Goal: Task Accomplishment & Management: Use online tool/utility

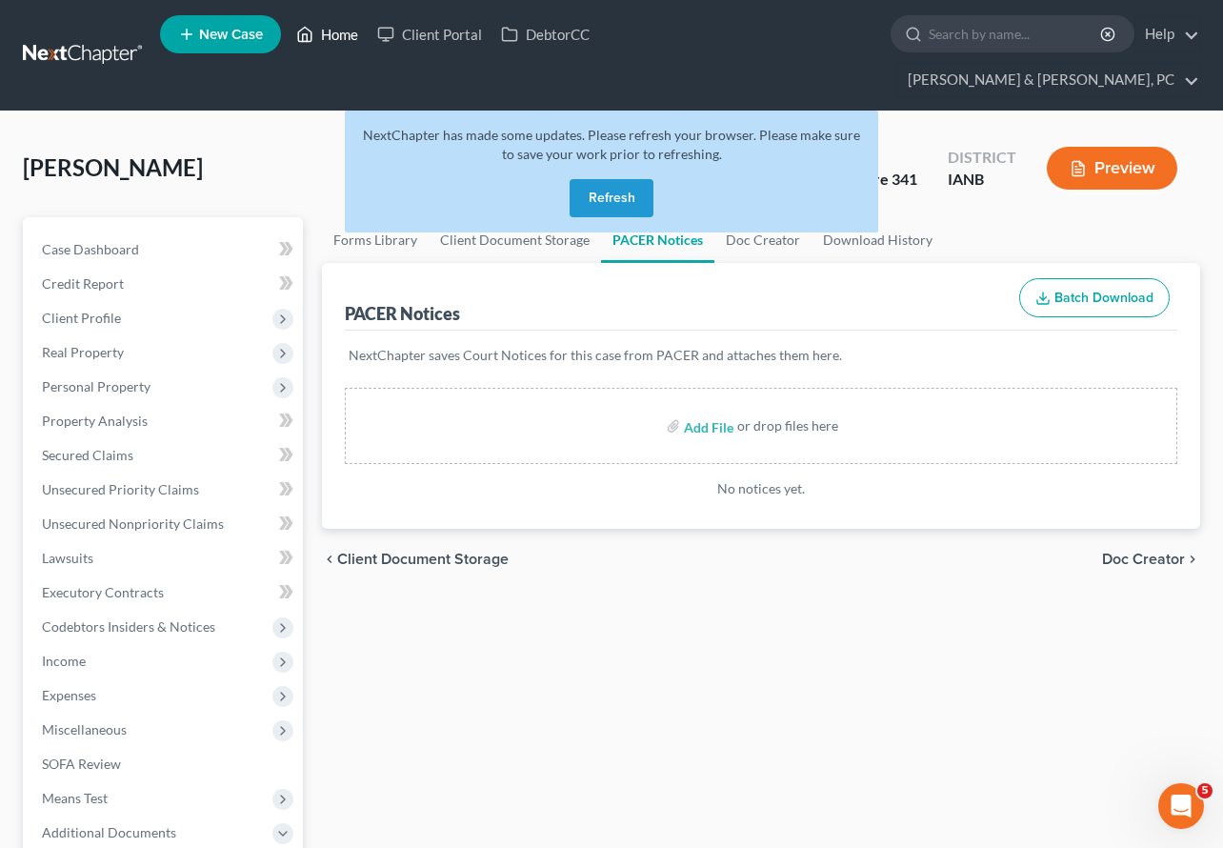
click at [330, 37] on link "Home" at bounding box center [327, 34] width 81 height 34
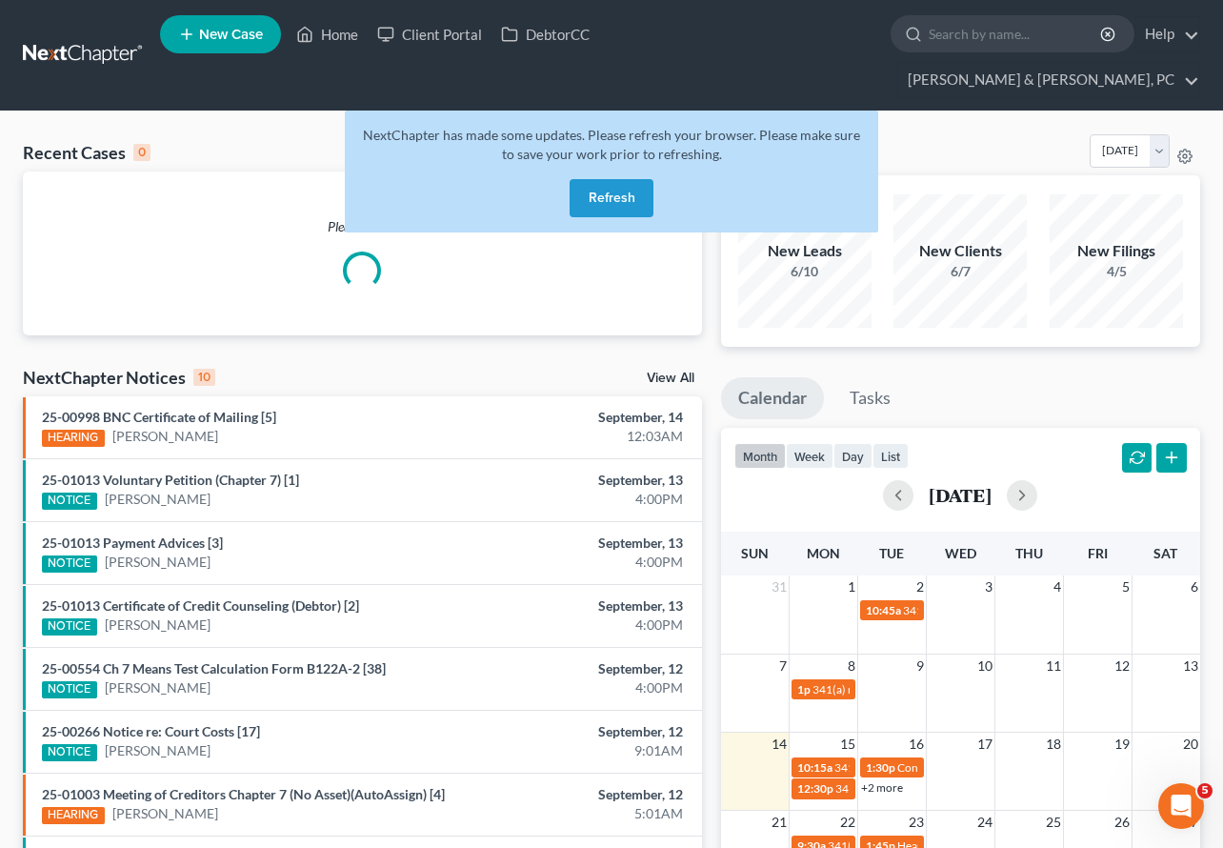
click at [599, 179] on button "Refresh" at bounding box center [612, 198] width 84 height 38
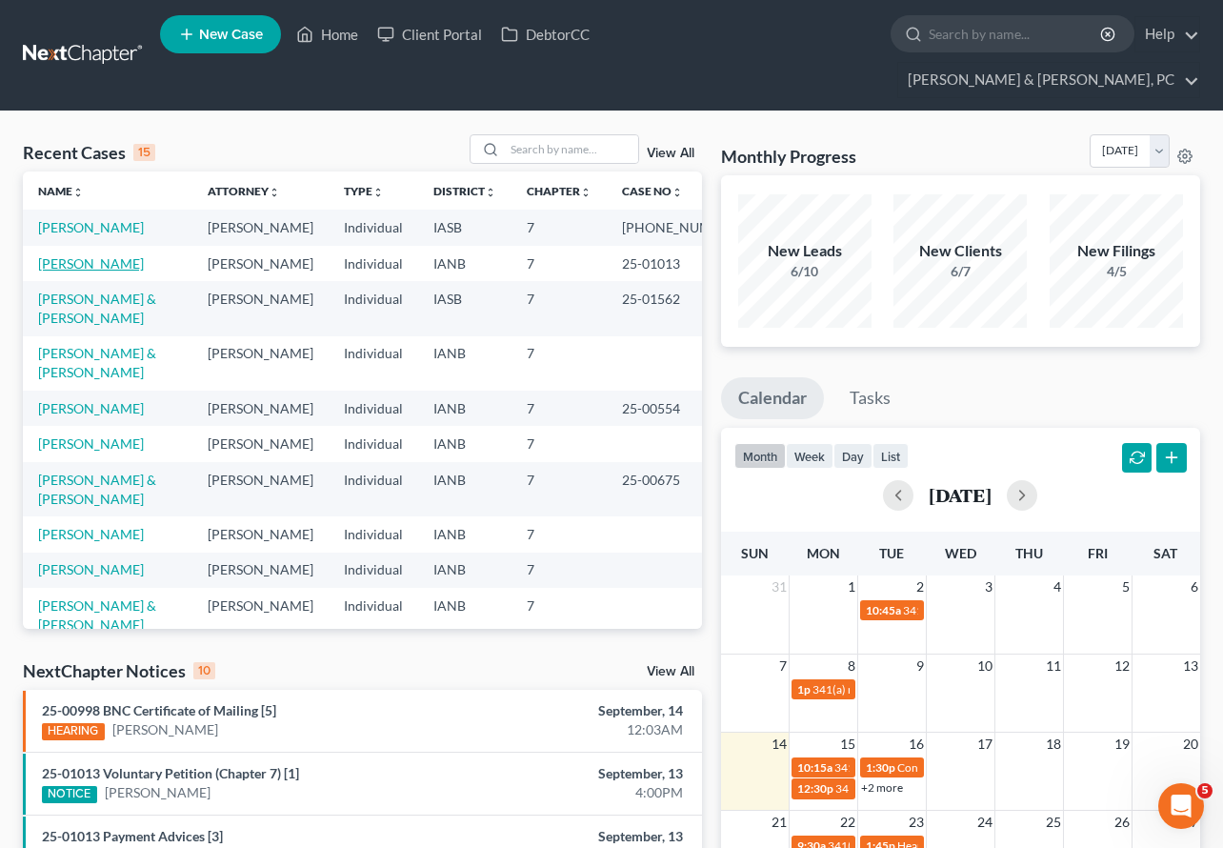
click at [90, 255] on link "[PERSON_NAME]" at bounding box center [91, 263] width 106 height 16
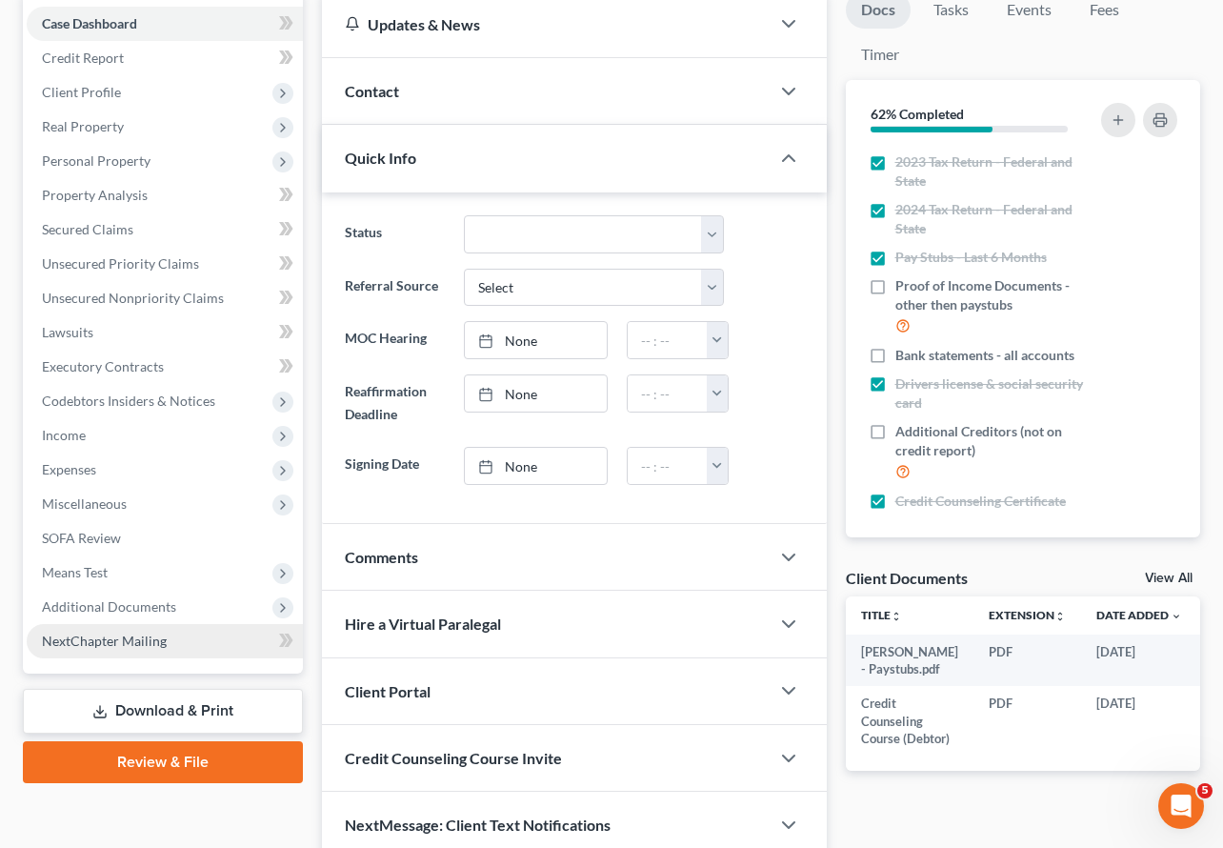
scroll to position [275, 0]
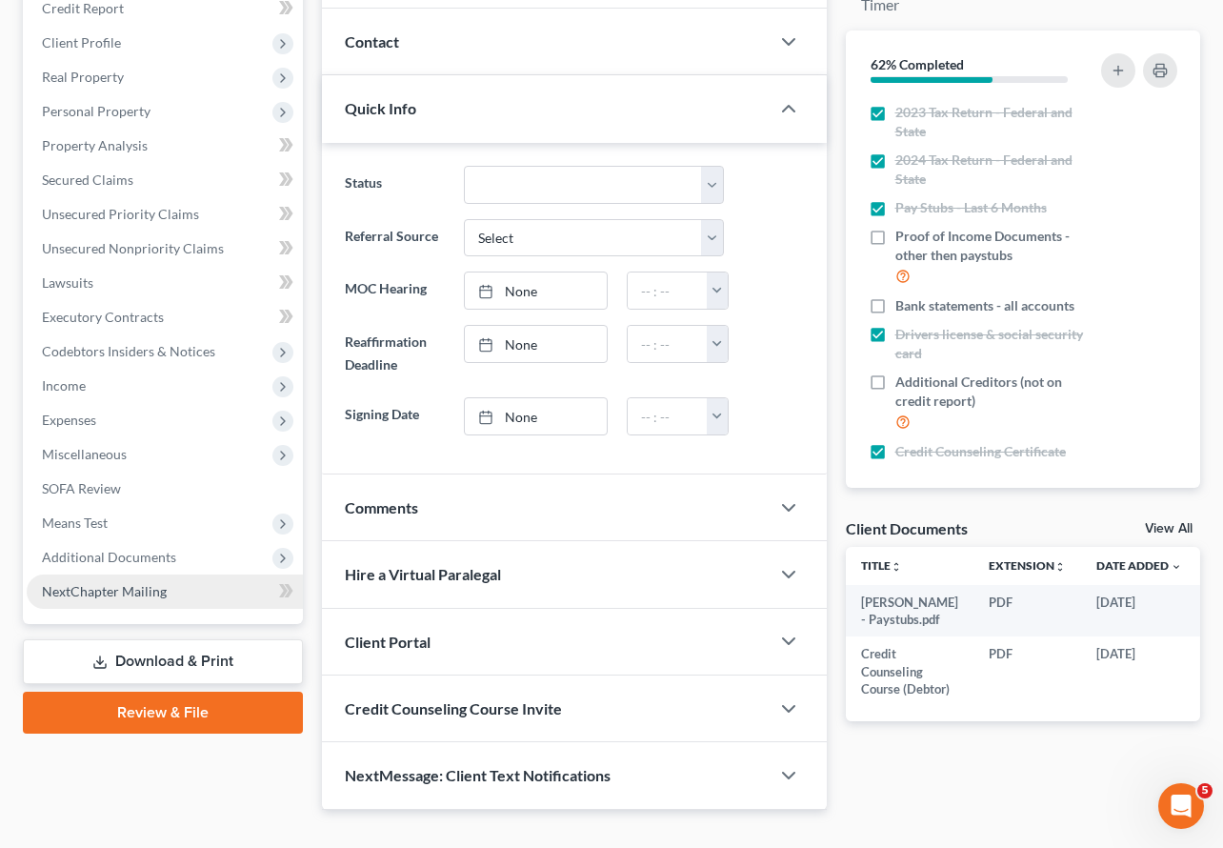
click at [123, 583] on span "NextChapter Mailing" at bounding box center [104, 591] width 125 height 16
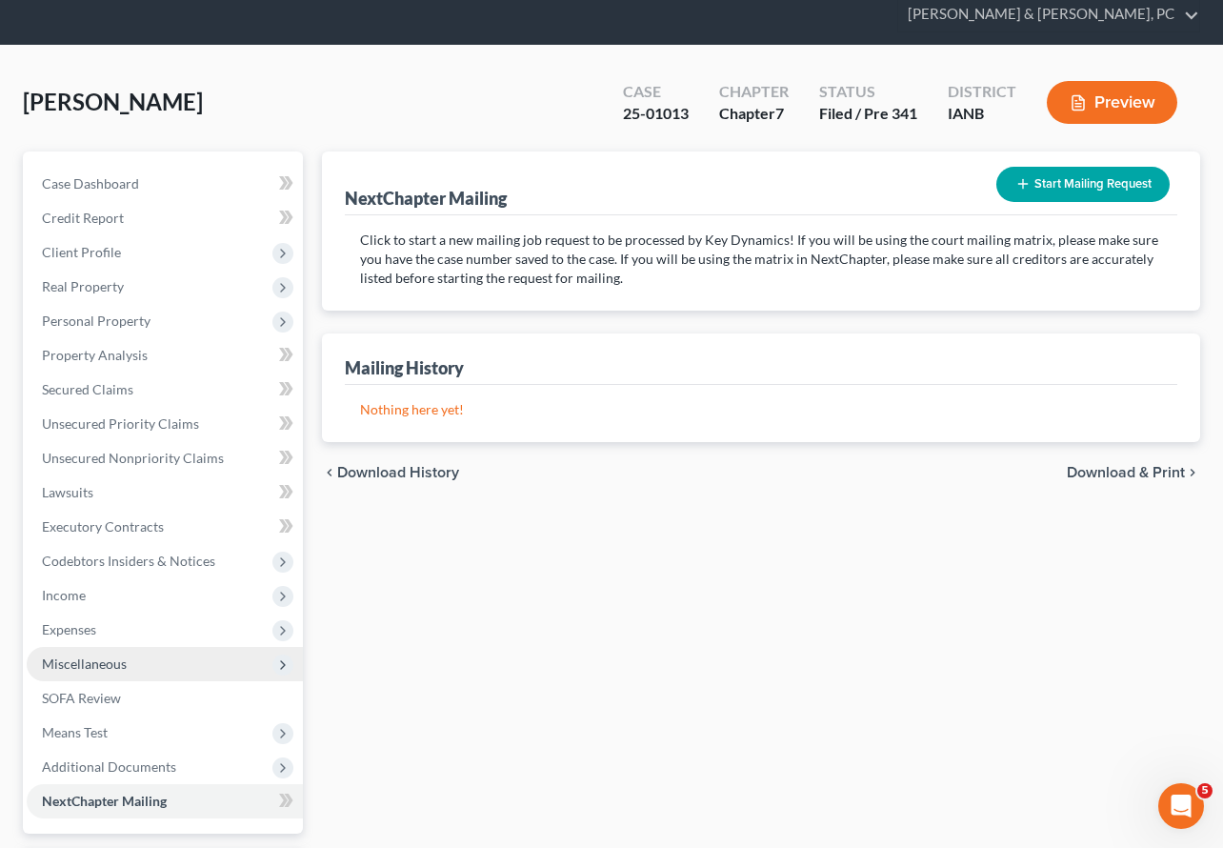
scroll to position [199, 0]
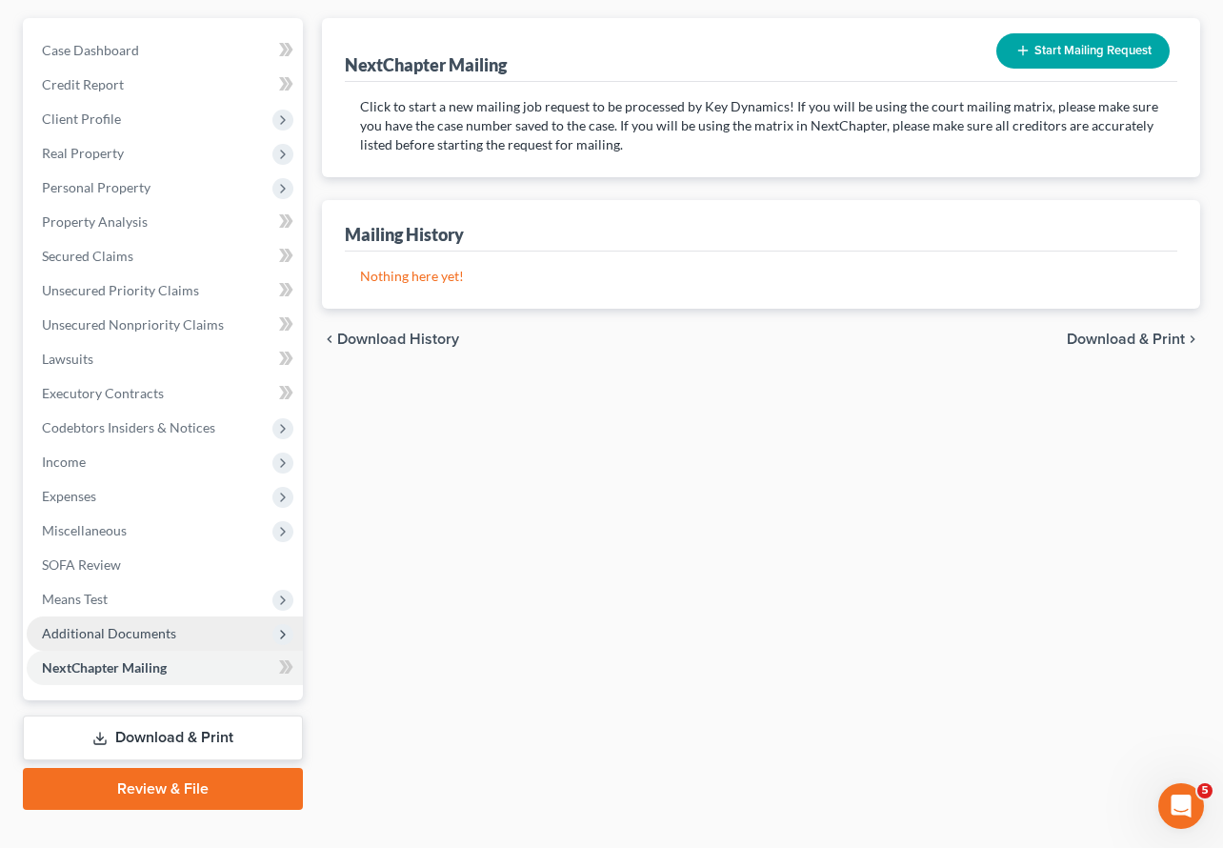
click at [118, 625] on span "Additional Documents" at bounding box center [109, 633] width 134 height 16
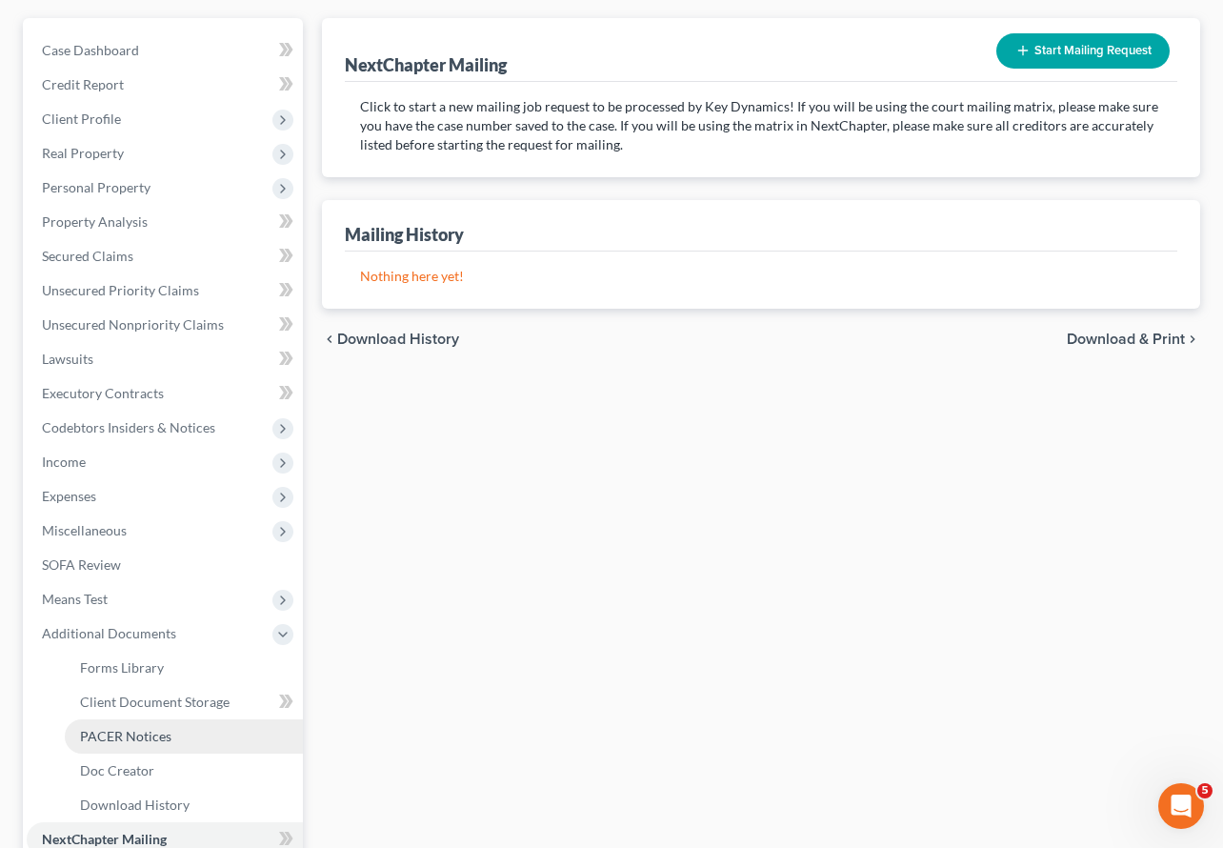
click at [137, 728] on span "PACER Notices" at bounding box center [125, 736] width 91 height 16
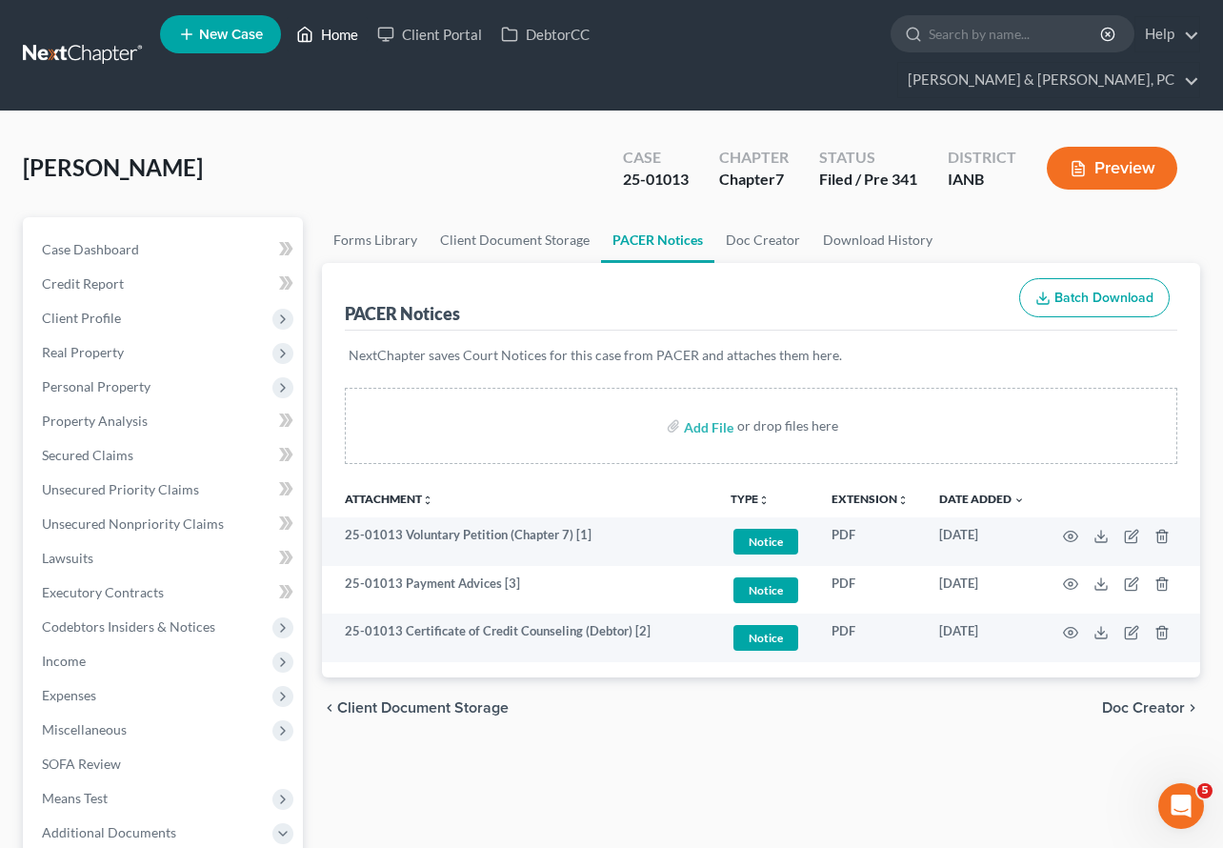
click at [334, 38] on link "Home" at bounding box center [327, 34] width 81 height 34
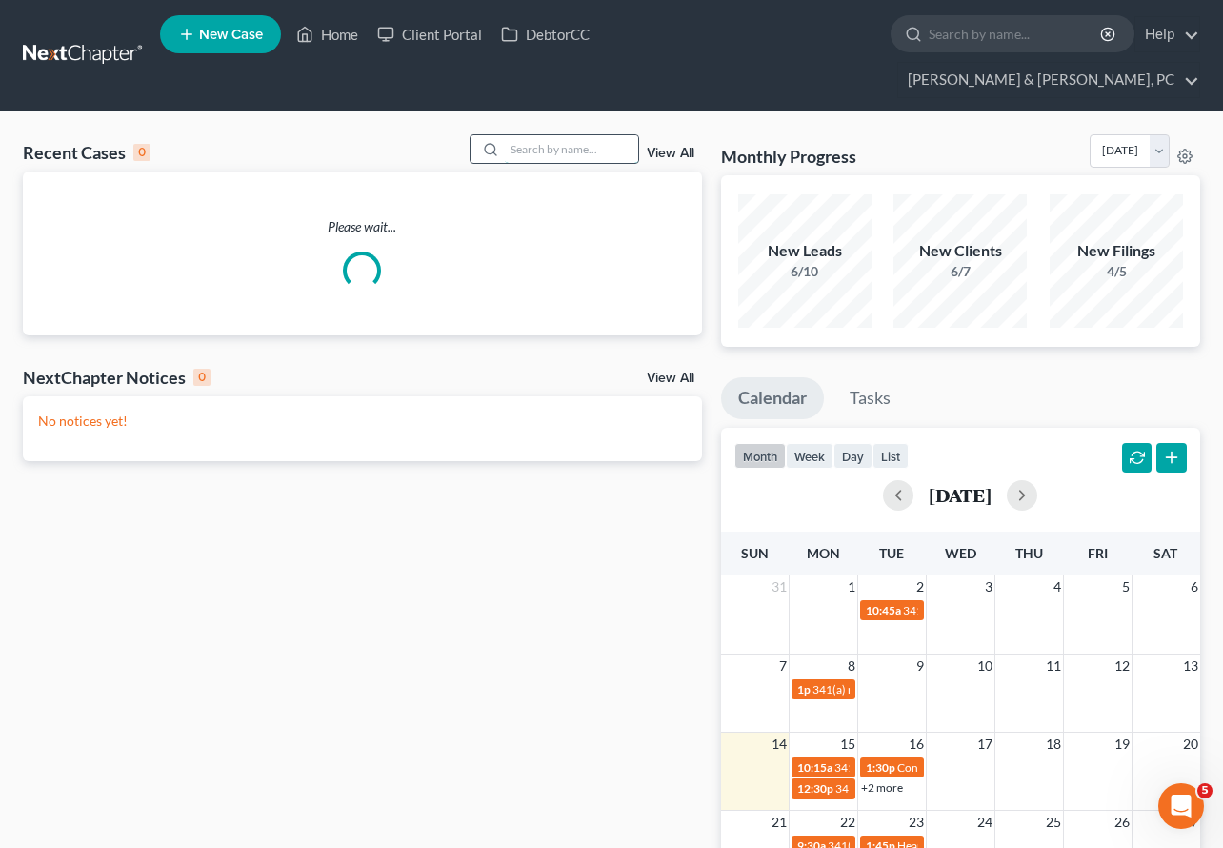
click at [571, 135] on input "search" at bounding box center [571, 149] width 133 height 28
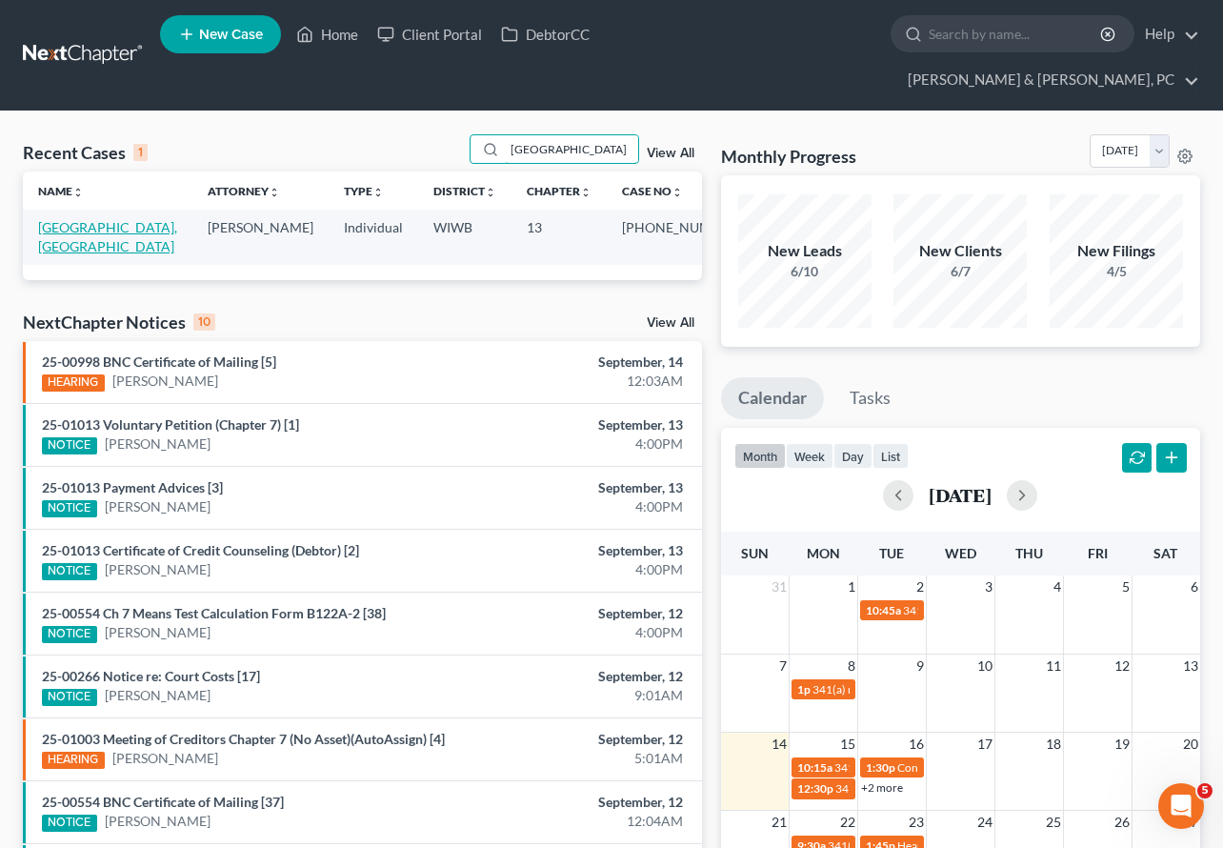
type input "[GEOGRAPHIC_DATA]"
click at [73, 219] on link "[GEOGRAPHIC_DATA], [GEOGRAPHIC_DATA]" at bounding box center [107, 236] width 139 height 35
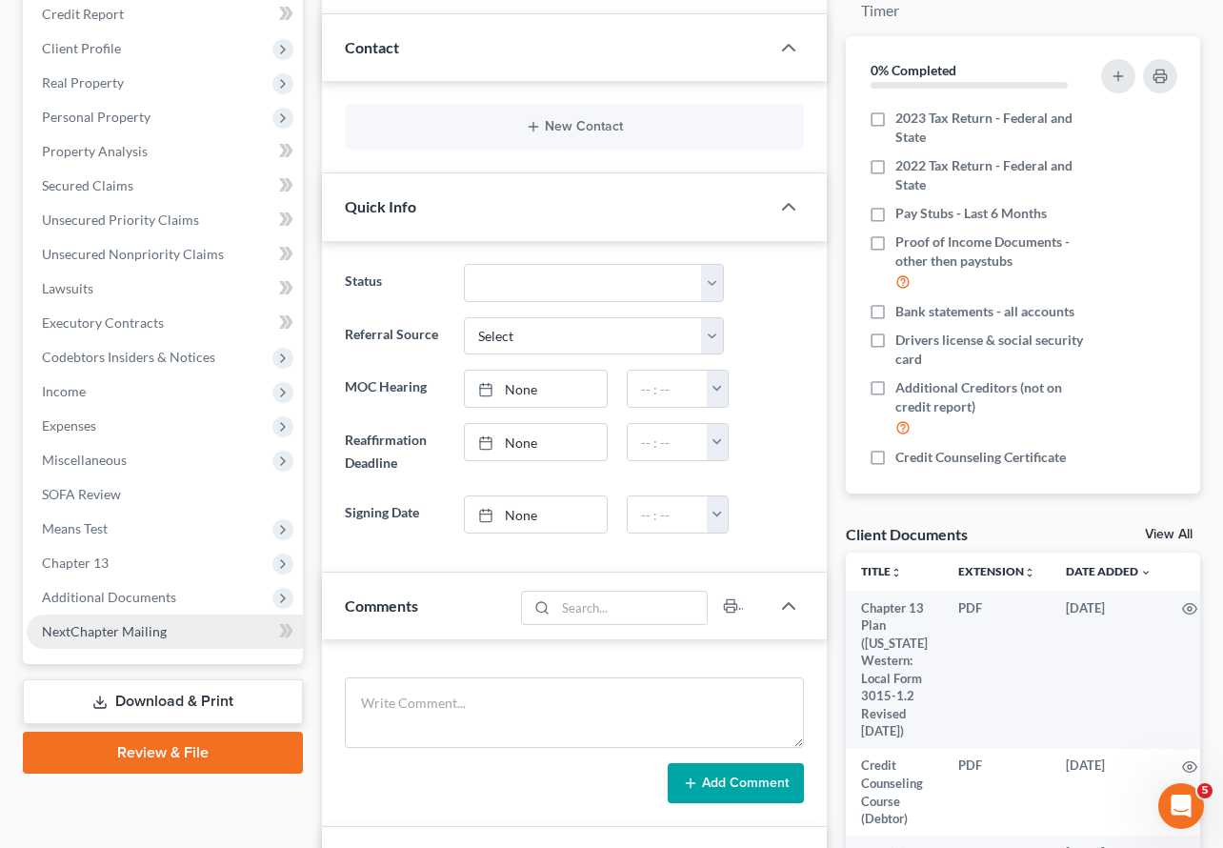
scroll to position [275, 0]
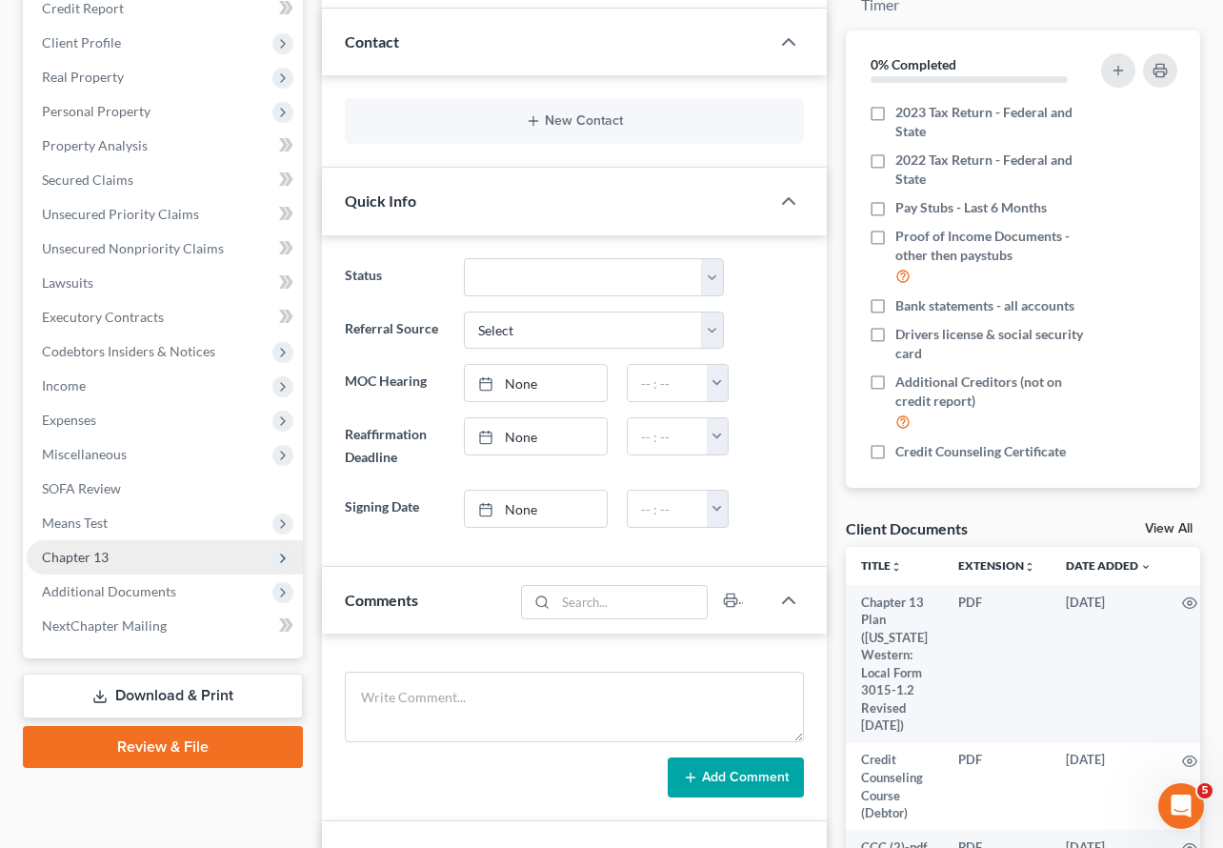
click at [121, 540] on span "Chapter 13" at bounding box center [165, 557] width 276 height 34
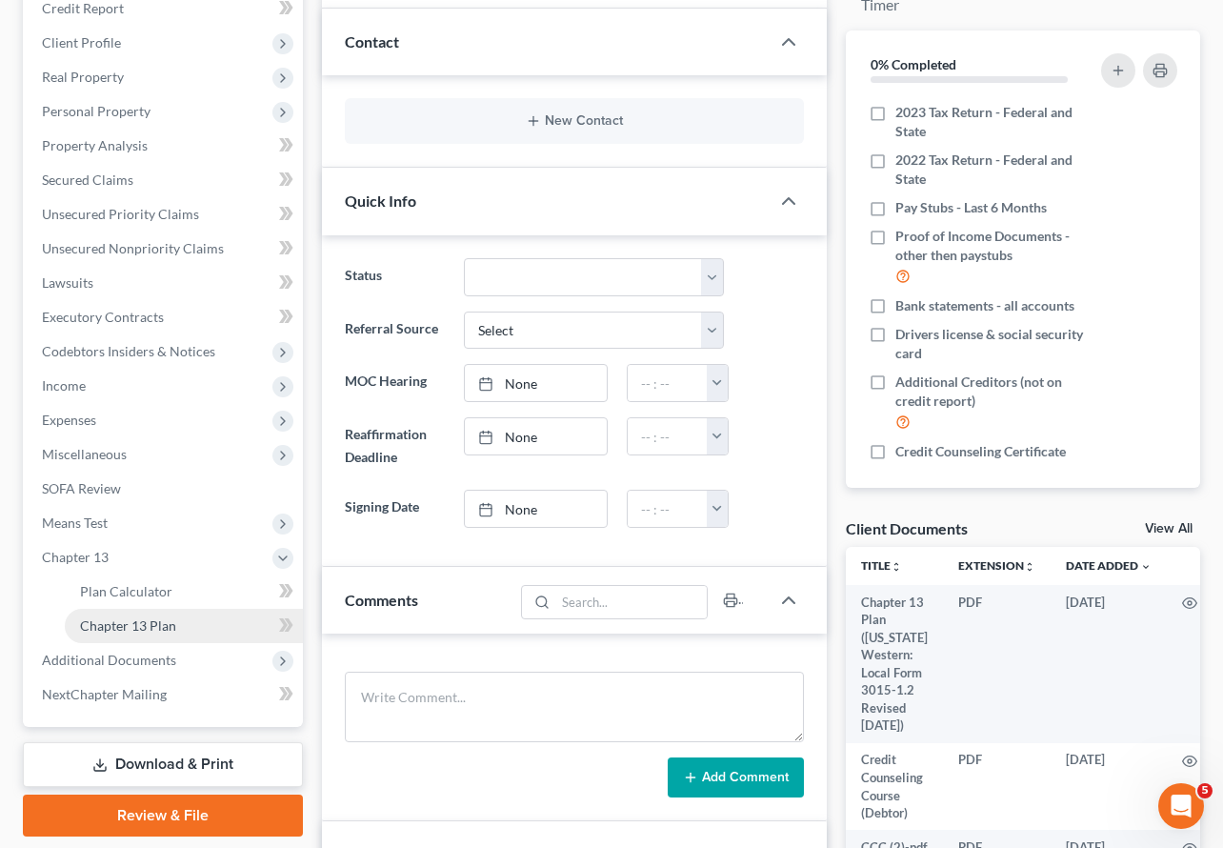
click at [145, 617] on span "Chapter 13 Plan" at bounding box center [128, 625] width 96 height 16
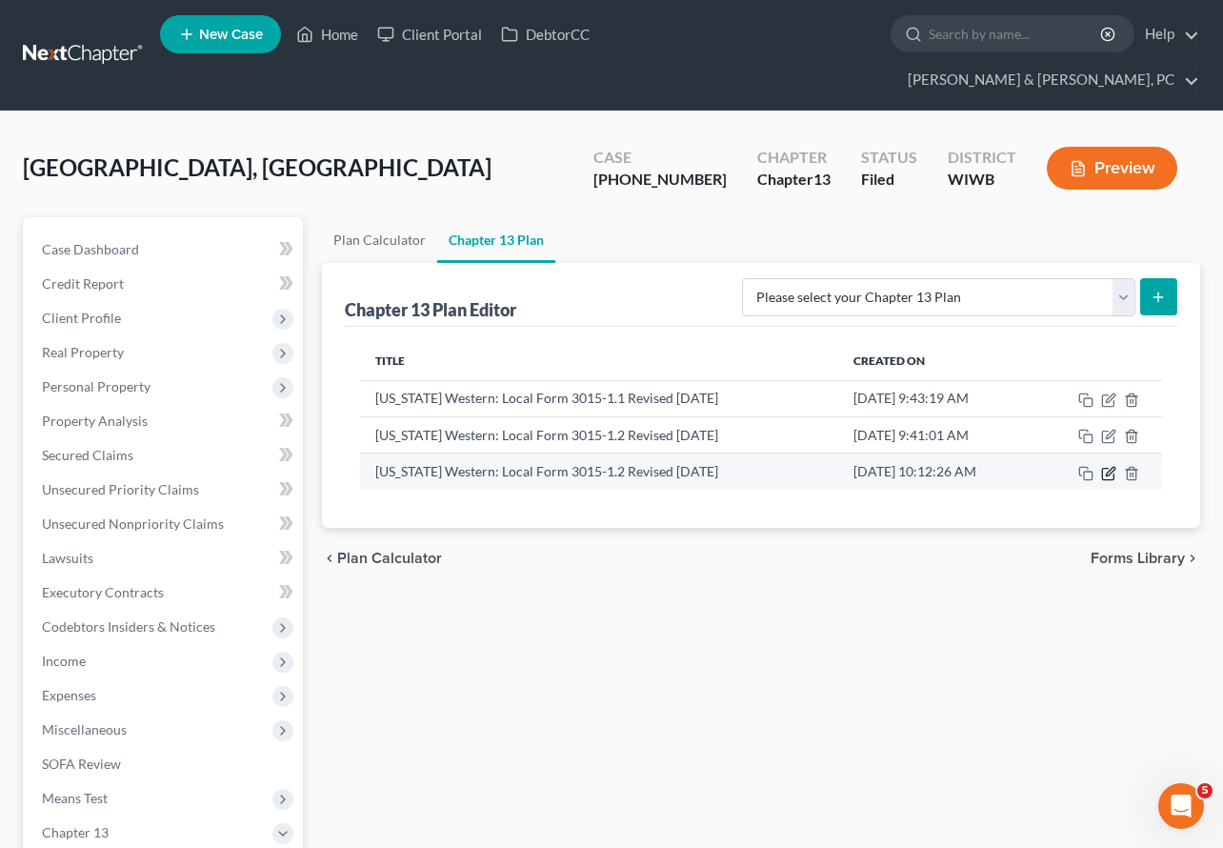
click at [1105, 468] on icon "button" at bounding box center [1107, 473] width 11 height 11
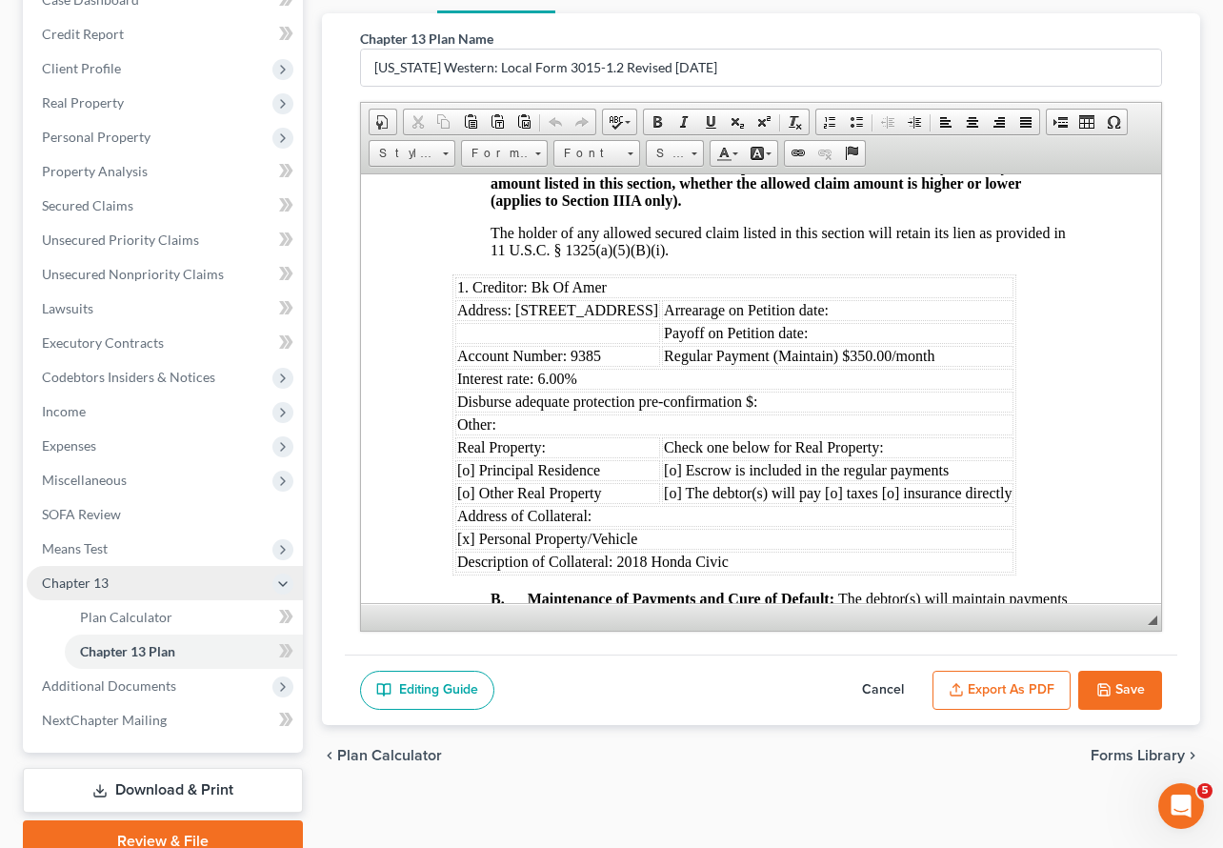
scroll to position [256, 0]
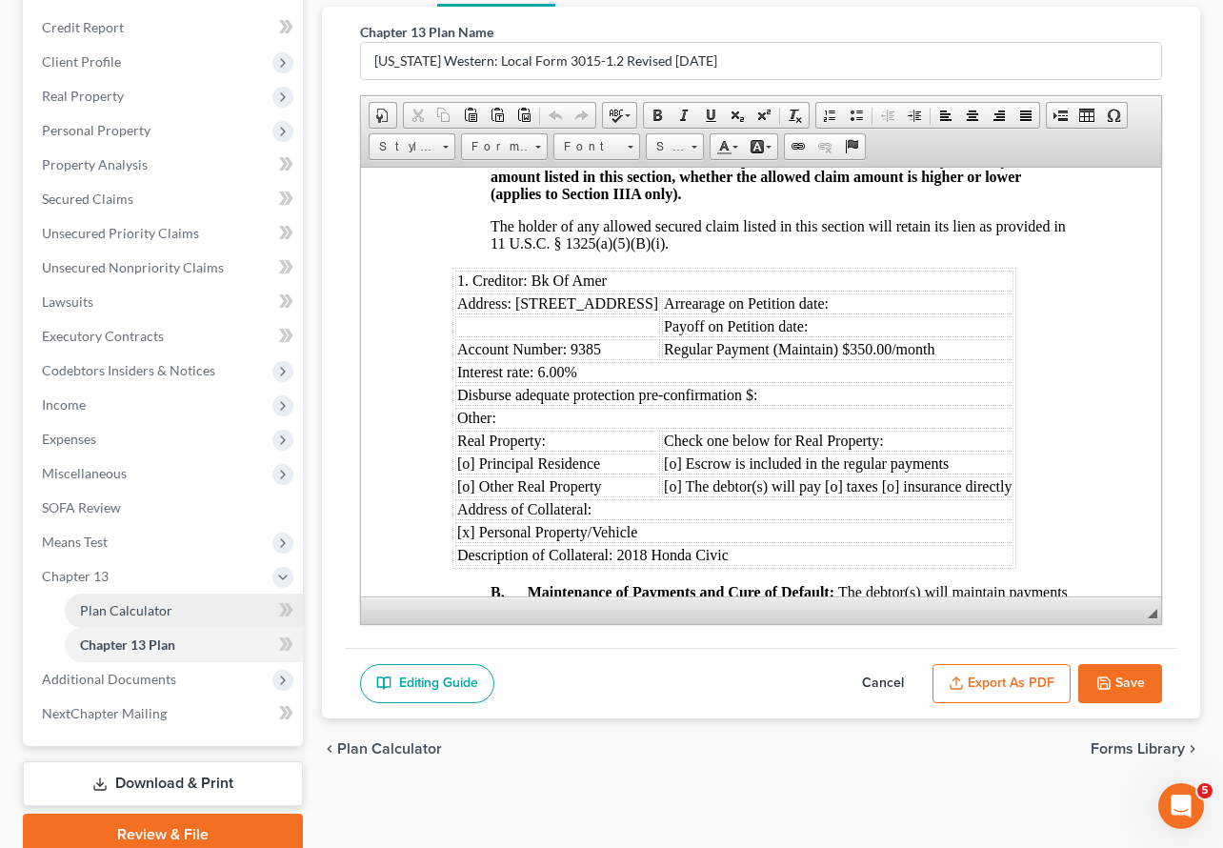
click at [154, 602] on span "Plan Calculator" at bounding box center [126, 610] width 92 height 16
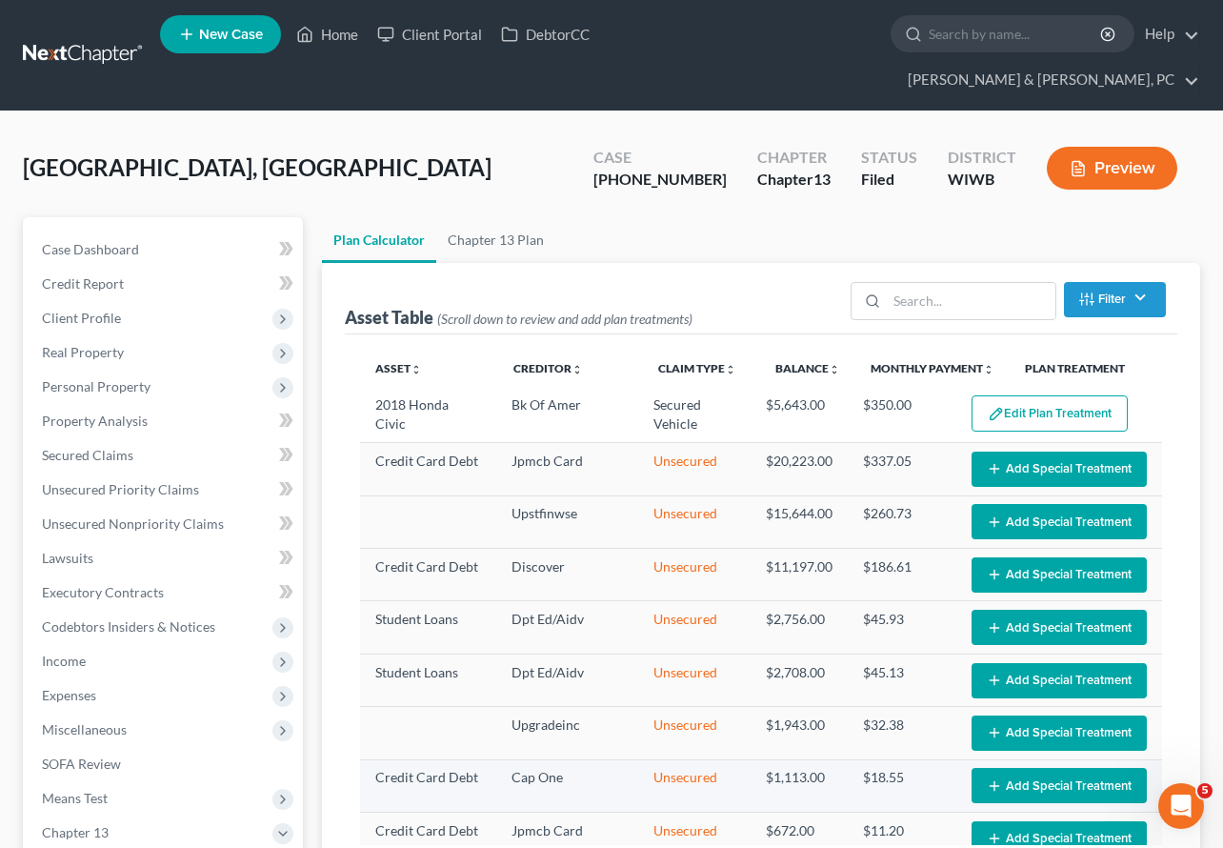
select select "59"
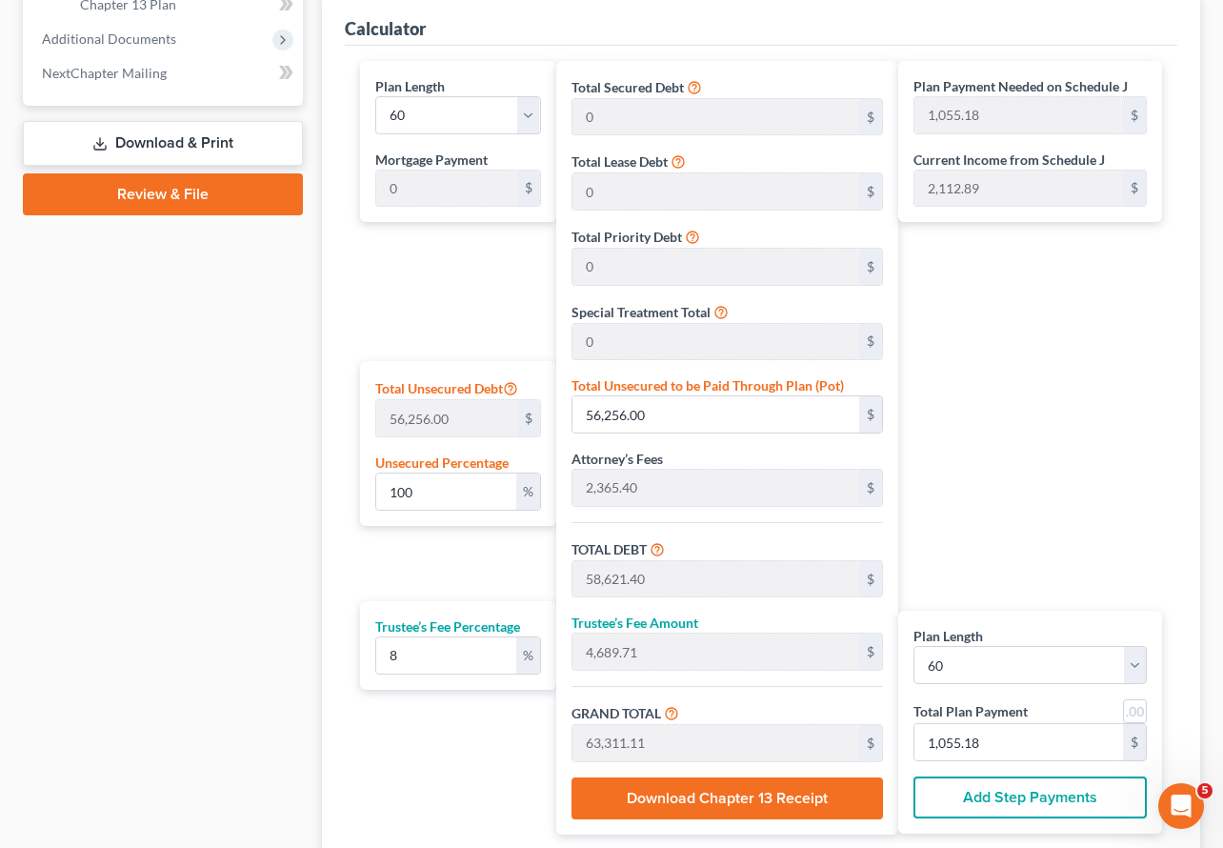
scroll to position [899, 0]
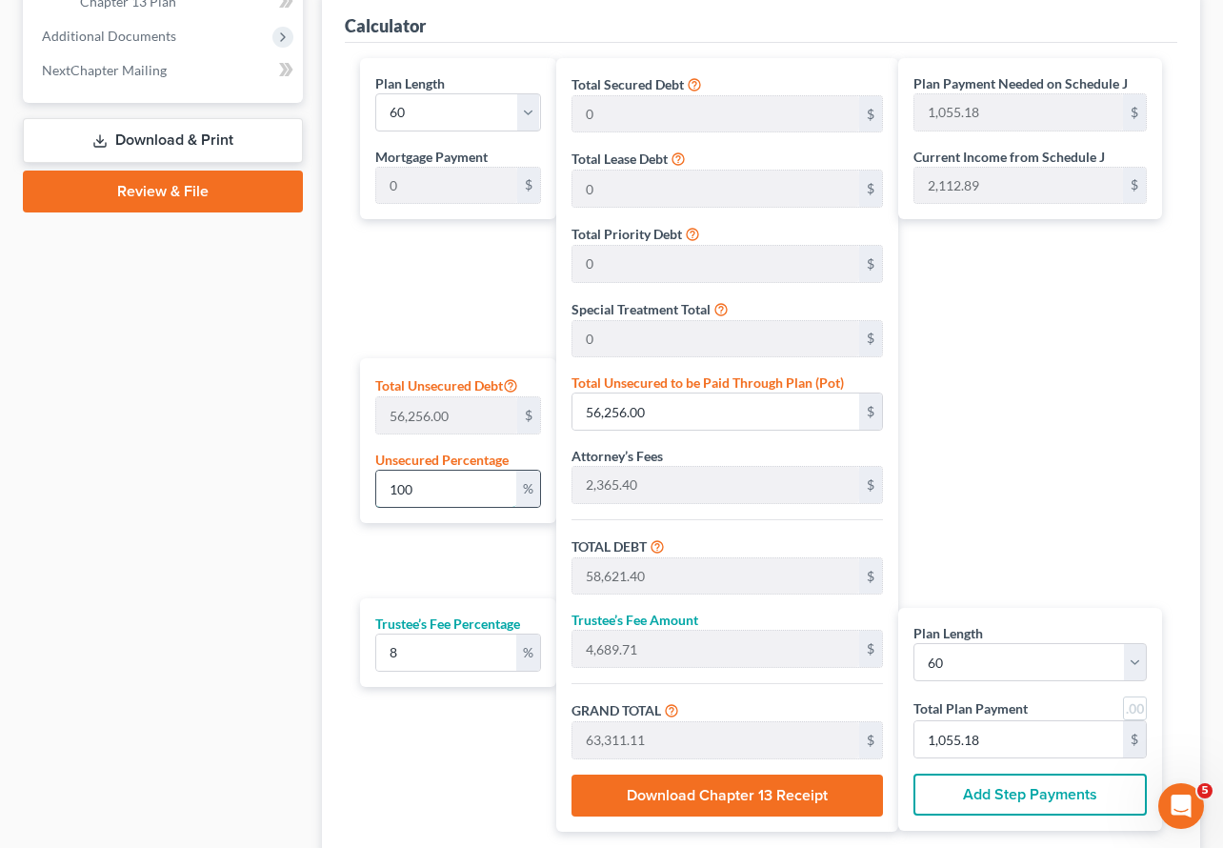
click at [476, 471] on input "100" at bounding box center [446, 489] width 140 height 36
type input "10"
type input "5,625.60"
type input "7,991.00"
type input "639.28"
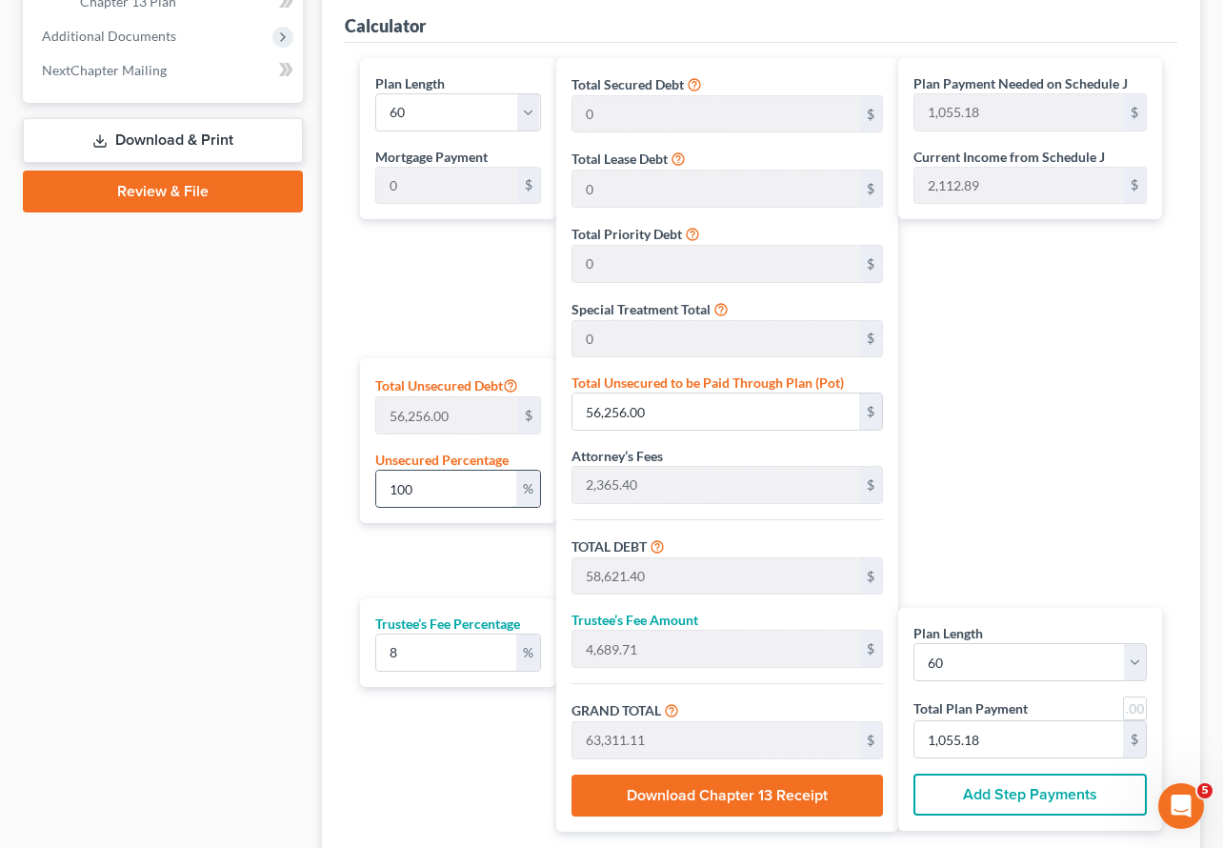
type input "8,630.28"
type input "143.83"
type input "1"
type input "562.56"
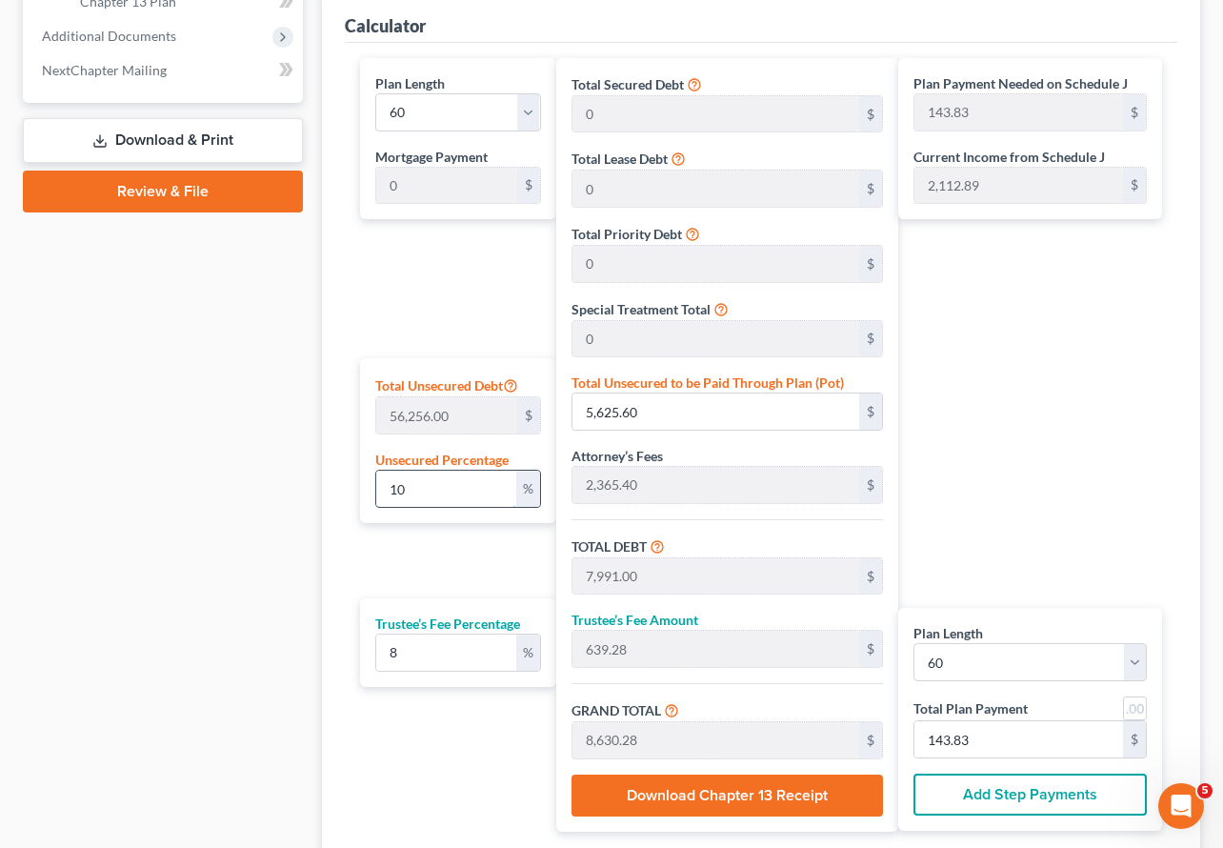
type input "2,927.96"
type input "234.23"
type input "3,162.19"
type input "52.70"
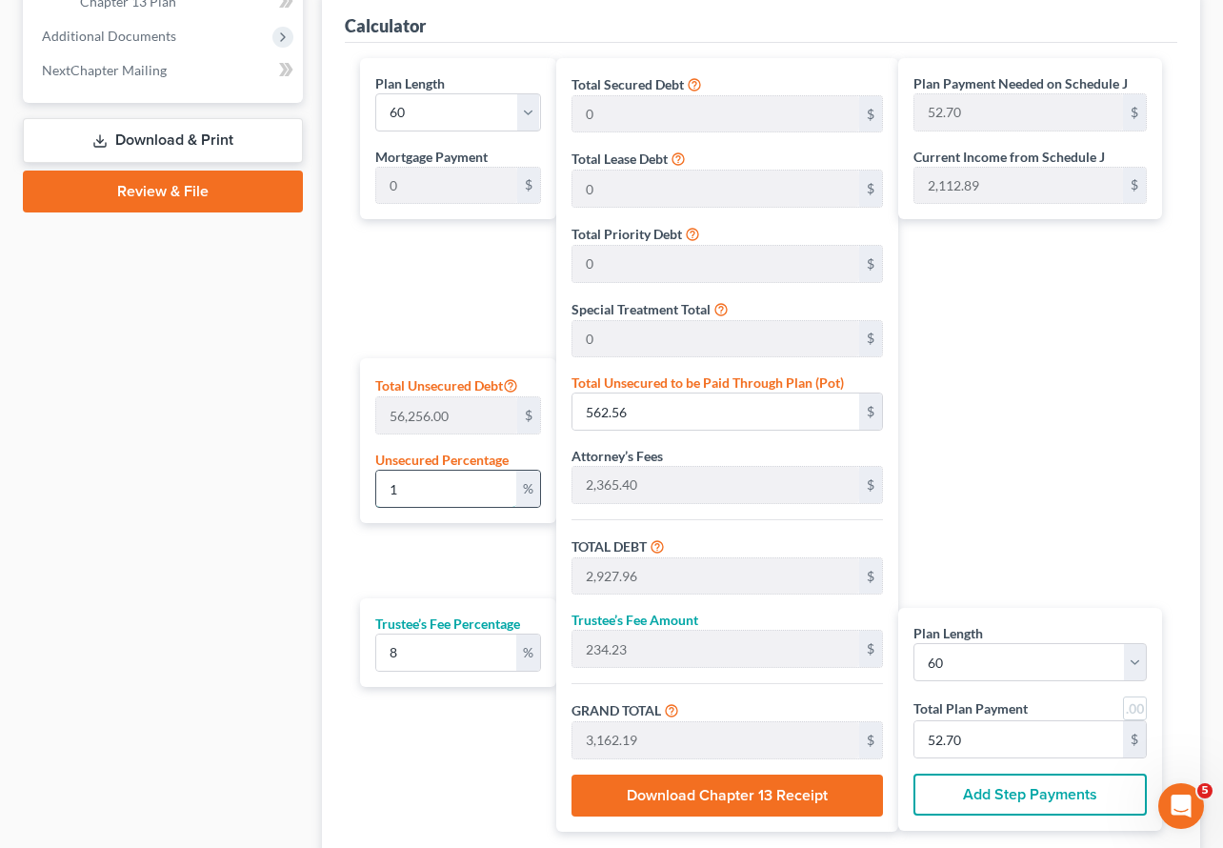
type input "2,365.40"
type input "189.23"
type input "2,554.63"
type input "42.57"
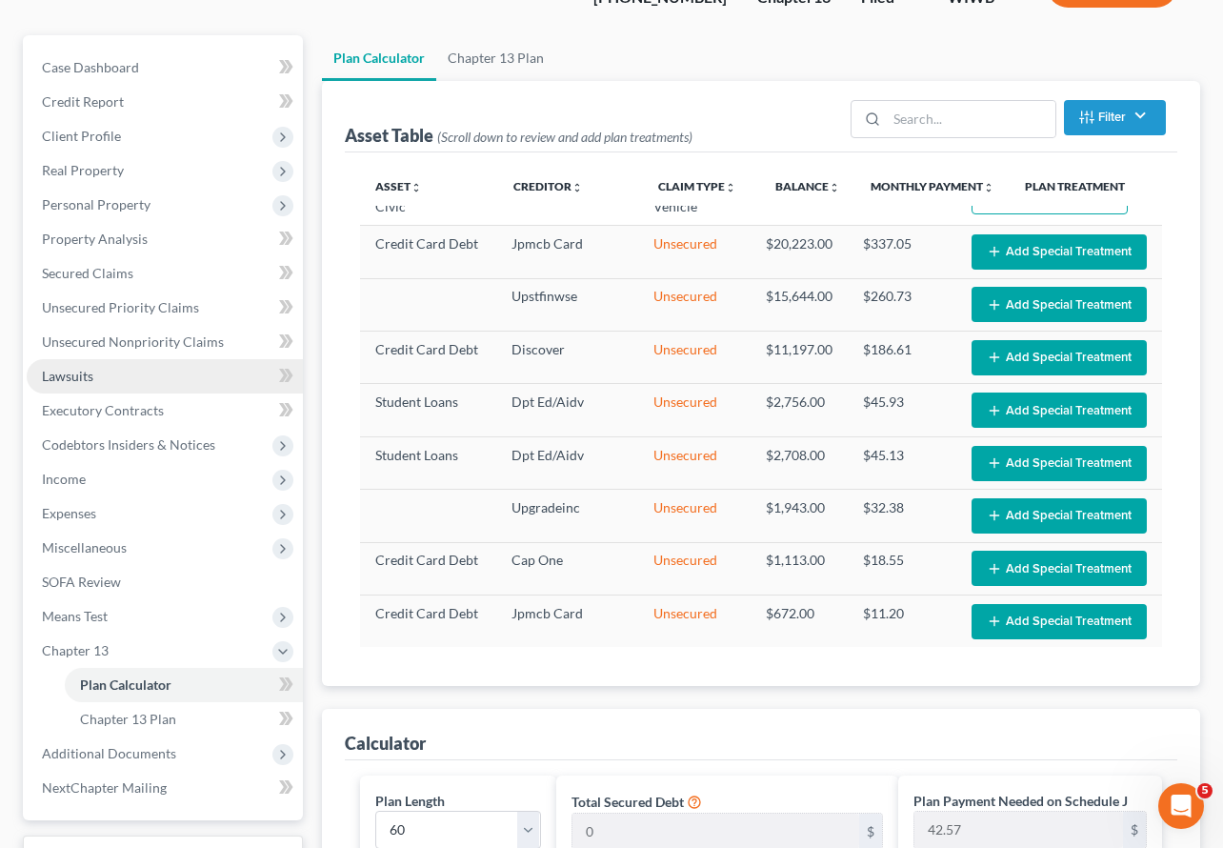
scroll to position [179, 0]
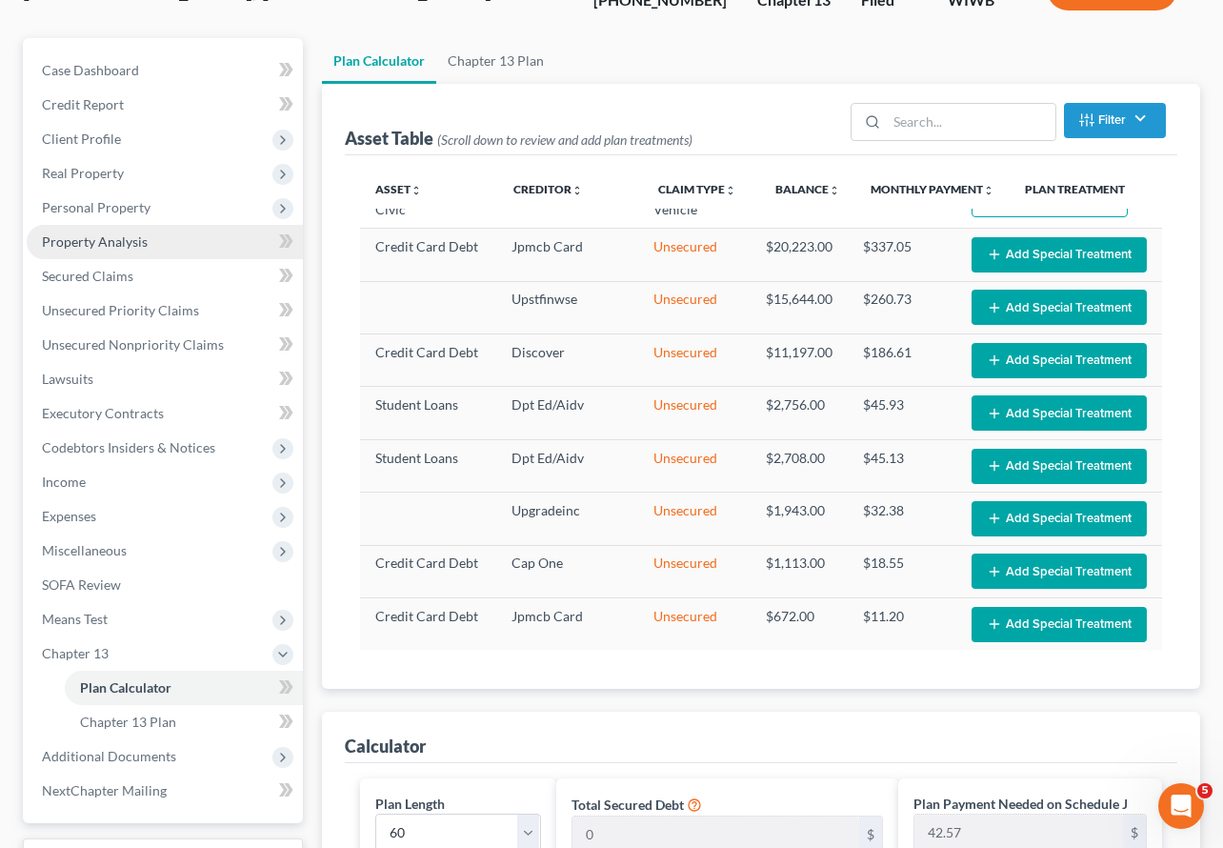
click at [99, 233] on span "Property Analysis" at bounding box center [95, 241] width 106 height 16
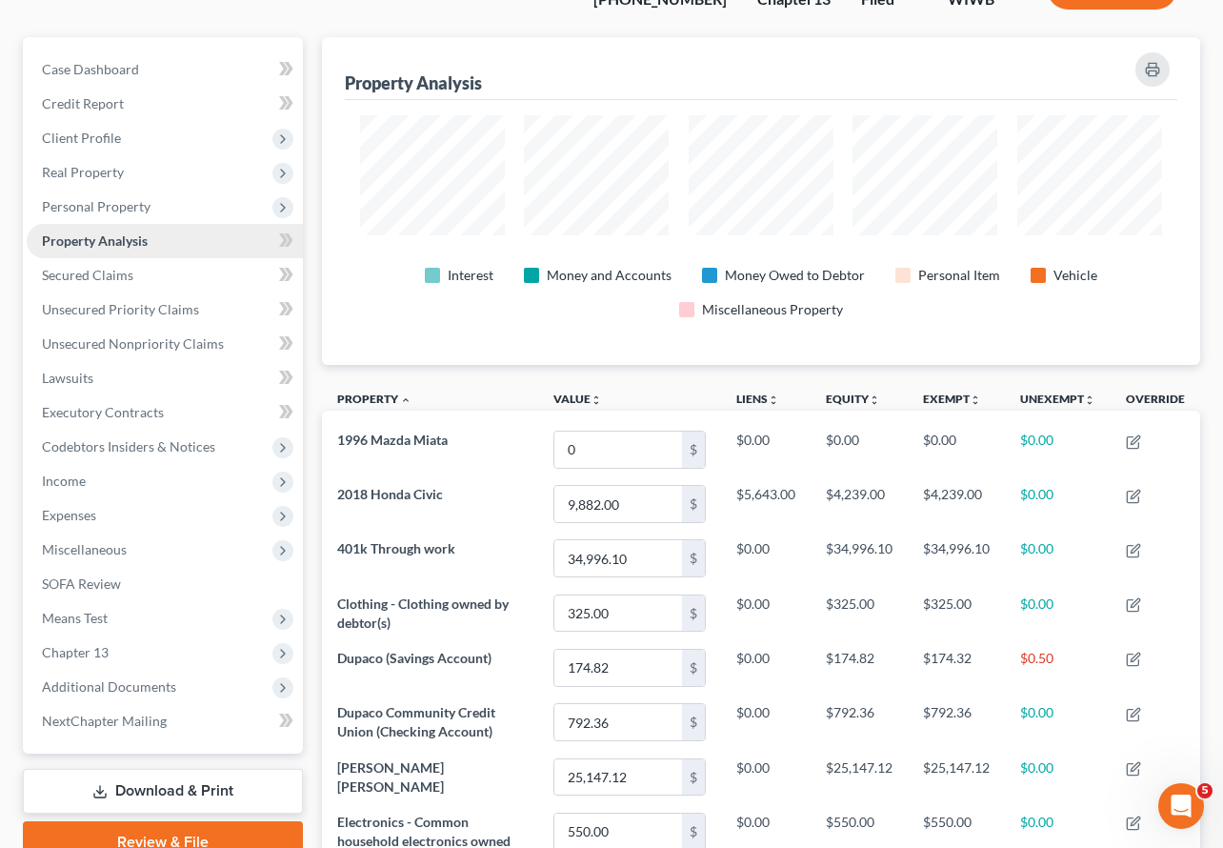
scroll to position [202, 0]
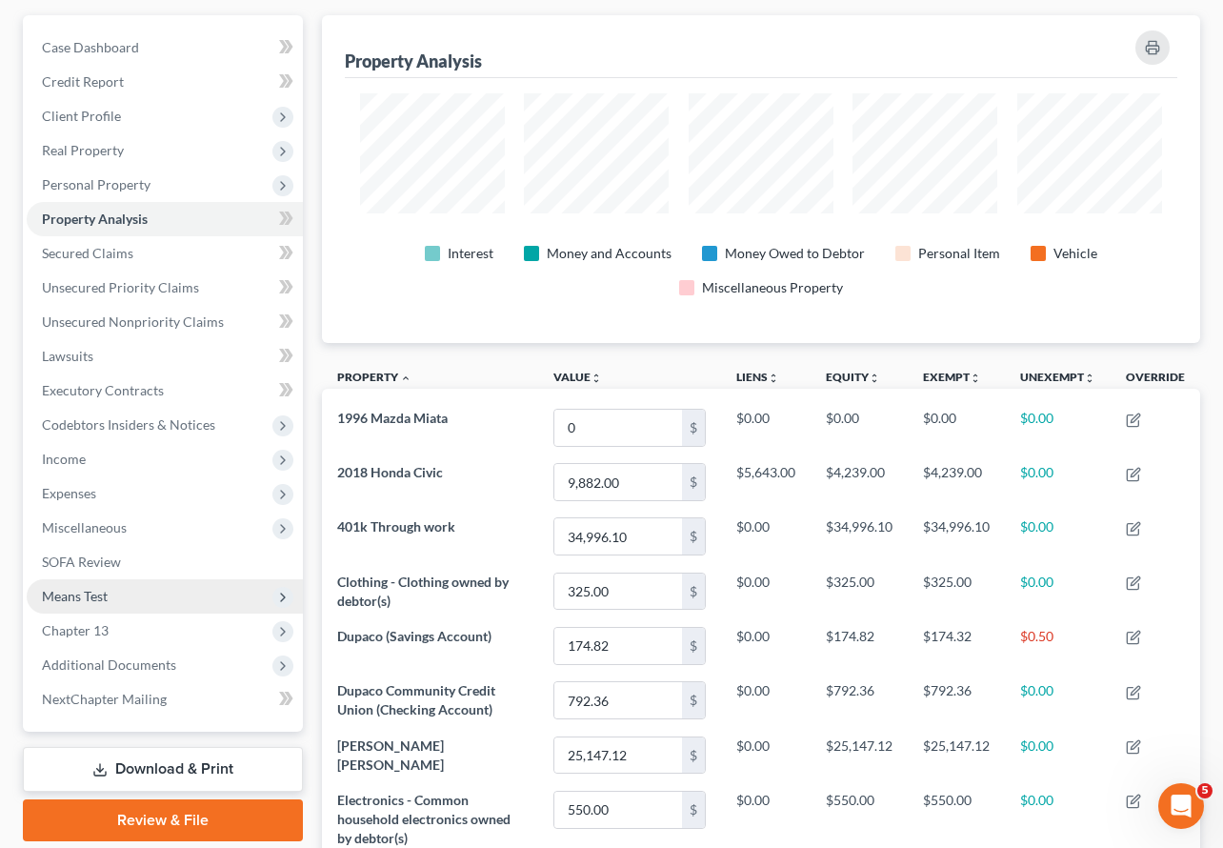
click at [82, 588] on span "Means Test" at bounding box center [75, 596] width 66 height 16
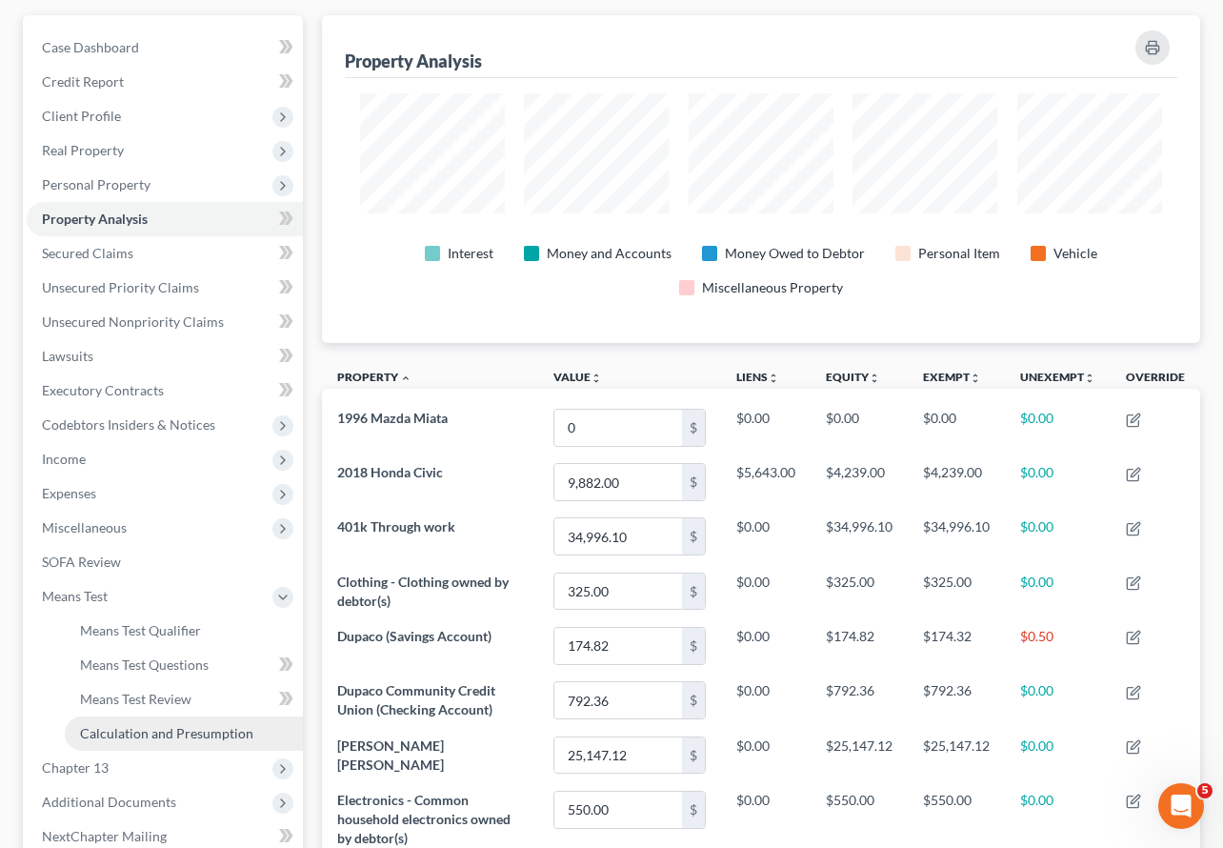
click at [135, 725] on span "Calculation and Presumption" at bounding box center [166, 733] width 173 height 16
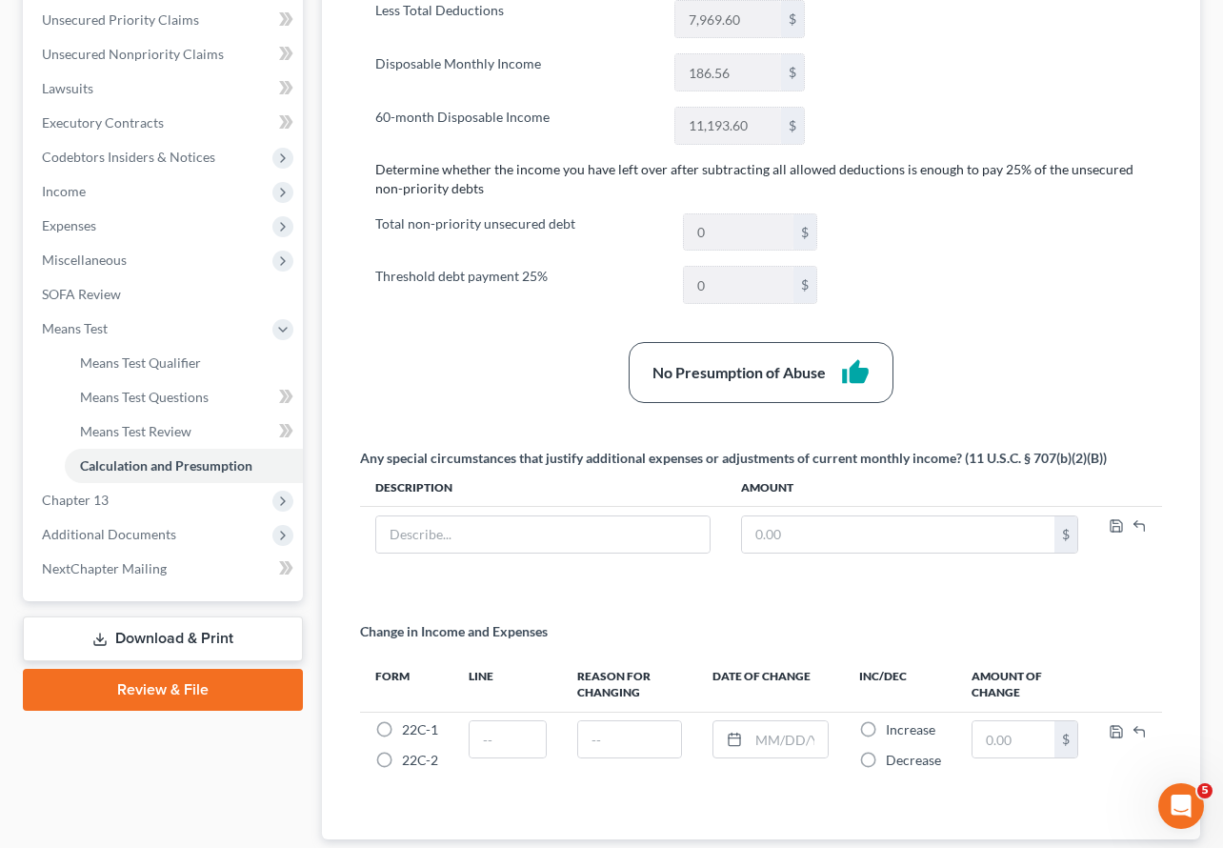
scroll to position [474, 0]
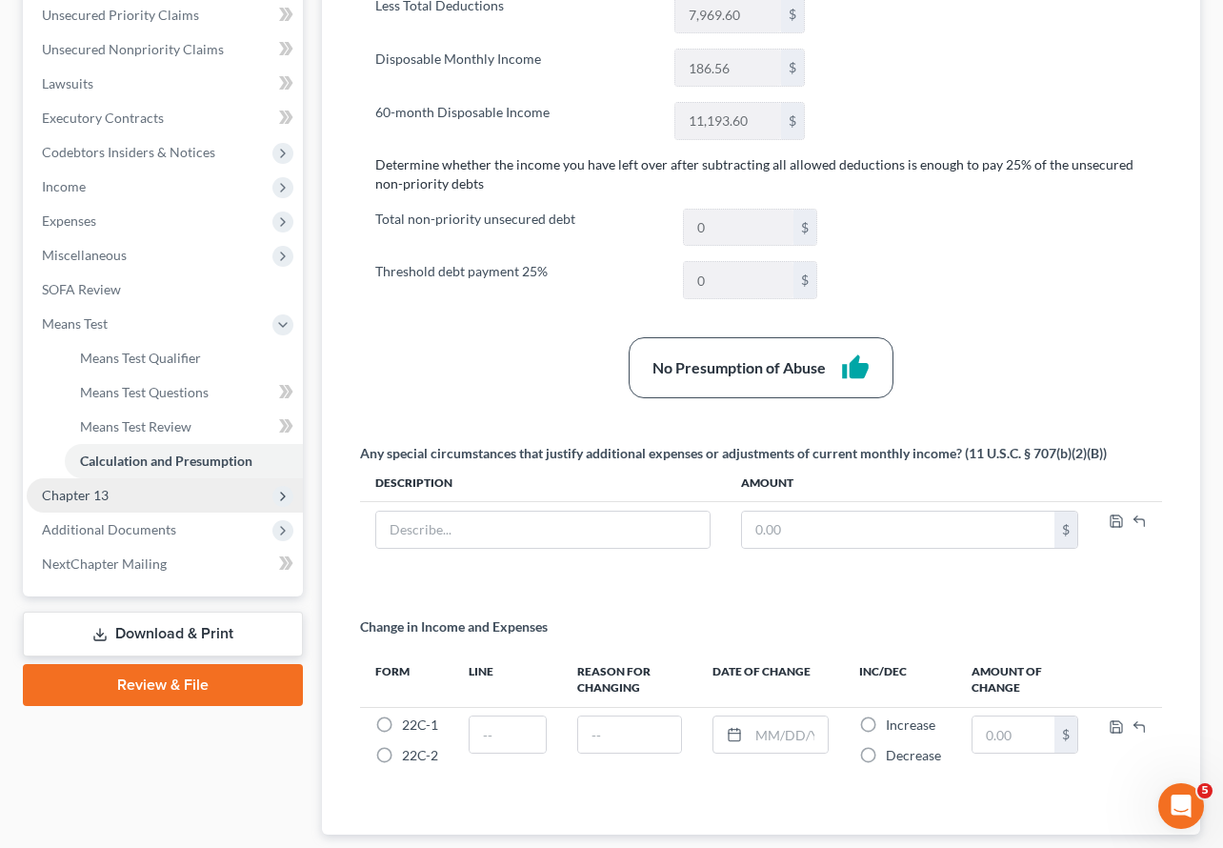
click at [97, 487] on span "Chapter 13" at bounding box center [75, 495] width 67 height 16
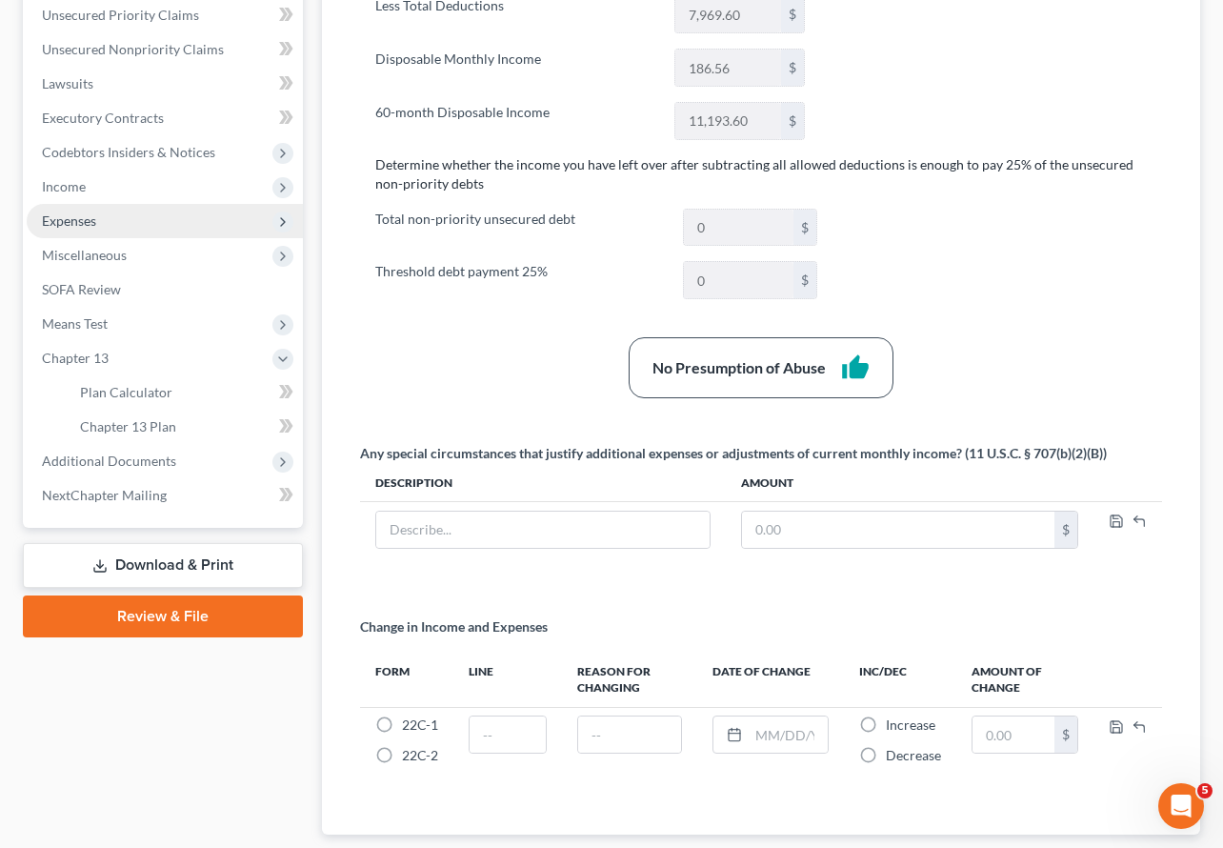
click at [107, 204] on span "Expenses" at bounding box center [165, 221] width 276 height 34
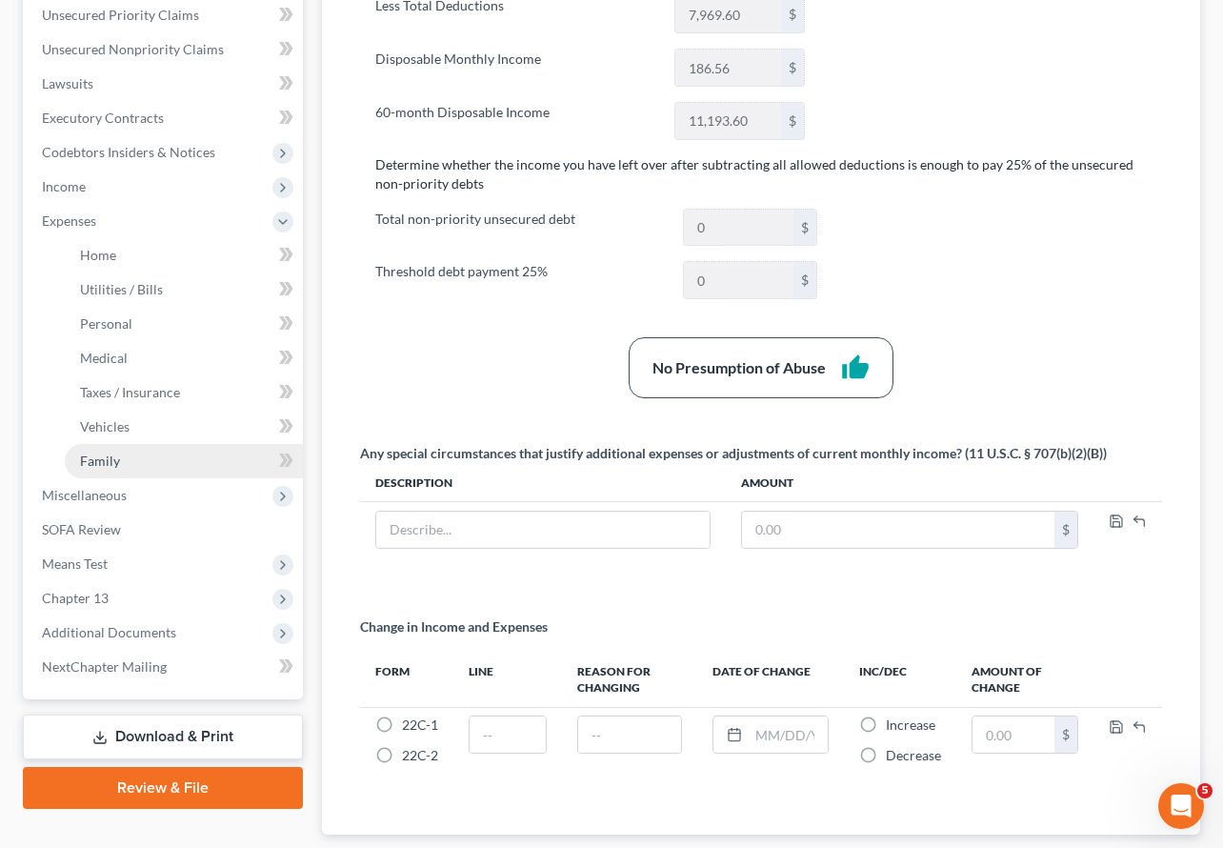
click at [100, 452] on span "Family" at bounding box center [100, 460] width 40 height 16
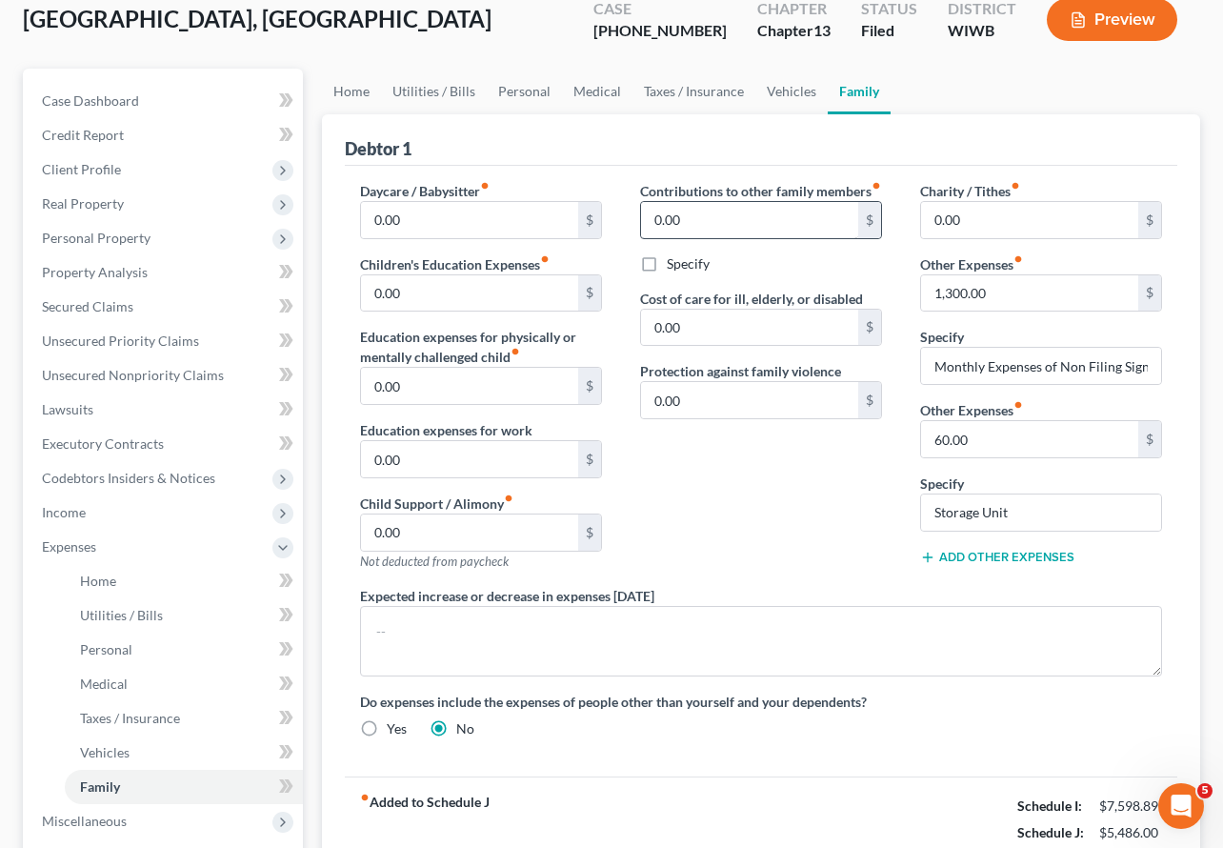
scroll to position [132, 0]
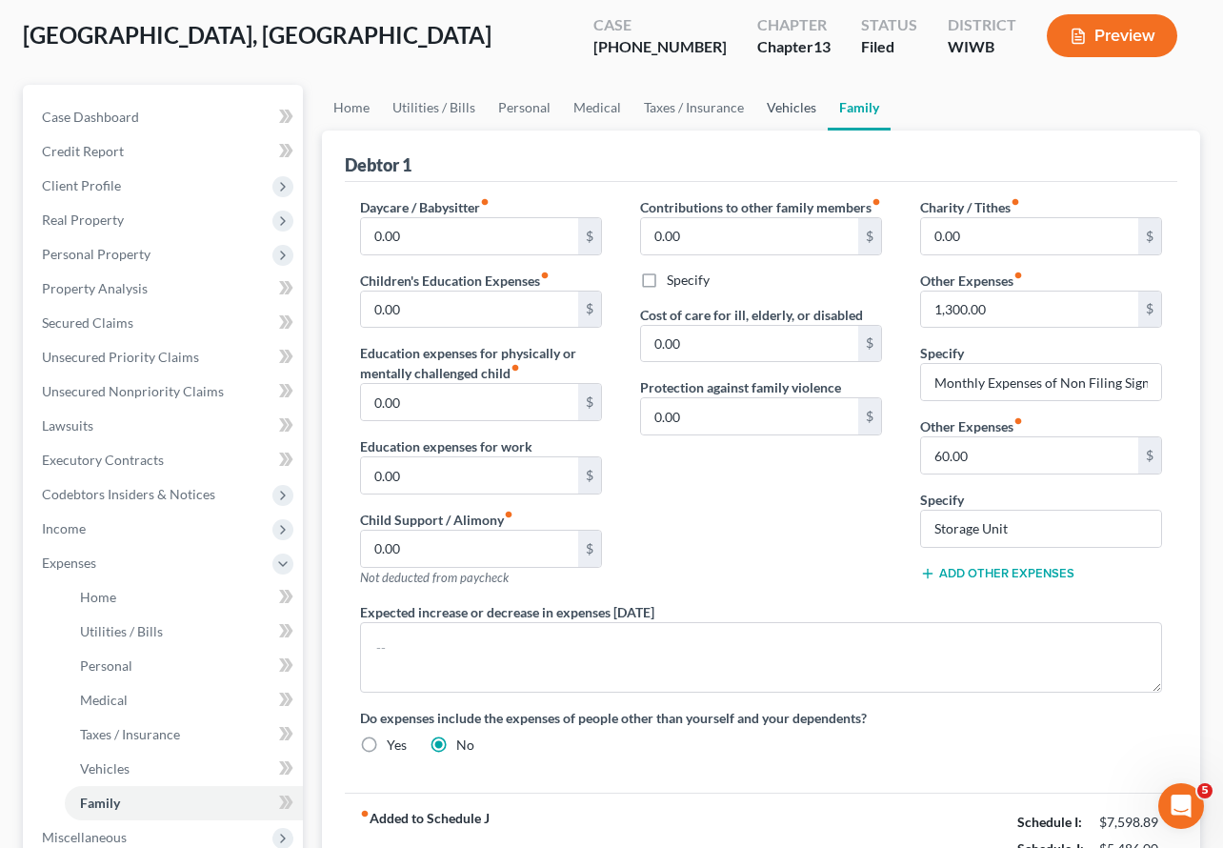
click at [791, 85] on link "Vehicles" at bounding box center [791, 108] width 72 height 46
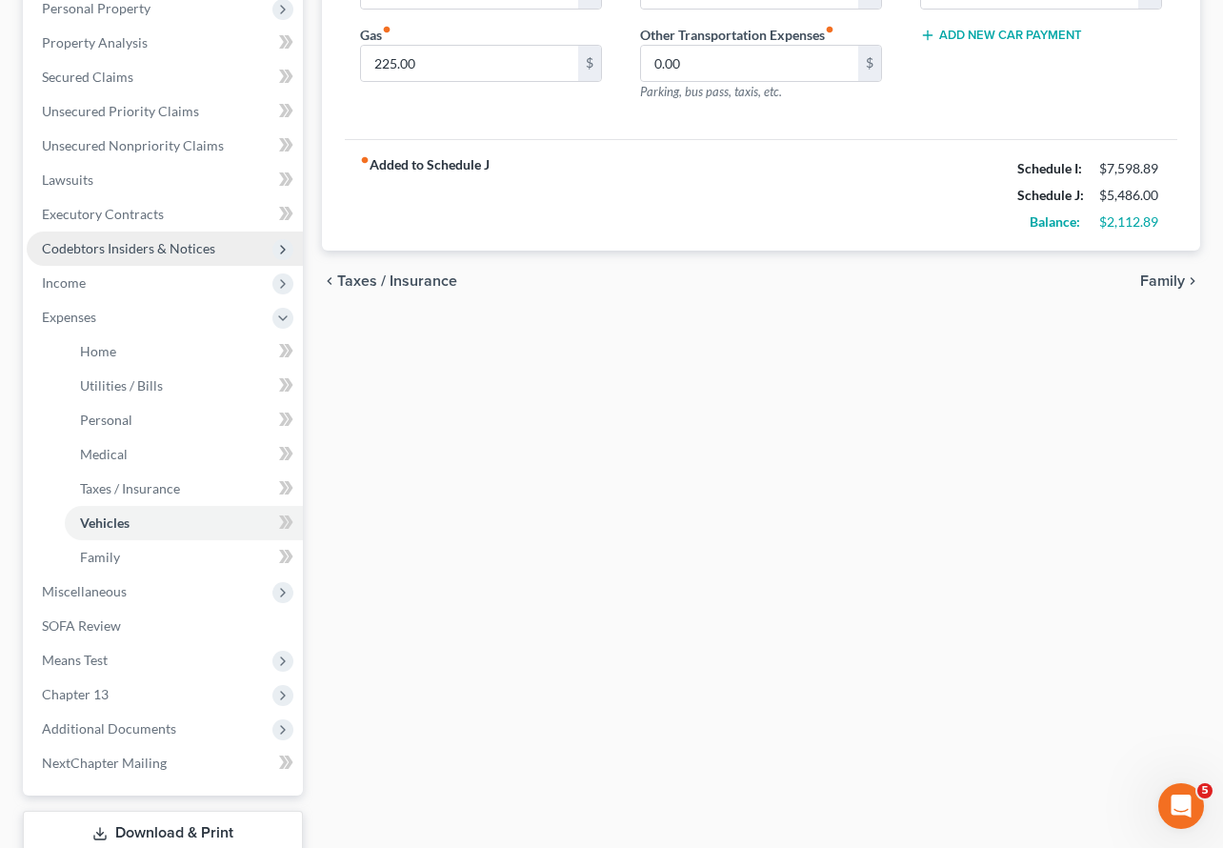
scroll to position [393, 0]
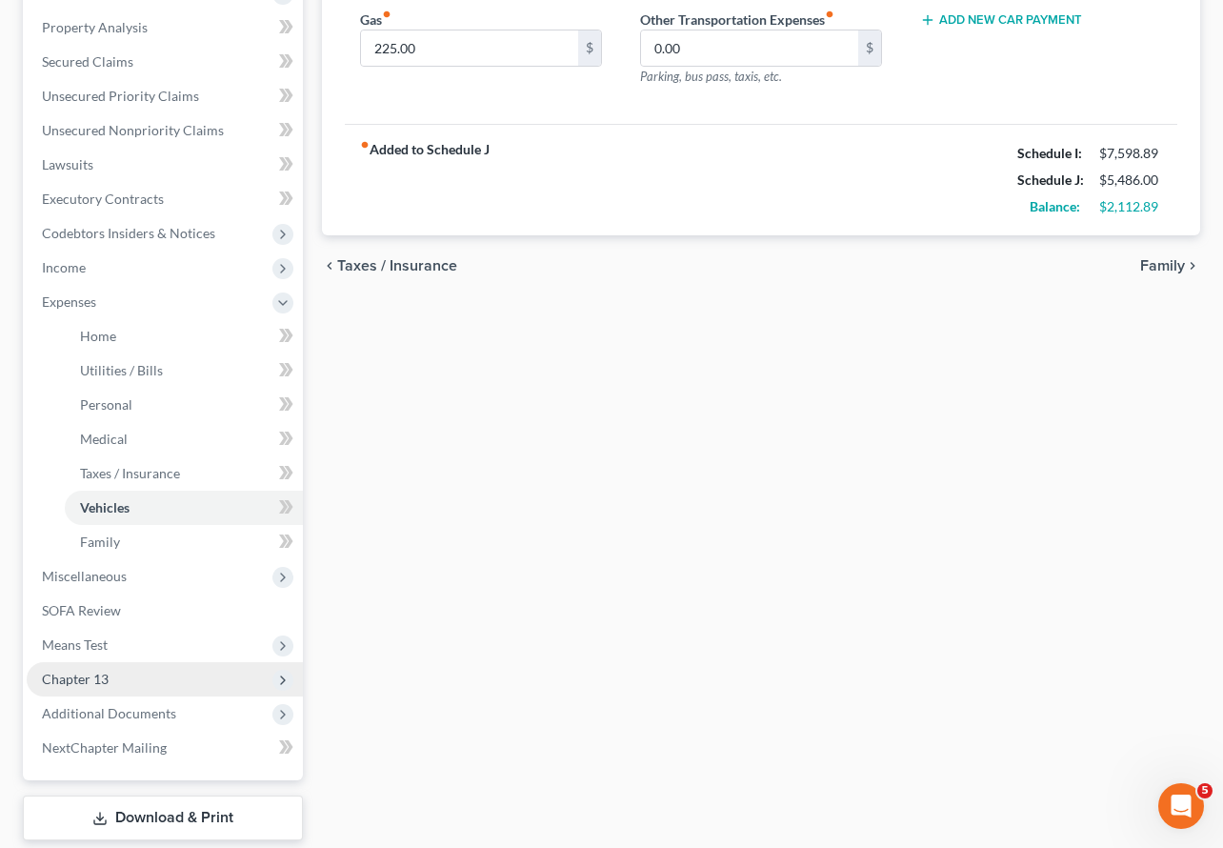
click at [91, 671] on span "Chapter 13" at bounding box center [75, 679] width 67 height 16
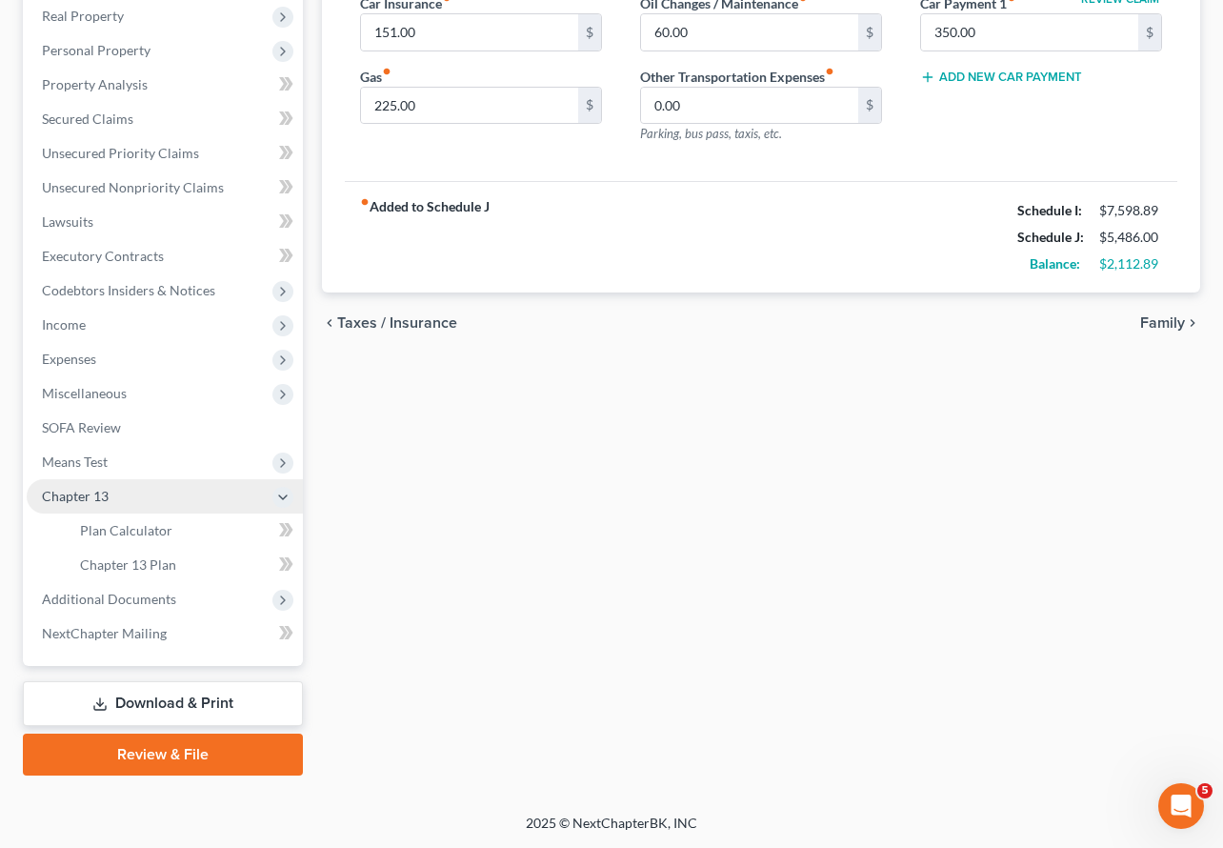
scroll to position [302, 0]
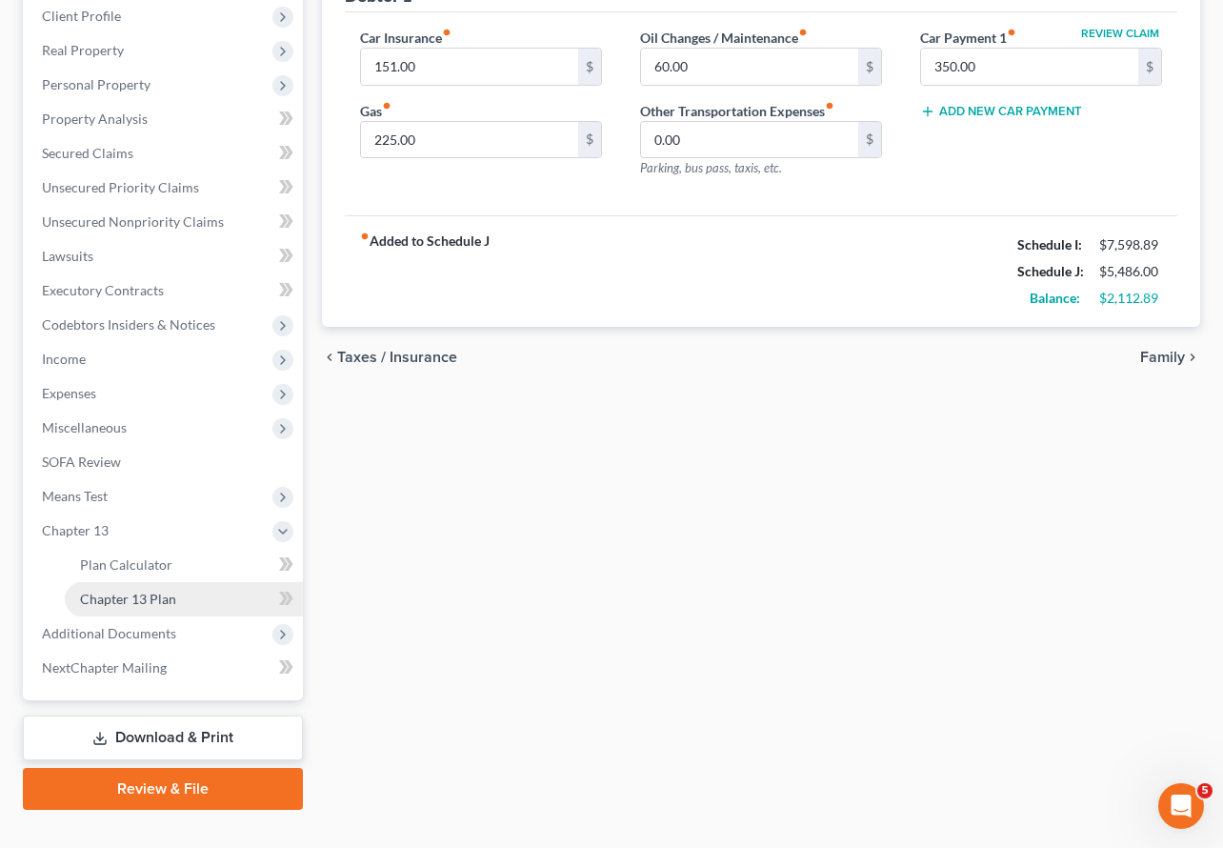
click at [148, 591] on span "Chapter 13 Plan" at bounding box center [128, 599] width 96 height 16
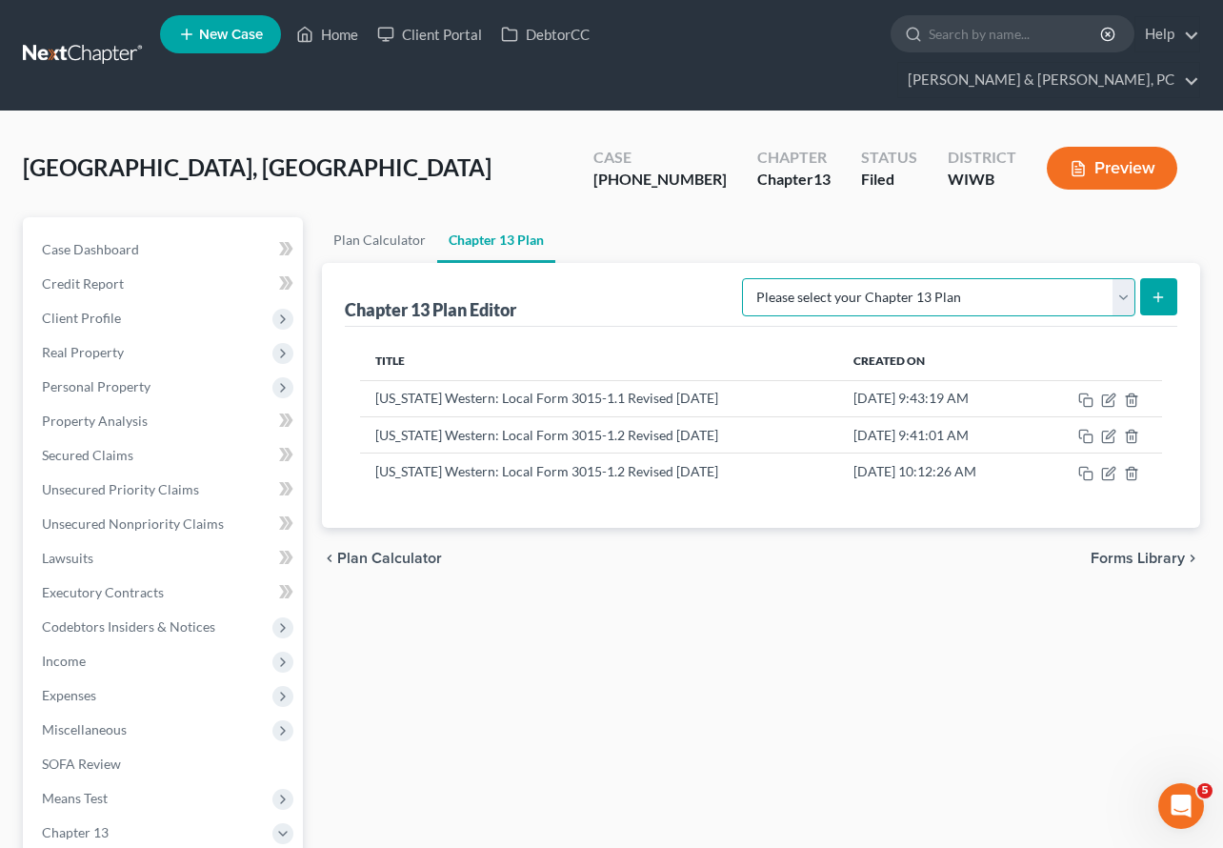
click at [870, 278] on select "Please select your Chapter 13 Plan National Form Plan - Official Form 113 [US_S…" at bounding box center [938, 297] width 393 height 38
select select "3"
click at [742, 278] on select "Please select your Chapter 13 Plan National Form Plan - Official Form 113 [US_S…" at bounding box center [938, 297] width 393 height 38
click at [1156, 290] on icon "submit" at bounding box center [1158, 297] width 15 height 15
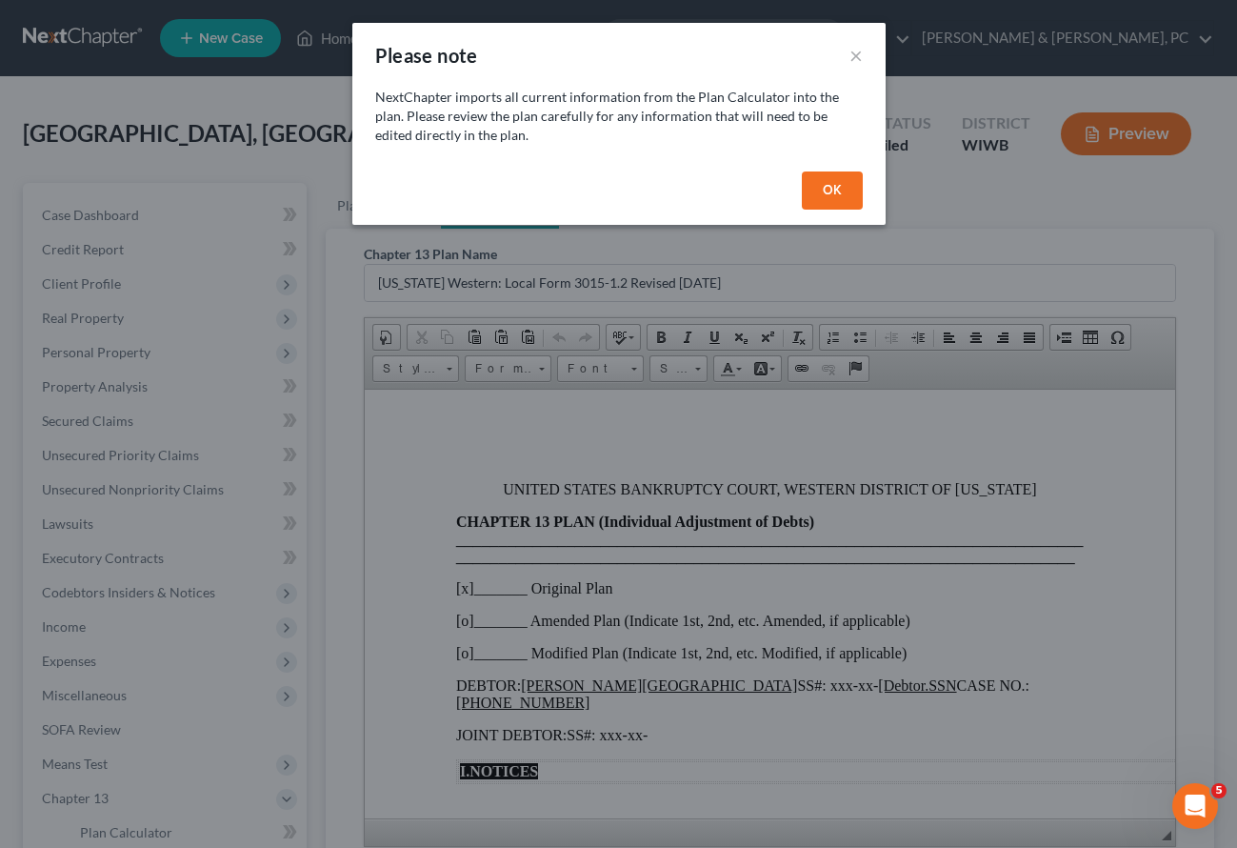
click at [827, 192] on button "OK" at bounding box center [832, 190] width 61 height 38
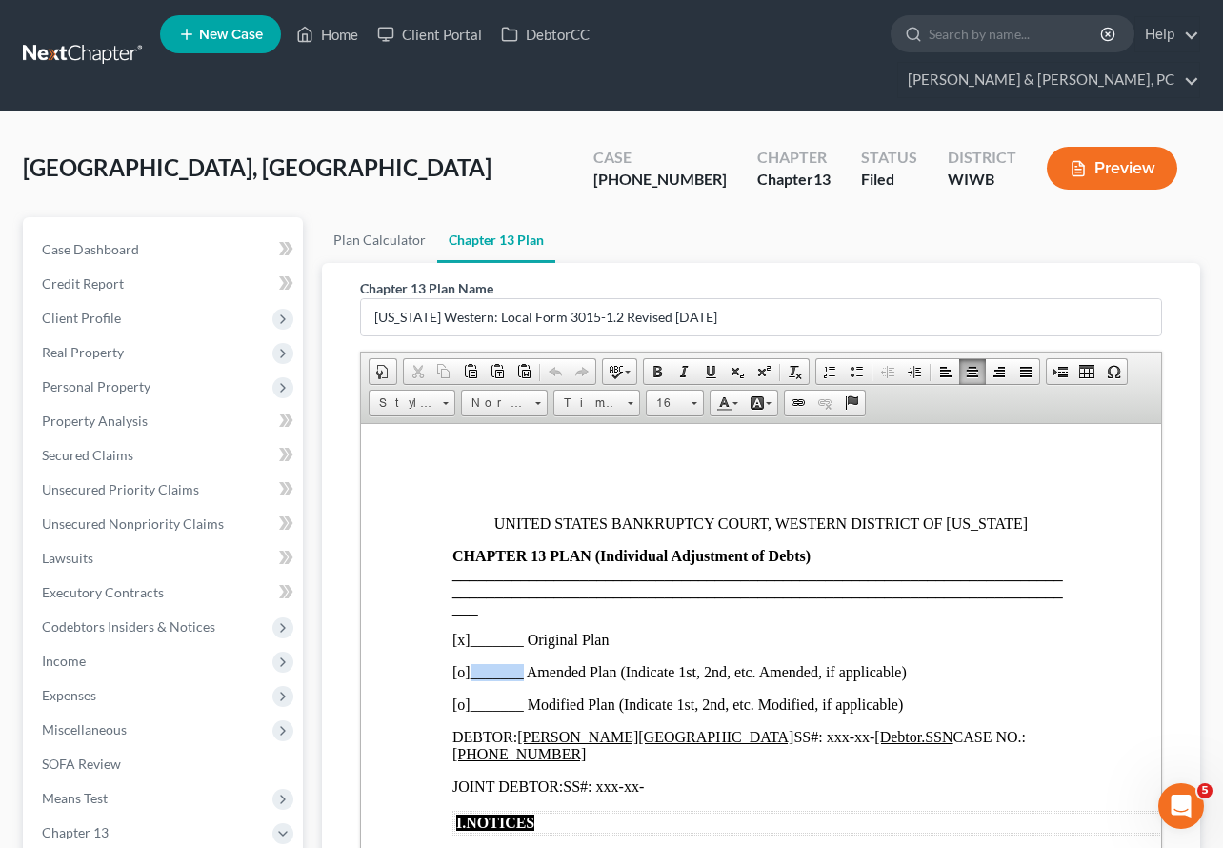
drag, startPoint x: 523, startPoint y: 673, endPoint x: 472, endPoint y: 675, distance: 50.5
click at [472, 675] on p "[o]_______ Amended Plan (Indicate 1st, 2nd, etc. Amended, if applicable)" at bounding box center [760, 671] width 617 height 17
click at [463, 672] on p "[o] 2nd Amended Plan (Indicate 1st, 2nd, etc. Amended, if applicable)" at bounding box center [760, 671] width 617 height 17
click at [461, 636] on p "[x]_______ Original Plan" at bounding box center [760, 639] width 617 height 17
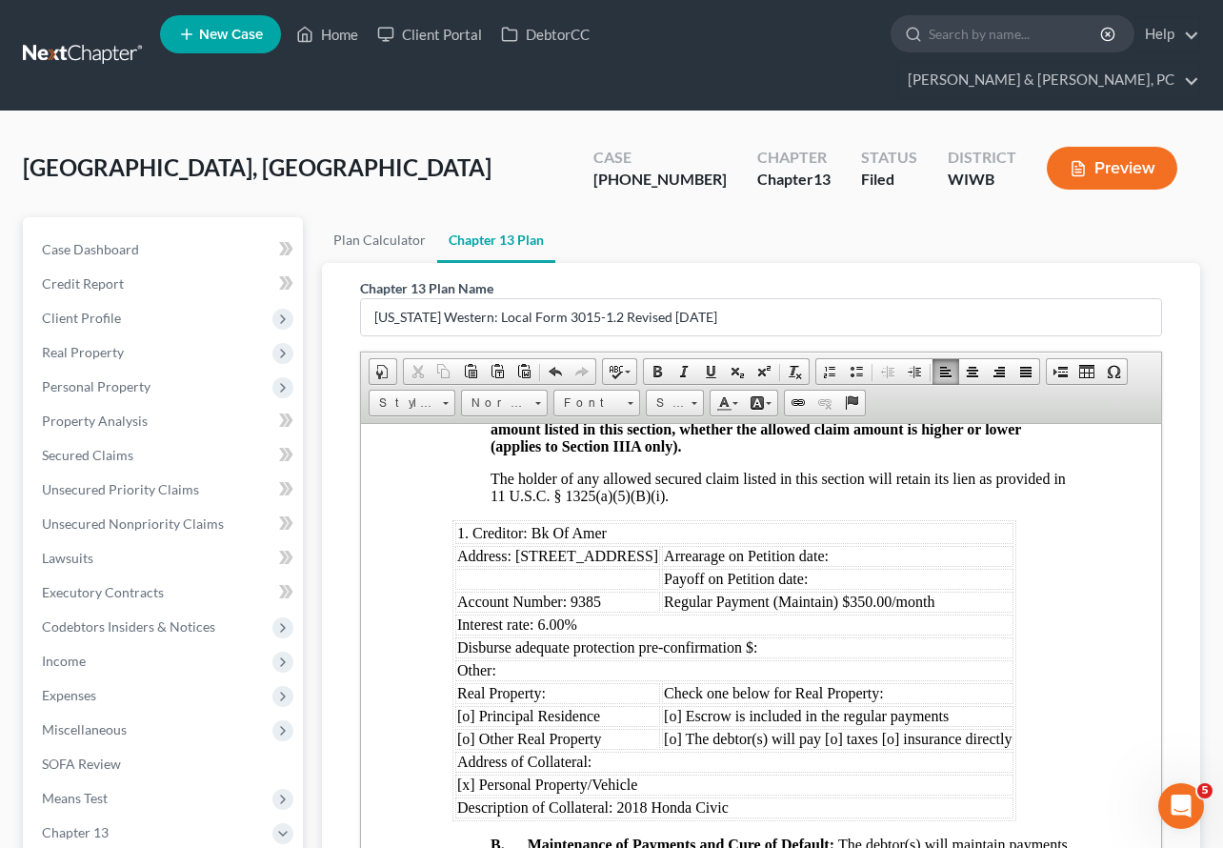
scroll to position [1865, 0]
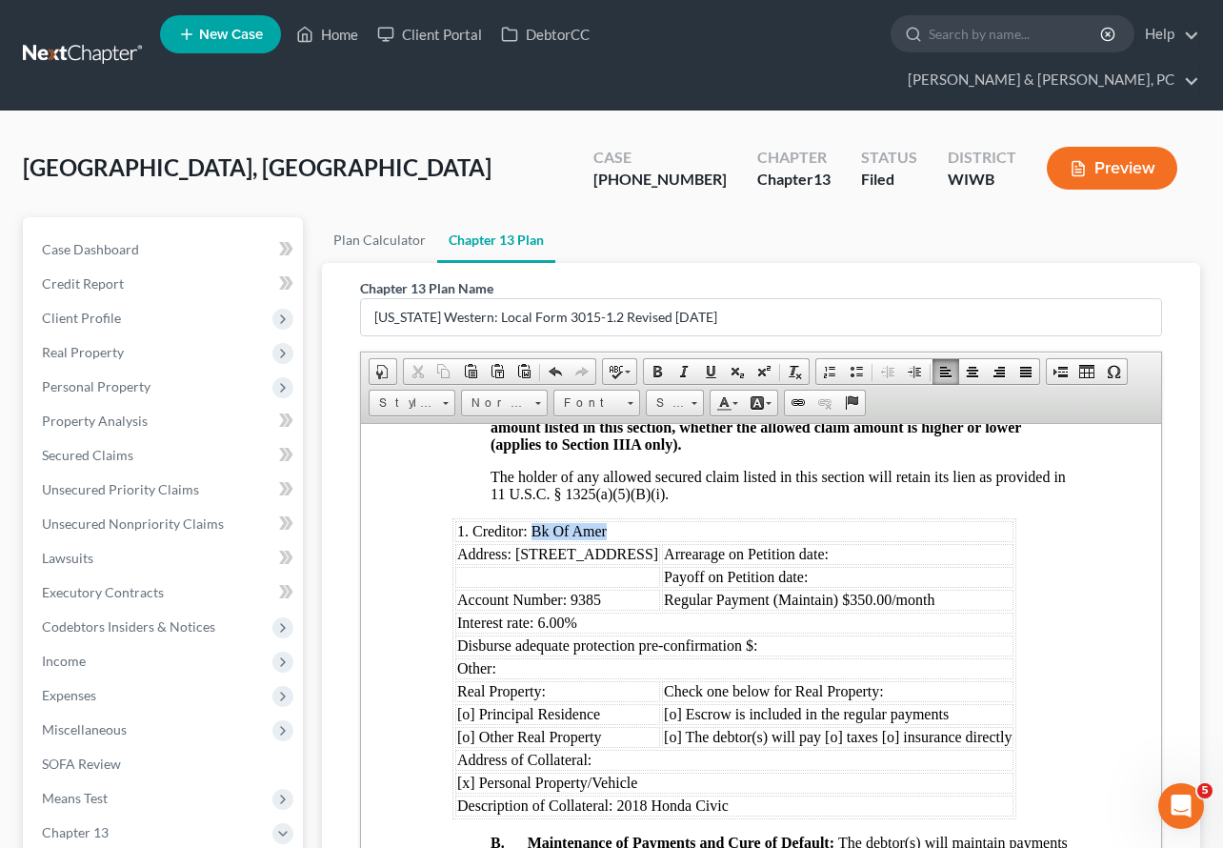
drag, startPoint x: 625, startPoint y: 527, endPoint x: 532, endPoint y: 532, distance: 92.6
click at [532, 532] on td "1. Creditor: Bk Of Amer" at bounding box center [734, 530] width 558 height 21
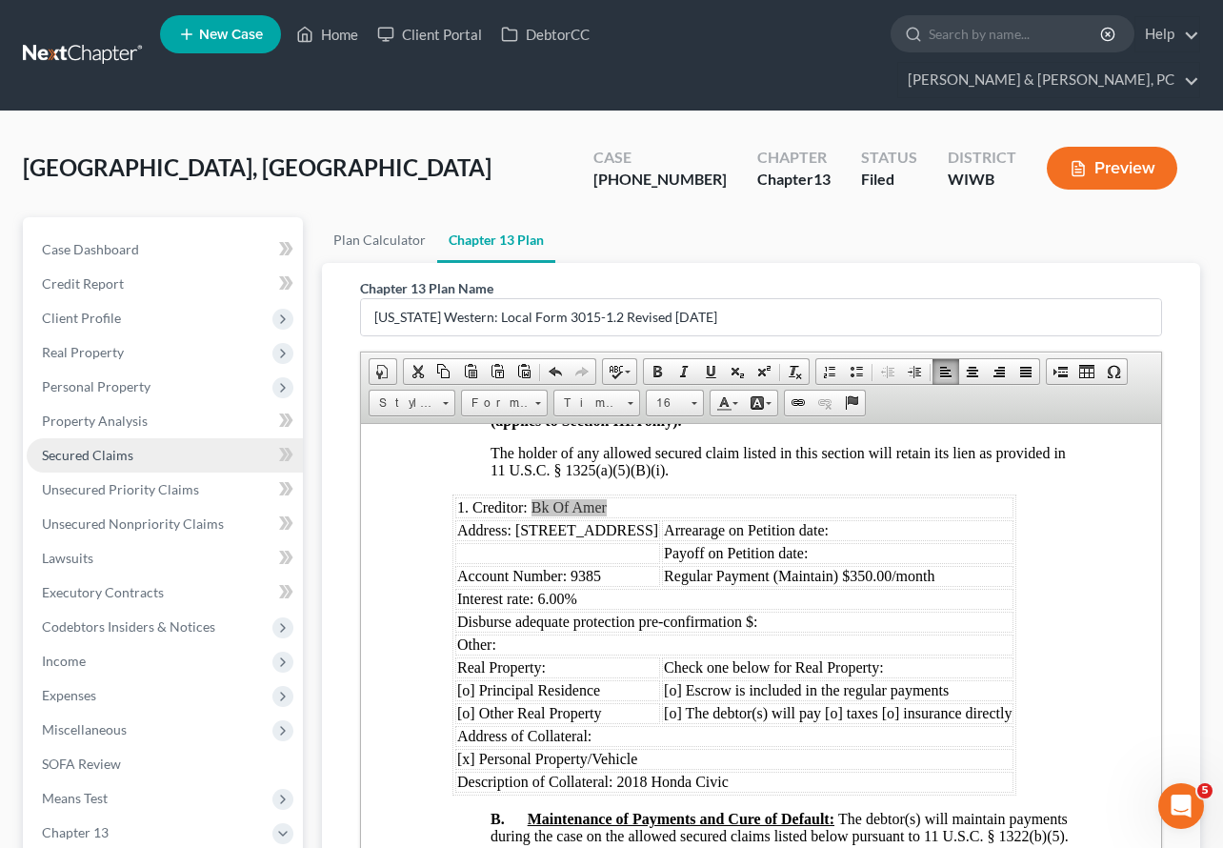
click at [118, 447] on span "Secured Claims" at bounding box center [87, 455] width 91 height 16
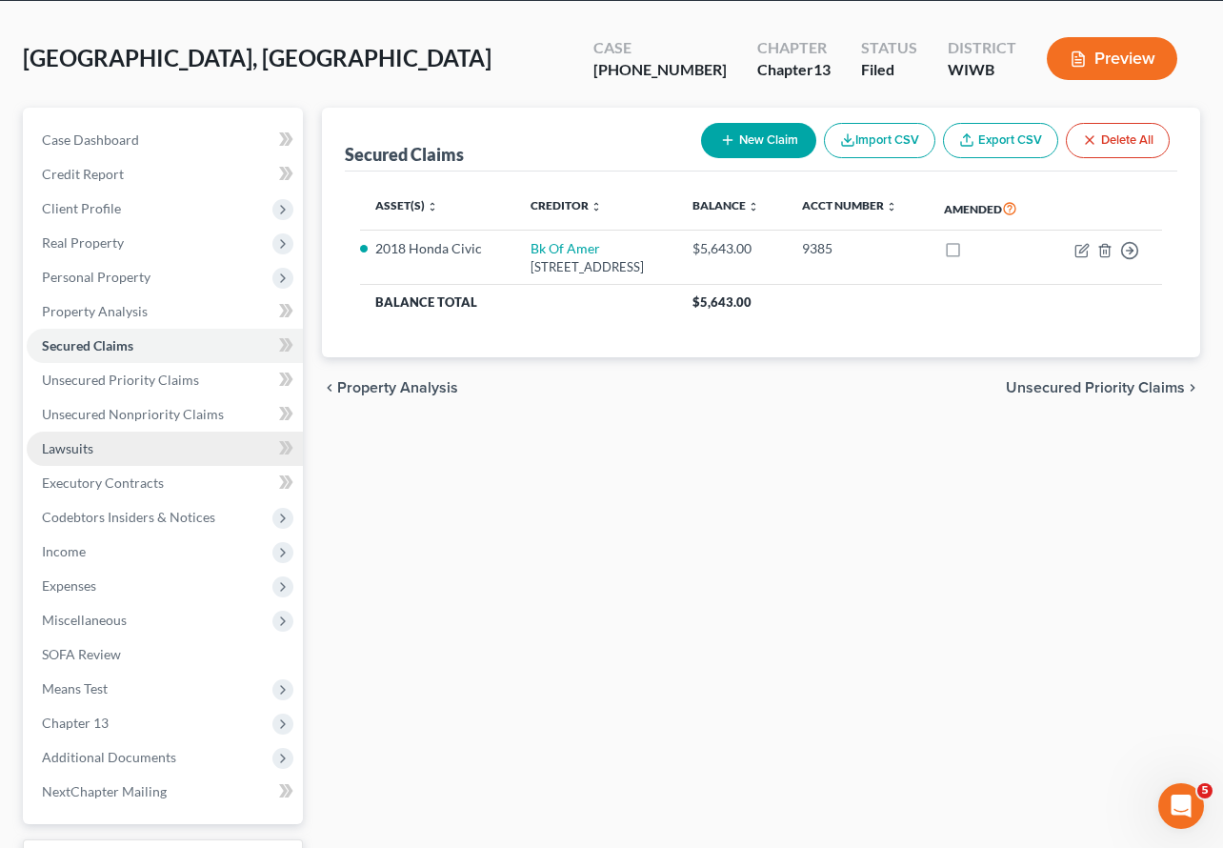
scroll to position [149, 0]
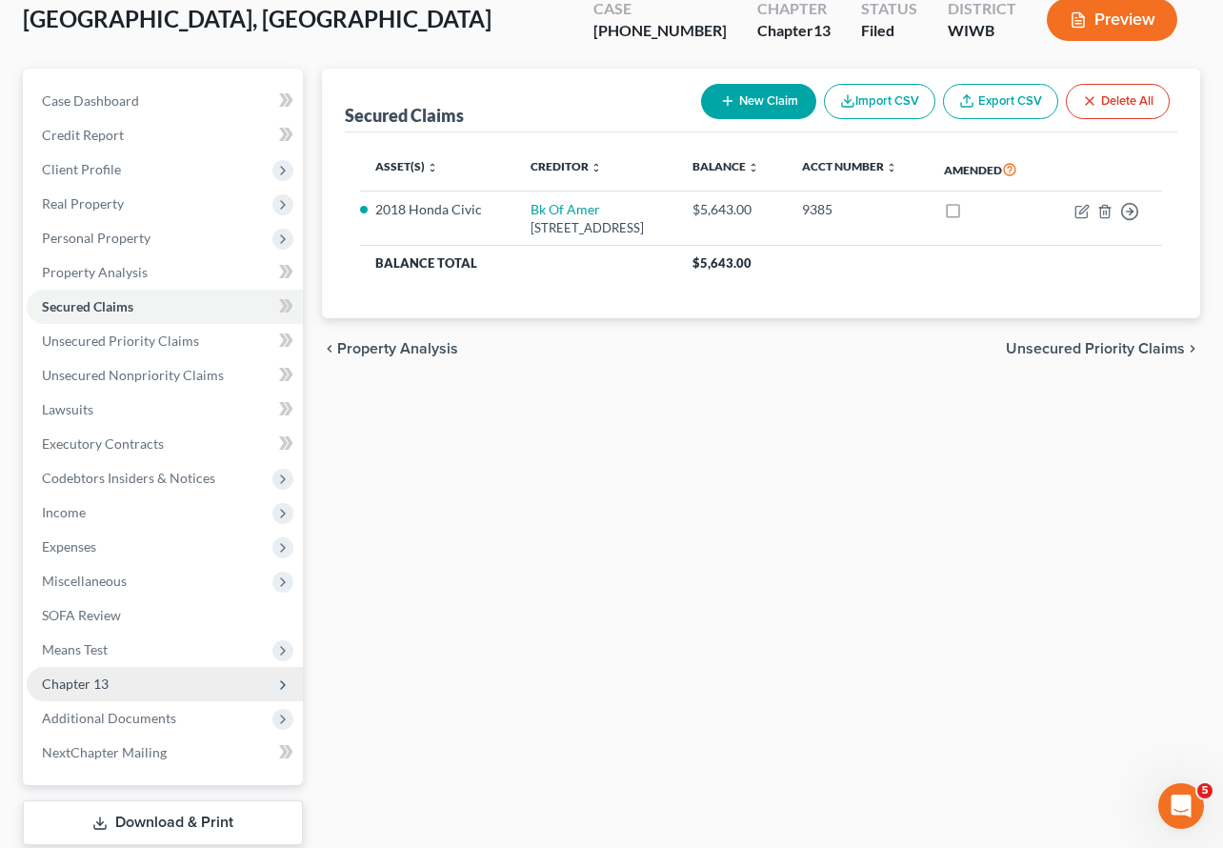
click at [90, 667] on span "Chapter 13" at bounding box center [165, 684] width 276 height 34
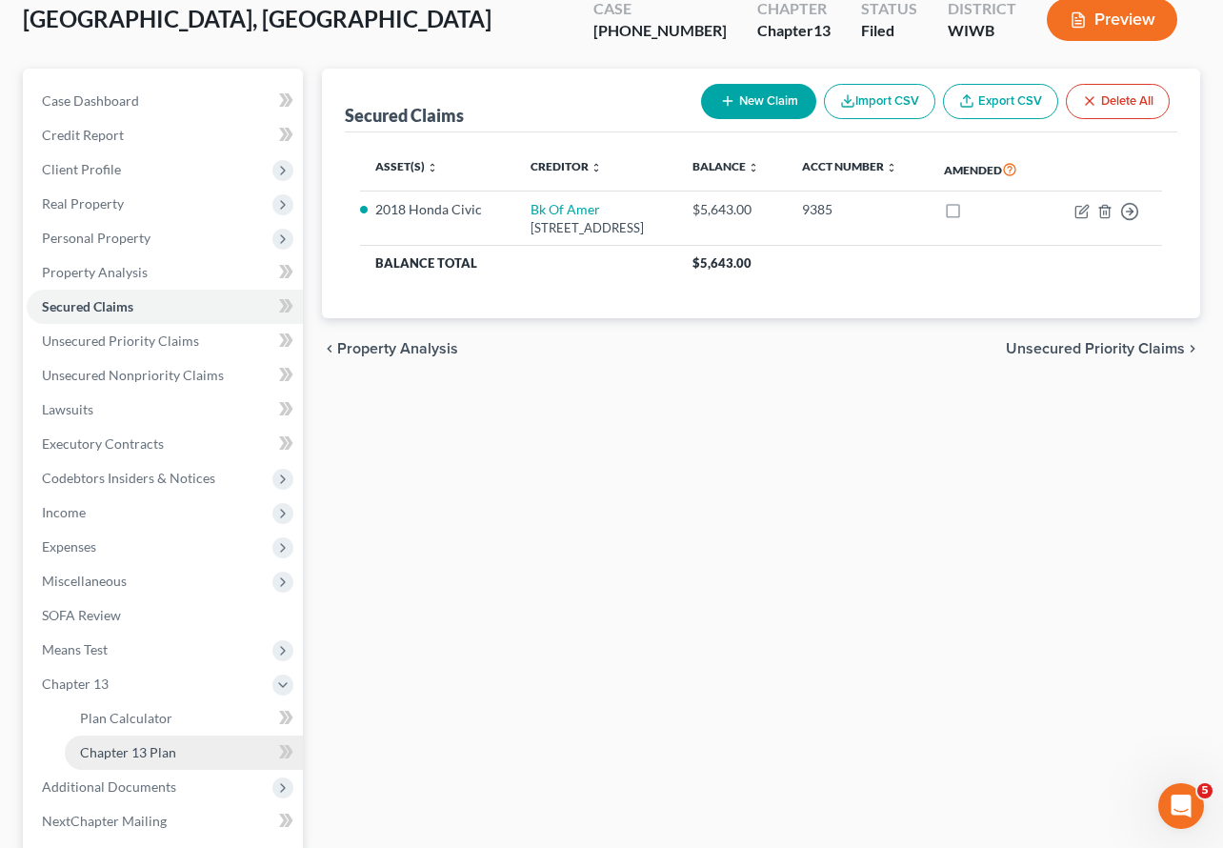
click at [131, 744] on span "Chapter 13 Plan" at bounding box center [128, 752] width 96 height 16
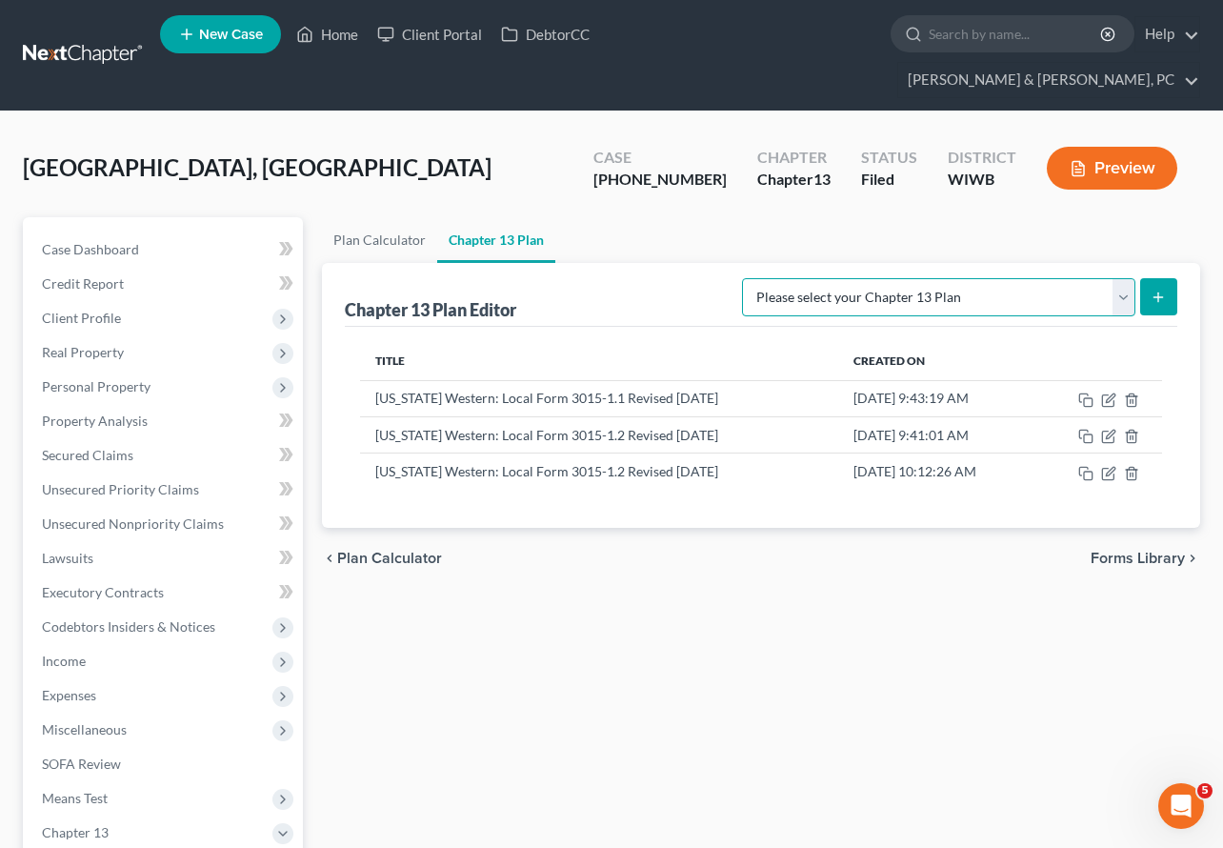
click at [929, 278] on select "Please select your Chapter 13 Plan National Form Plan - Official Form 113 [US_S…" at bounding box center [938, 297] width 393 height 38
select select "3"
click at [742, 278] on select "Please select your Chapter 13 Plan National Form Plan - Official Form 113 [US_S…" at bounding box center [938, 297] width 393 height 38
click at [1163, 278] on button "submit" at bounding box center [1158, 296] width 37 height 37
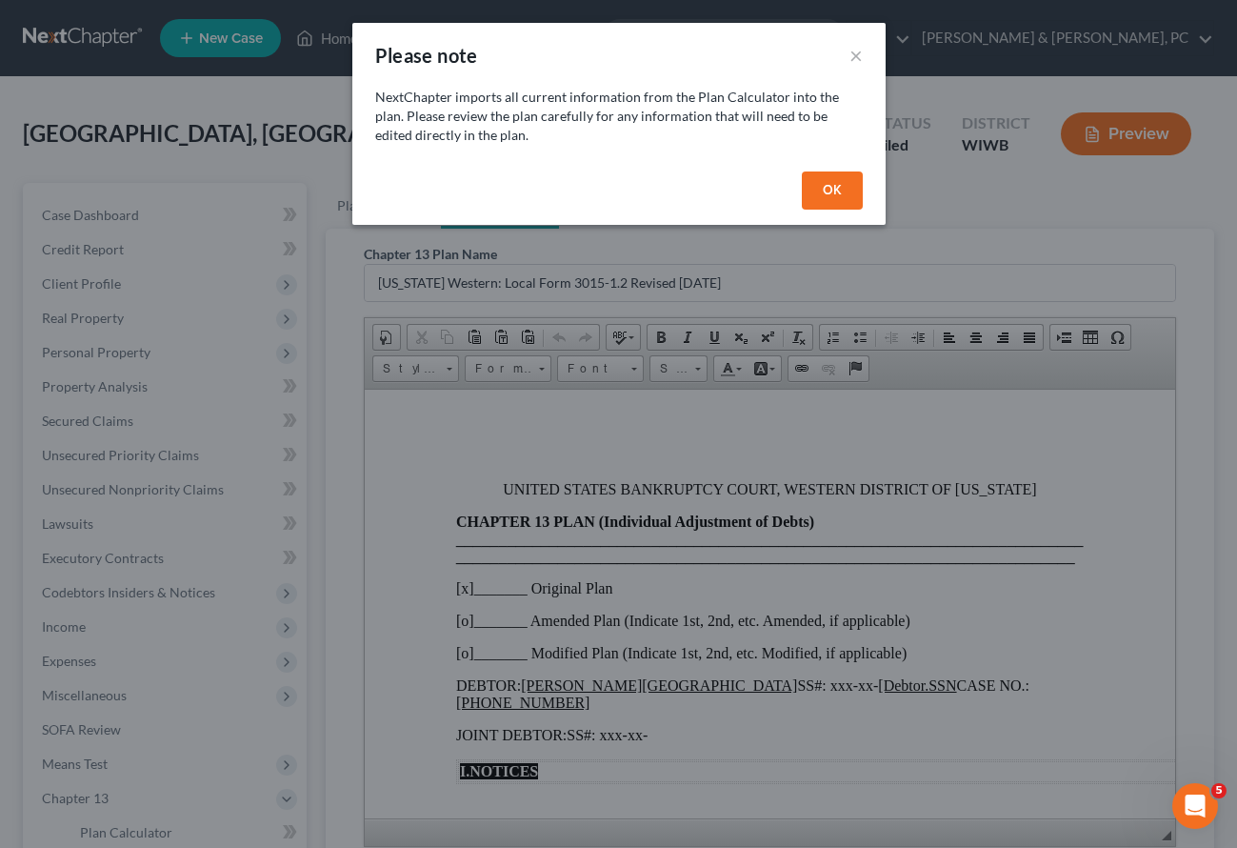
click at [829, 191] on button "OK" at bounding box center [832, 190] width 61 height 38
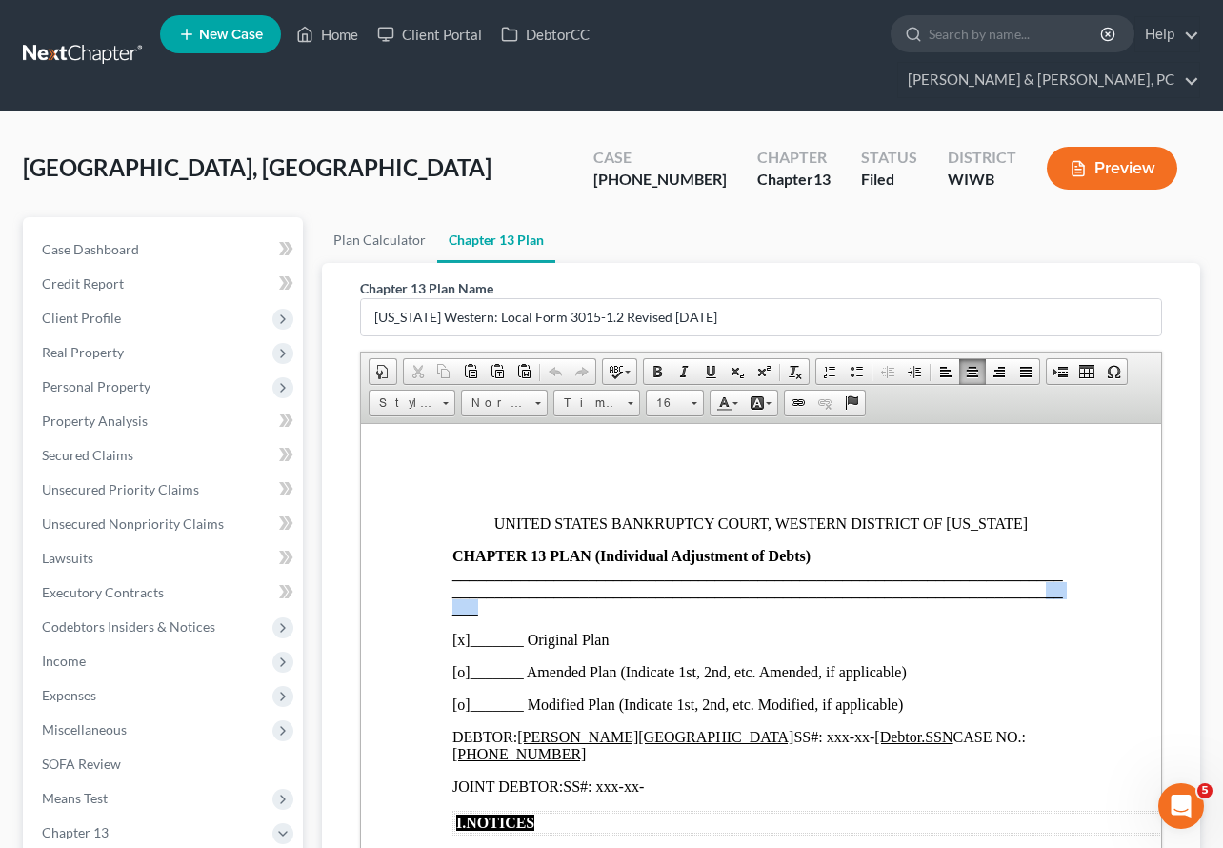
drag, startPoint x: 498, startPoint y: 611, endPoint x: 411, endPoint y: 611, distance: 87.6
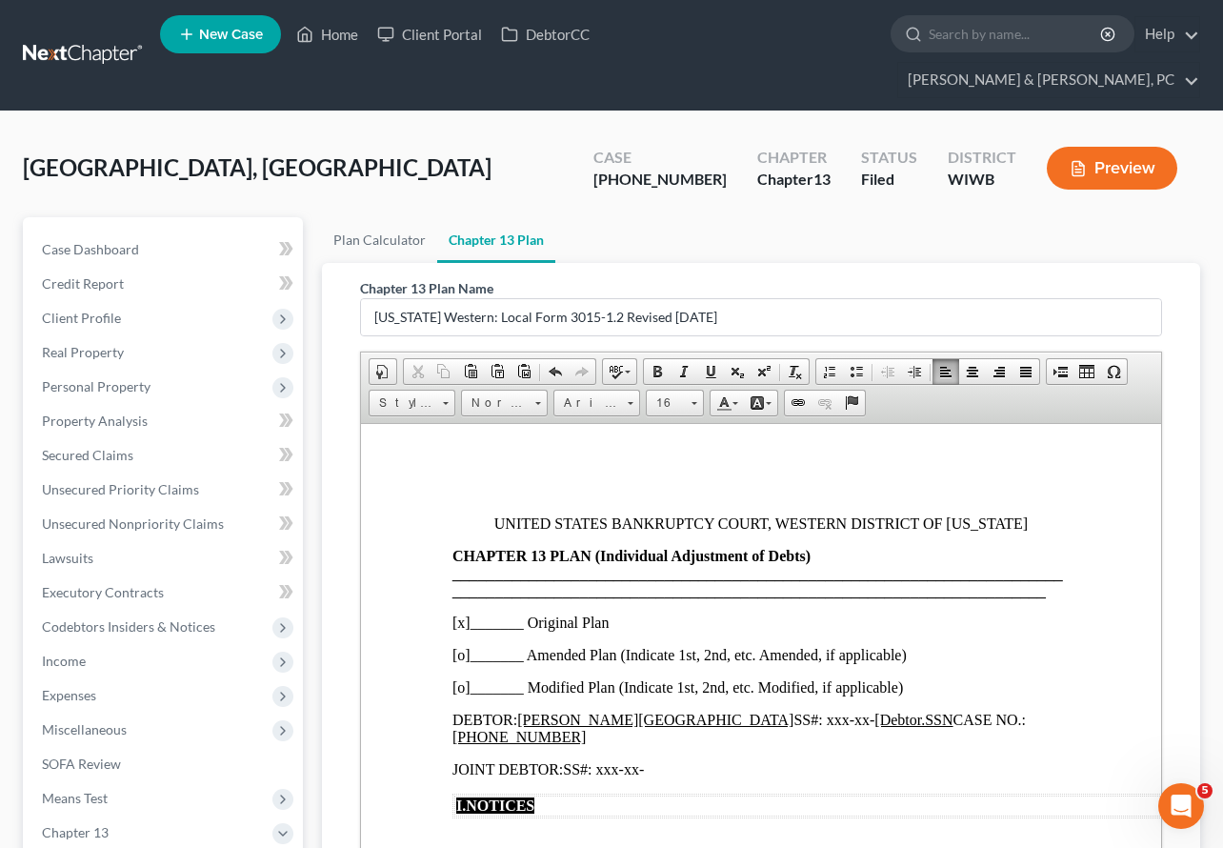
click at [462, 623] on p "[x]_______ Original Plan" at bounding box center [760, 621] width 617 height 17
drag, startPoint x: 525, startPoint y: 656, endPoint x: 472, endPoint y: 656, distance: 53.3
click at [472, 656] on p "[x ]_______ Amended Plan (Indicate 1st, 2nd, etc. Amended, if applicable)" at bounding box center [760, 654] width 617 height 17
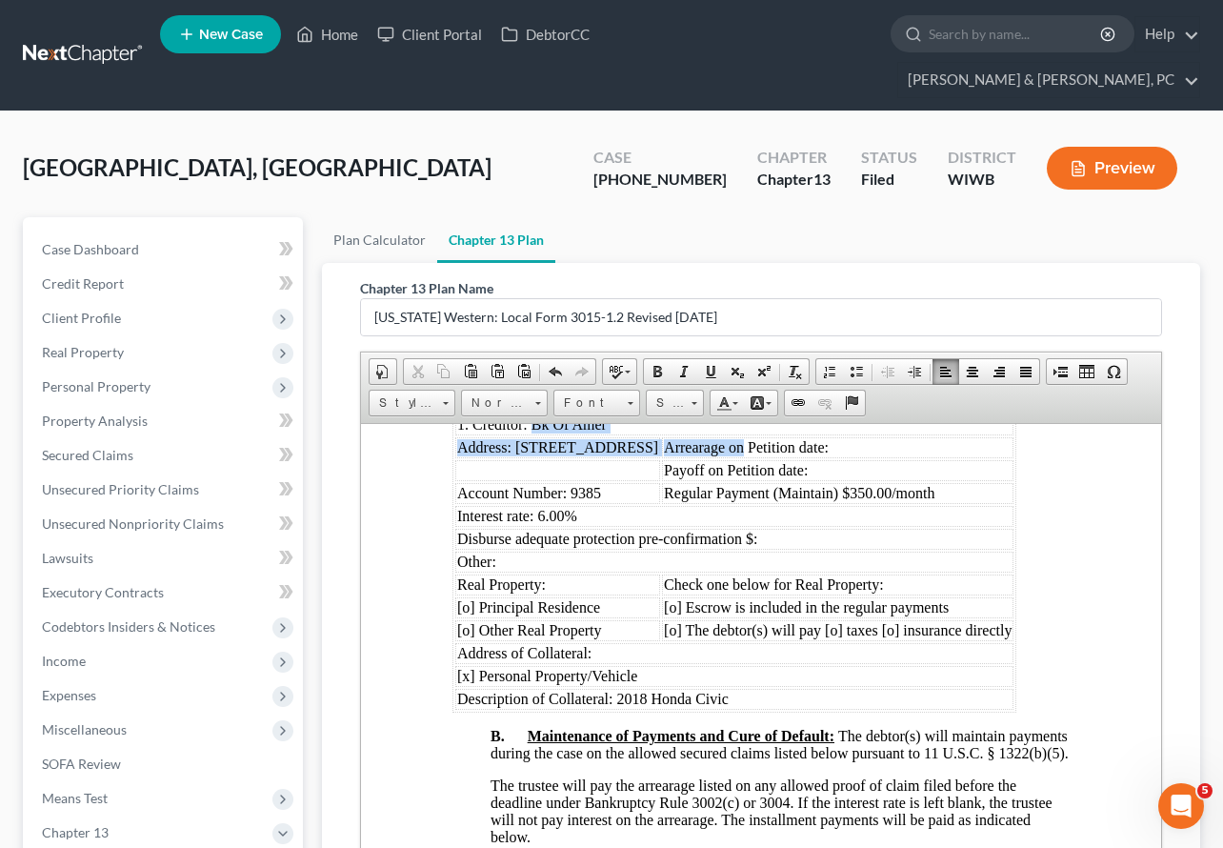
scroll to position [1795, 0]
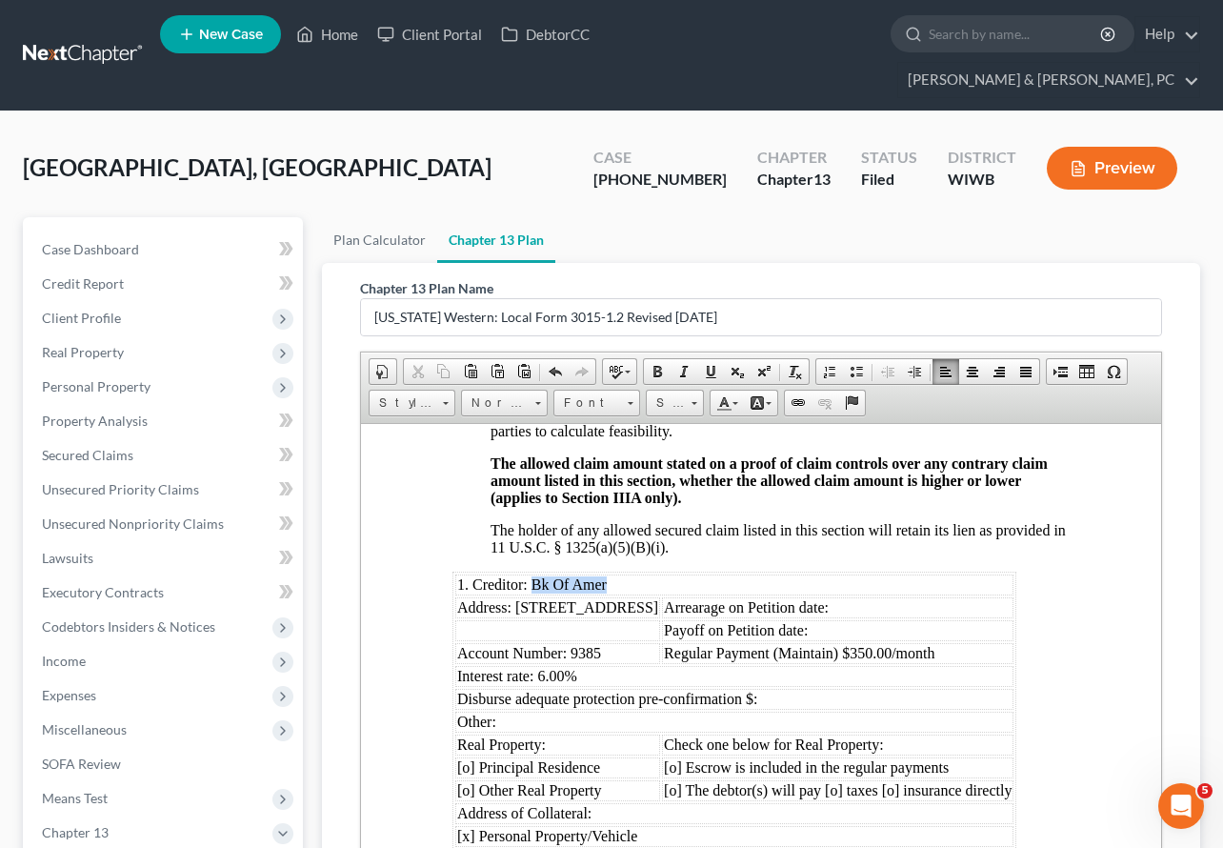
drag, startPoint x: 532, startPoint y: 547, endPoint x: 755, endPoint y: 592, distance: 227.4
click at [755, 592] on td "1. Creditor: Bk Of Amer" at bounding box center [734, 583] width 558 height 21
drag, startPoint x: 652, startPoint y: 619, endPoint x: 512, endPoint y: 602, distance: 140.1
click at [512, 602] on td "Address: [STREET_ADDRESS]" at bounding box center [557, 606] width 205 height 21
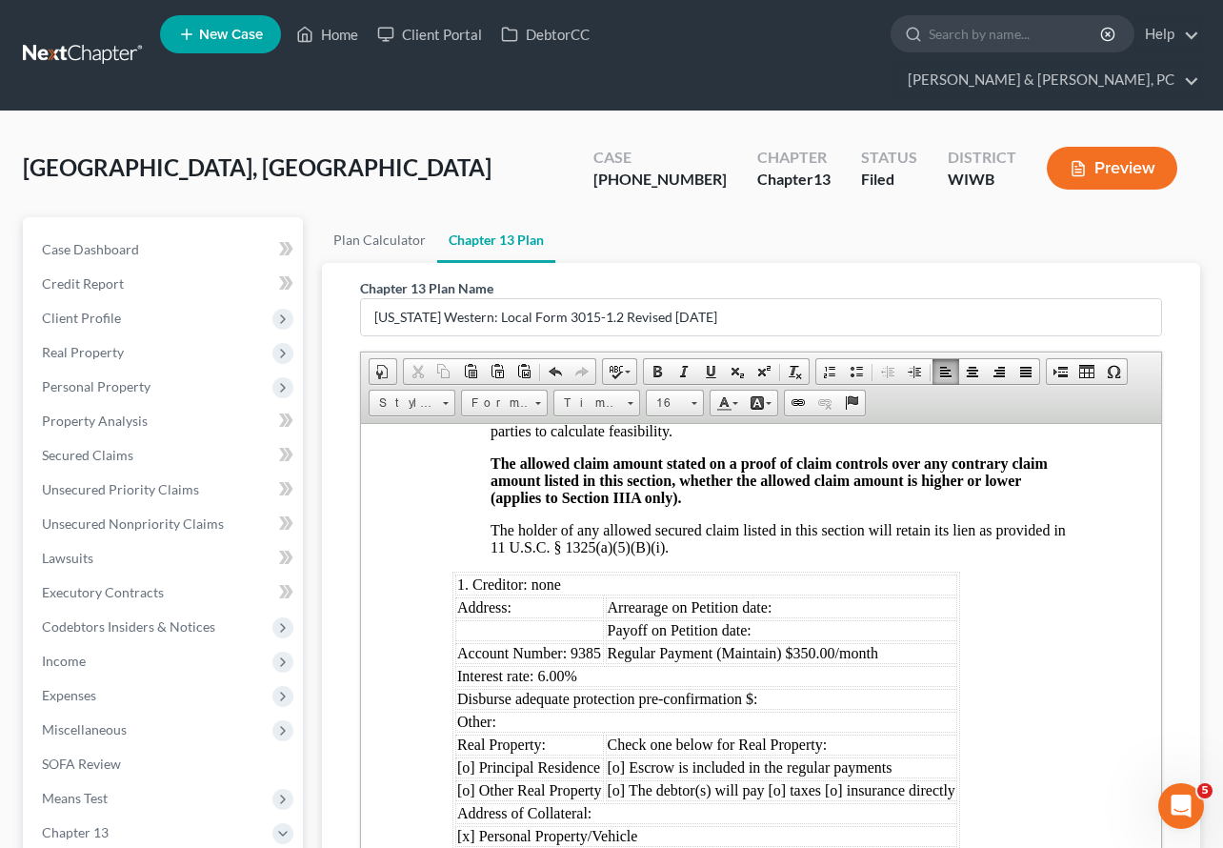
click at [597, 647] on span "Account Number: 9385" at bounding box center [529, 652] width 144 height 16
drag, startPoint x: 906, startPoint y: 653, endPoint x: 798, endPoint y: 656, distance: 107.7
click at [798, 657] on td "Regular Payment (Maintain) $350.00/month" at bounding box center [781, 652] width 351 height 21
click at [621, 676] on td "Interest rate: 6.00%" at bounding box center [706, 675] width 502 height 21
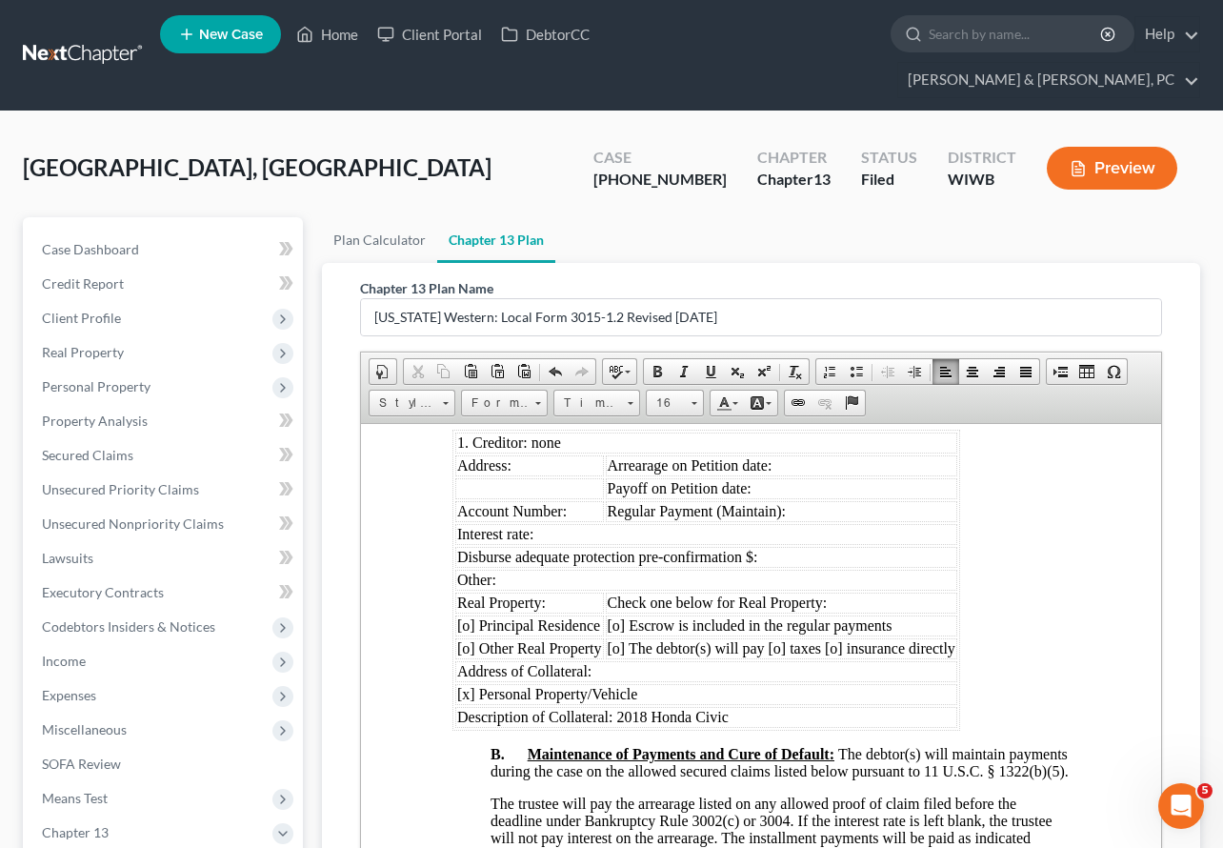
scroll to position [1950, 0]
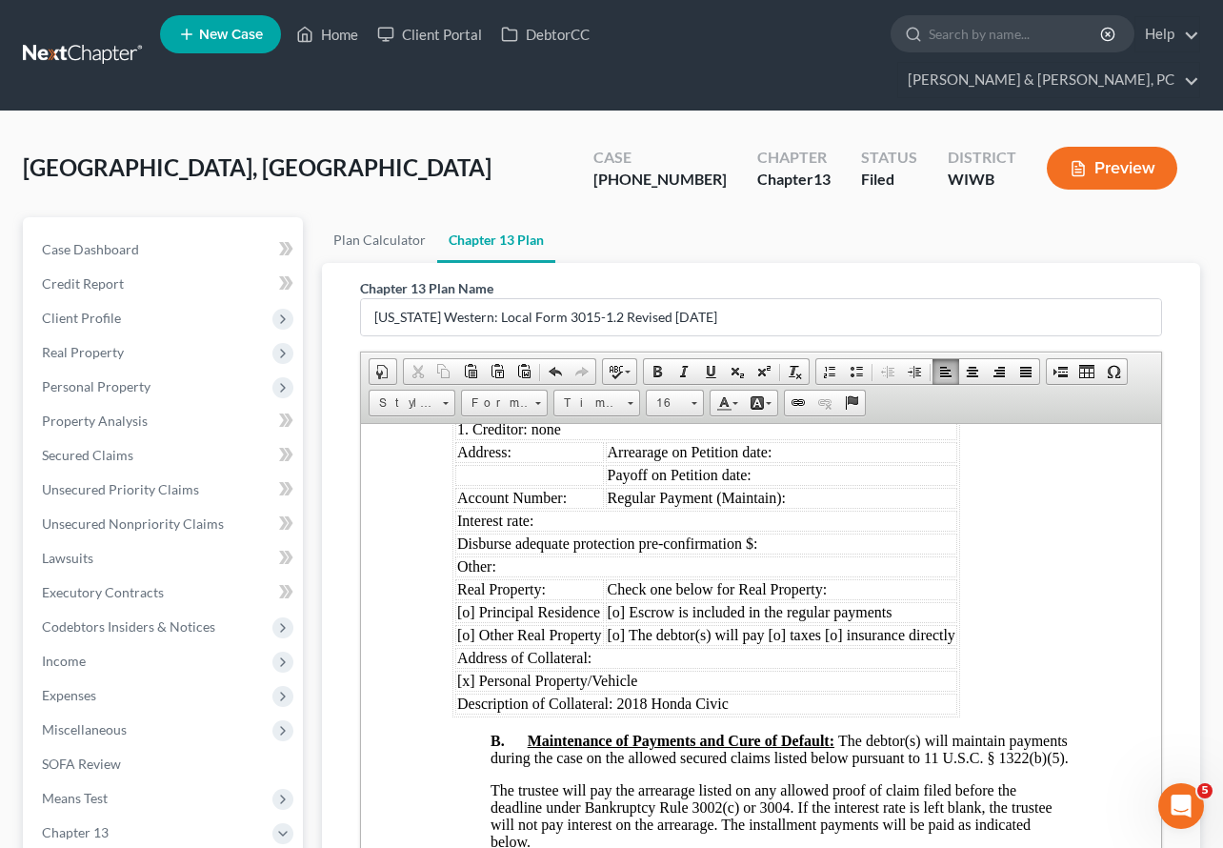
click at [646, 688] on td "[x] Personal Property/Vehicle" at bounding box center [706, 680] width 502 height 21
click at [468, 679] on span "[x] Personal Property" at bounding box center [522, 680] width 131 height 16
click at [725, 705] on span "Description of Collateral: 2018 Honda Civic" at bounding box center [592, 702] width 271 height 16
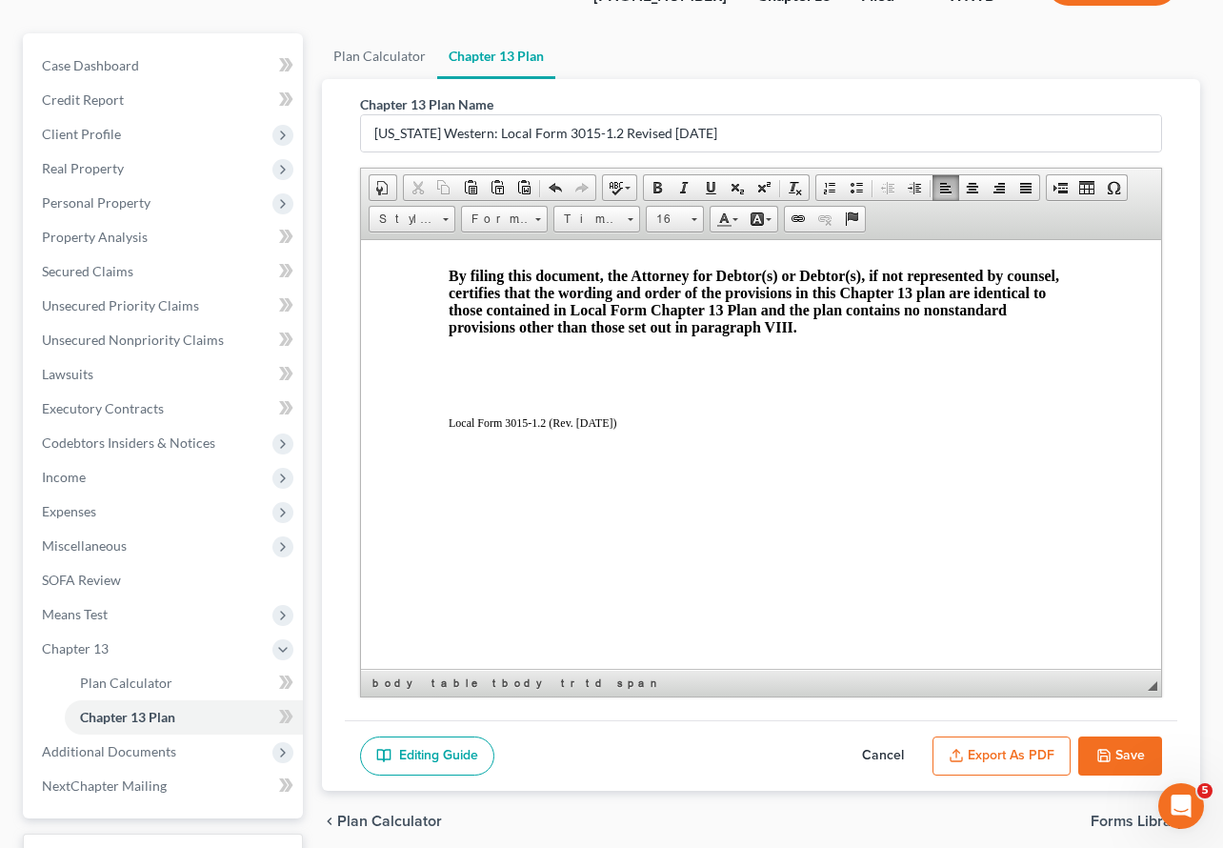
scroll to position [302, 0]
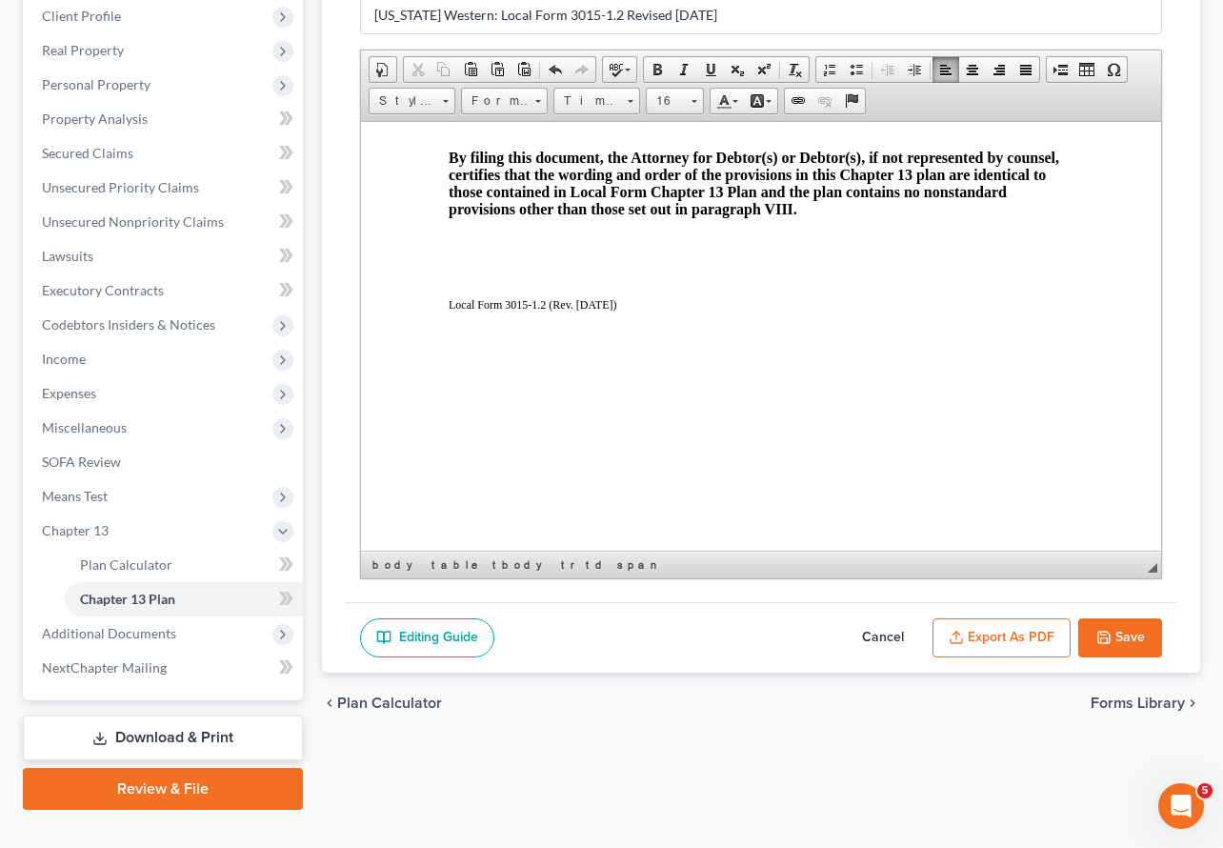
click at [1123, 618] on button "Save" at bounding box center [1120, 638] width 84 height 40
select select "3"
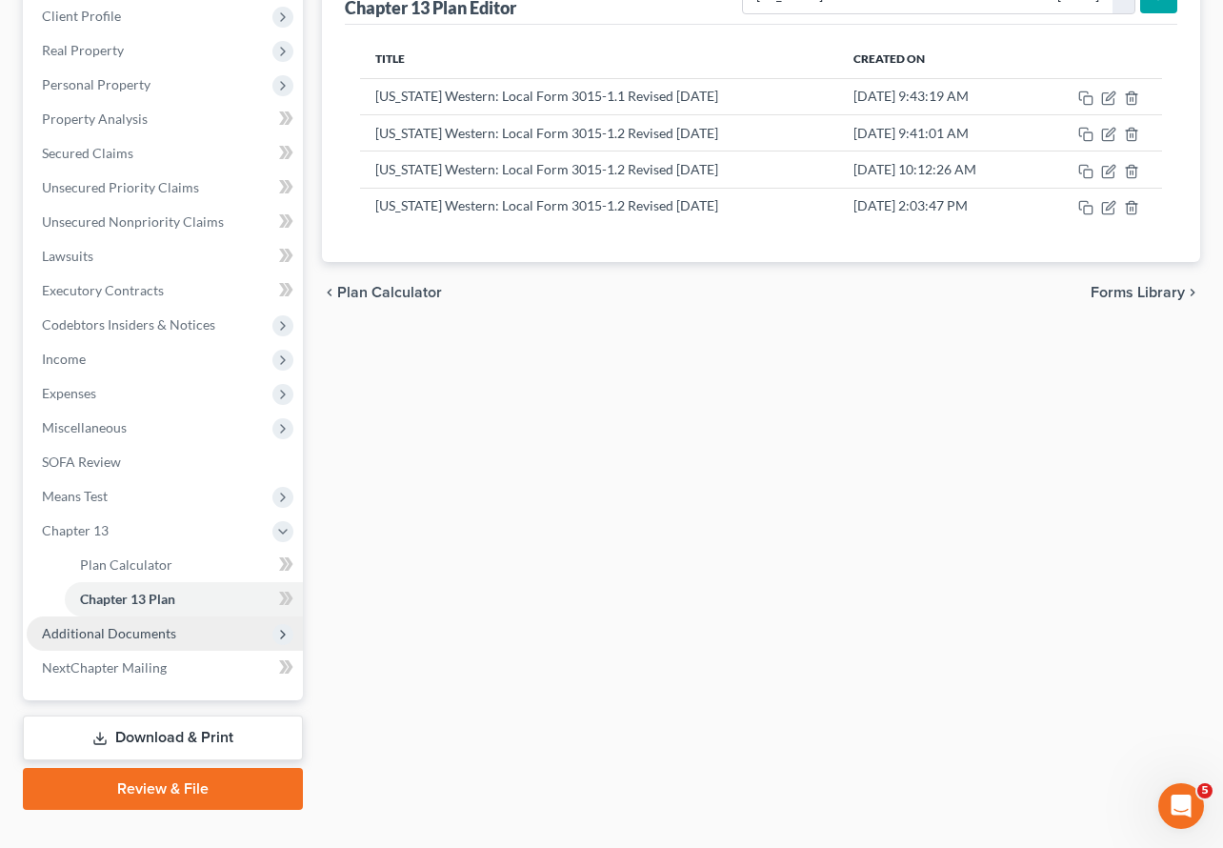
click at [127, 625] on span "Additional Documents" at bounding box center [109, 633] width 134 height 16
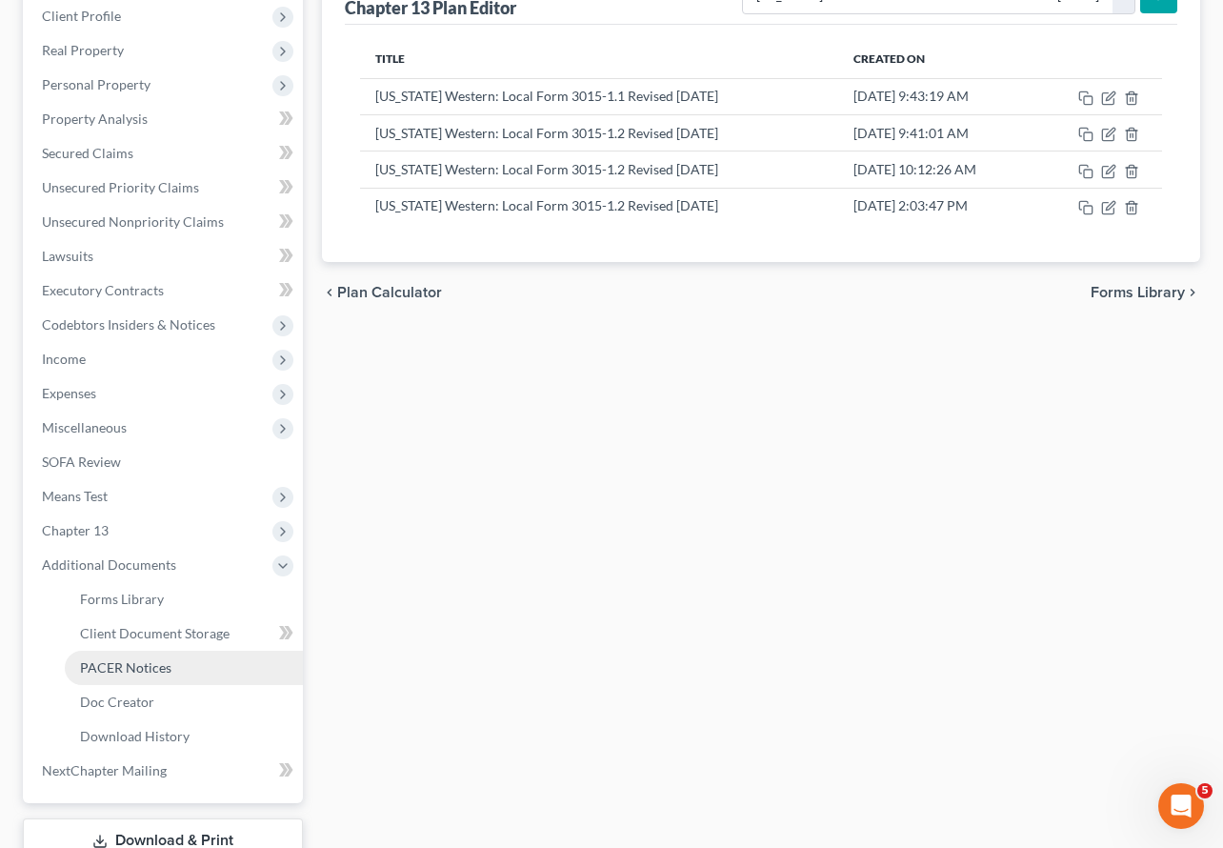
click at [151, 659] on span "PACER Notices" at bounding box center [125, 667] width 91 height 16
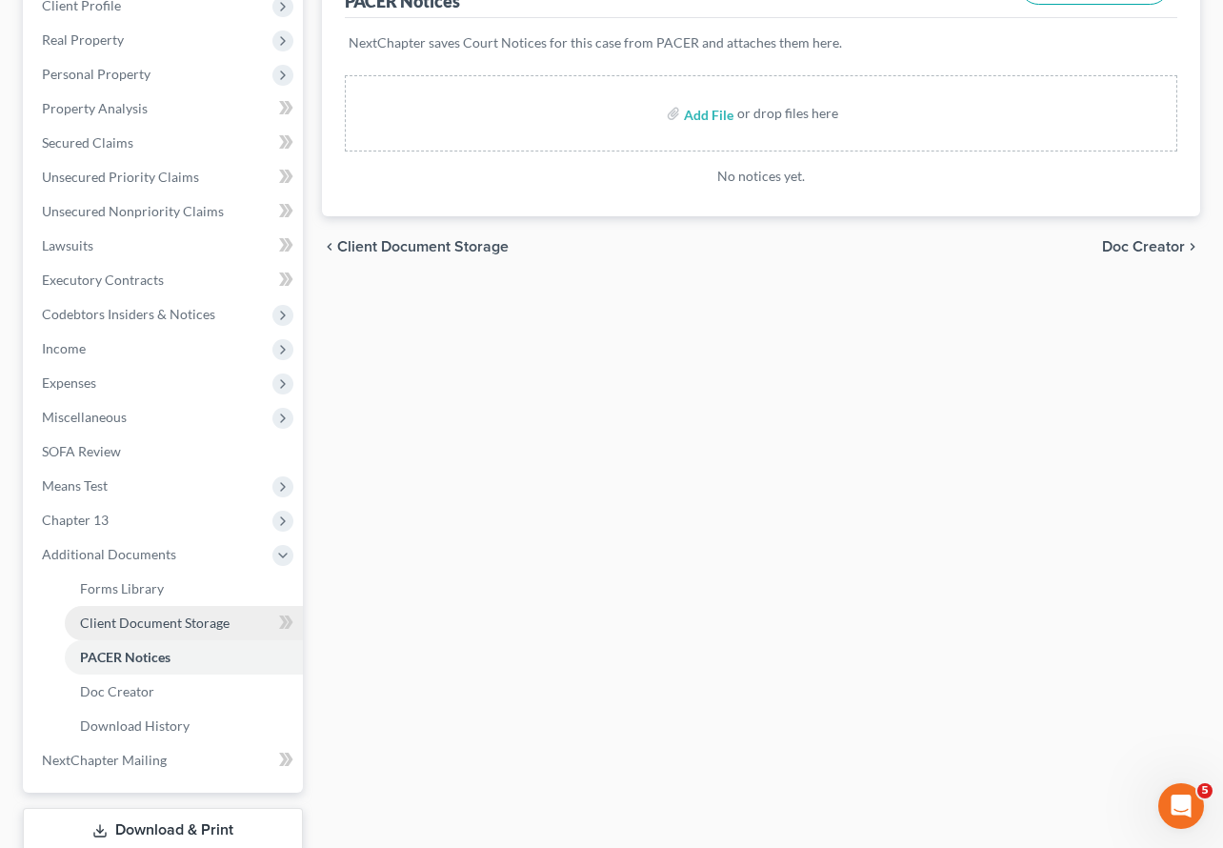
scroll to position [332, 0]
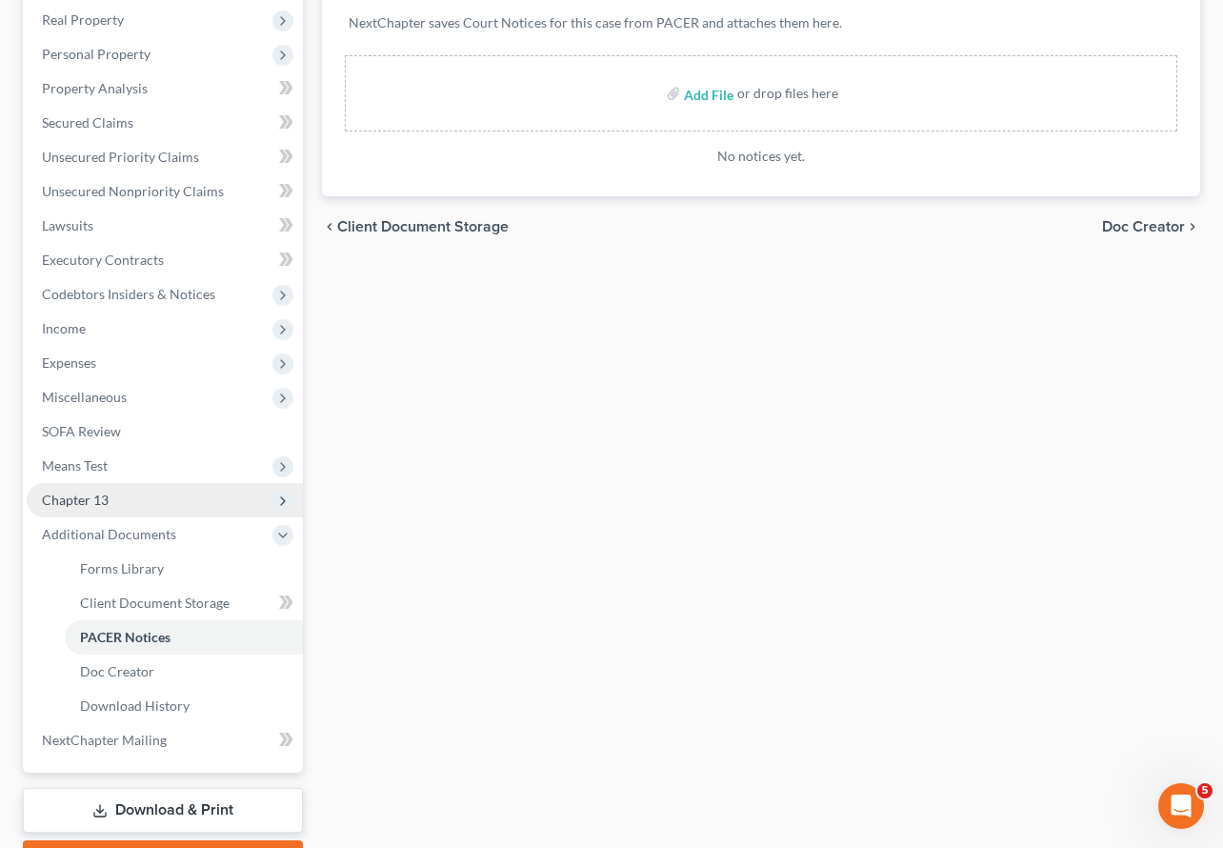
click at [102, 492] on span "Chapter 13" at bounding box center [75, 500] width 67 height 16
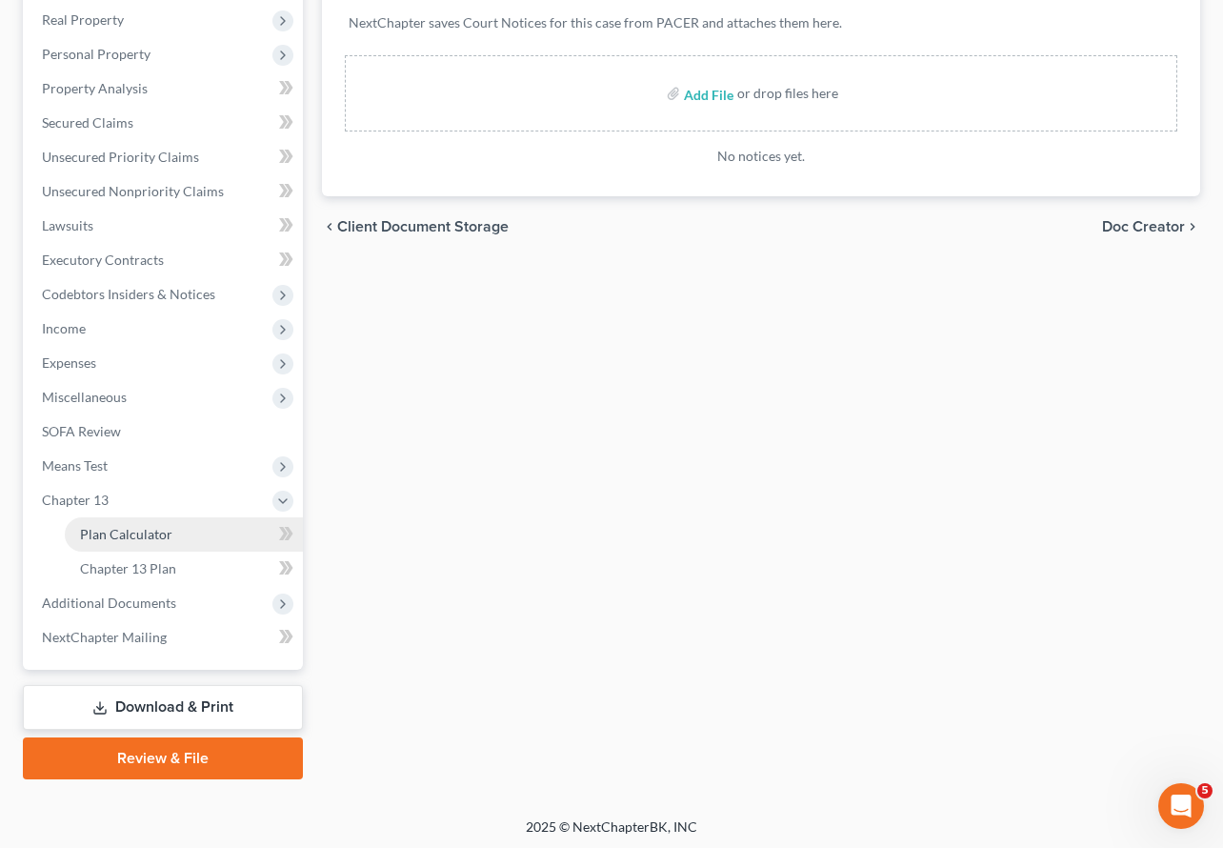
scroll to position [302, 0]
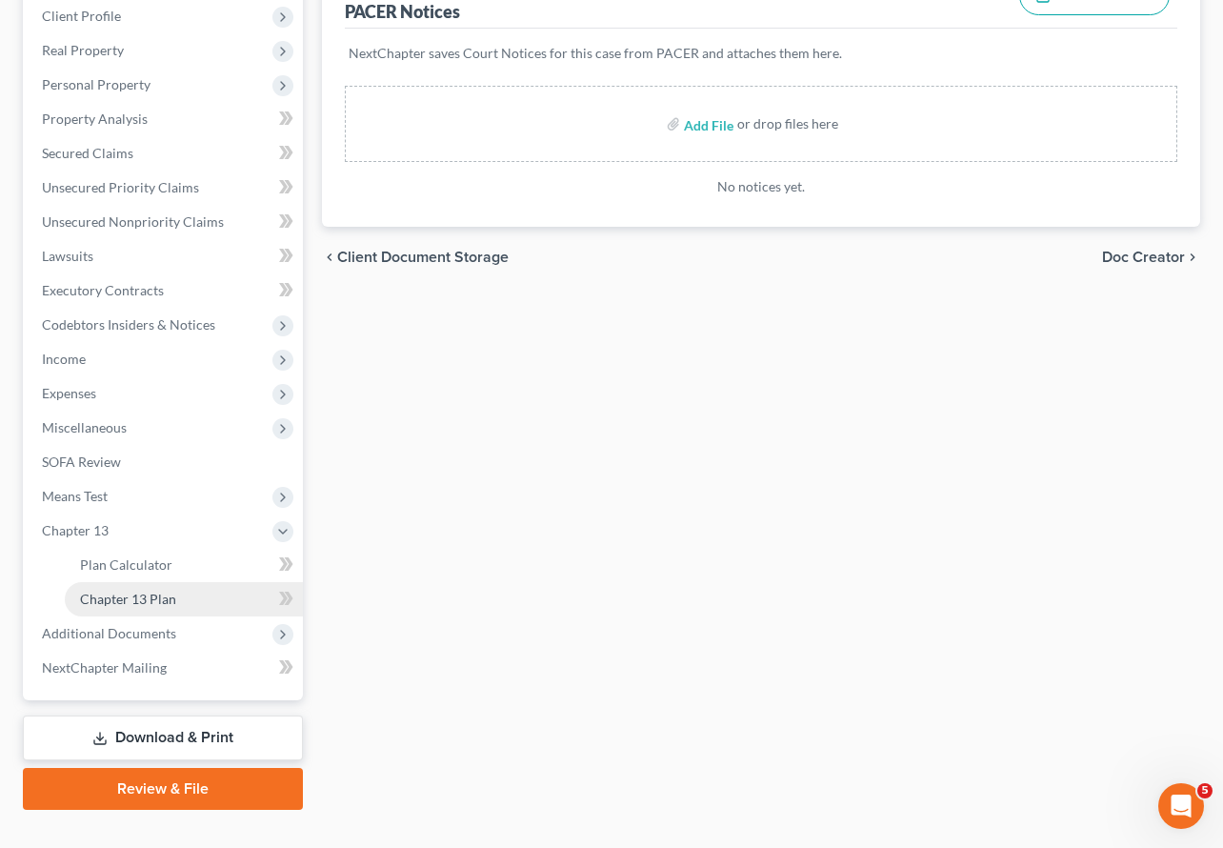
click at [135, 591] on span "Chapter 13 Plan" at bounding box center [128, 599] width 96 height 16
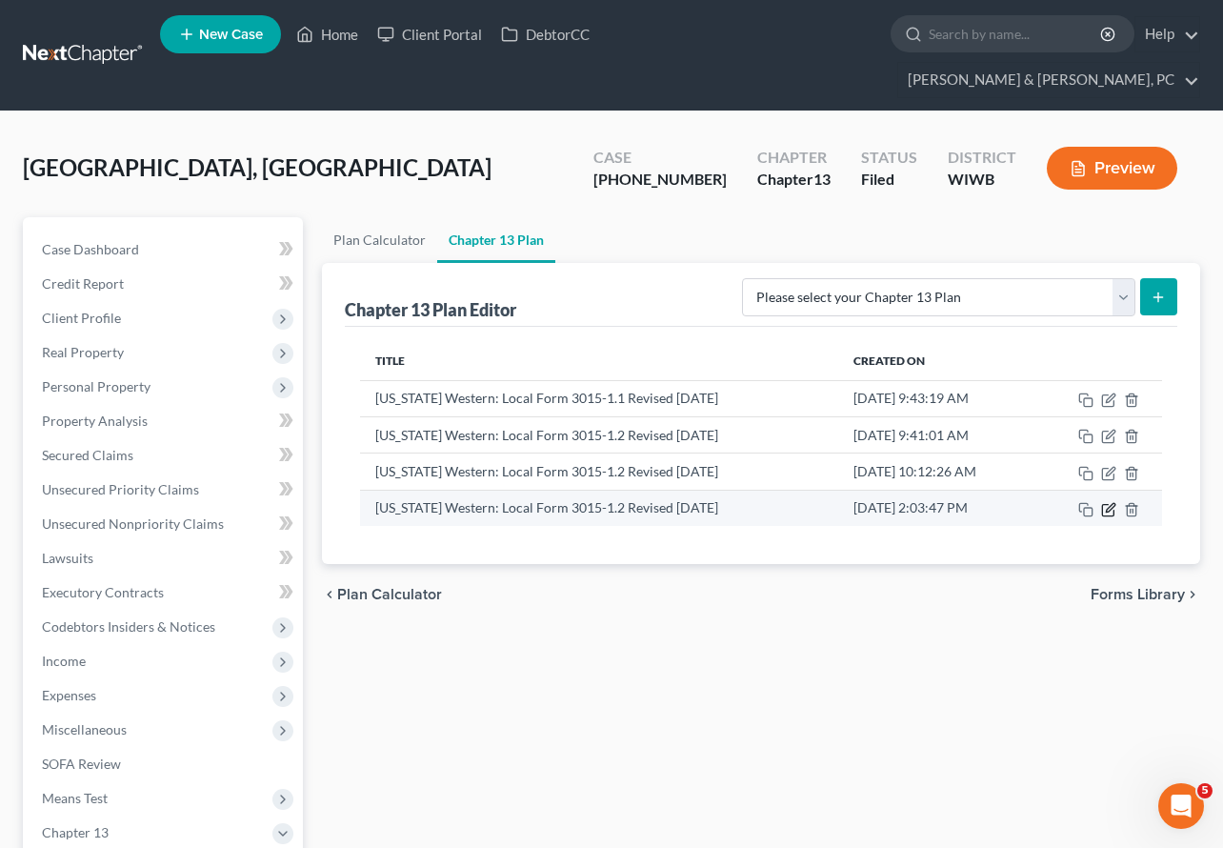
click at [1108, 505] on icon "button" at bounding box center [1107, 510] width 11 height 11
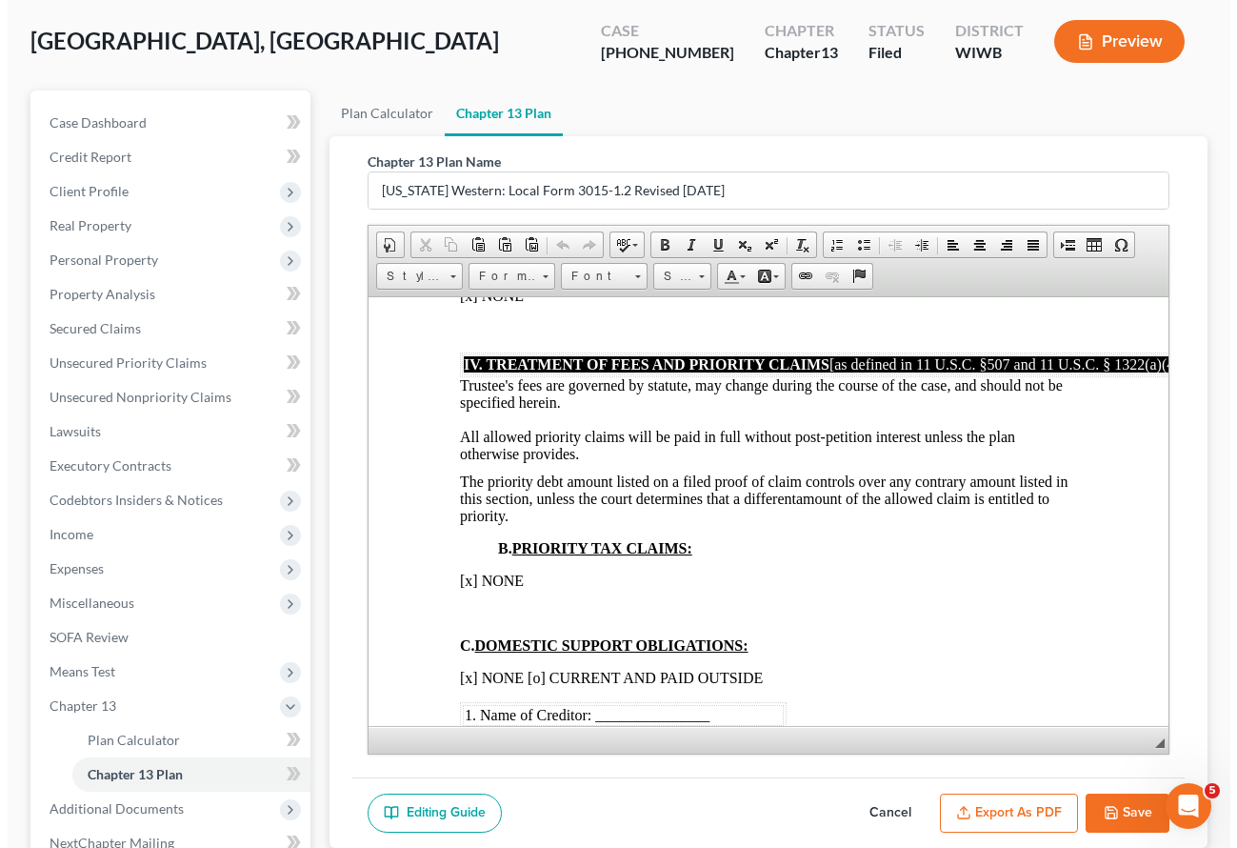
scroll to position [302, 0]
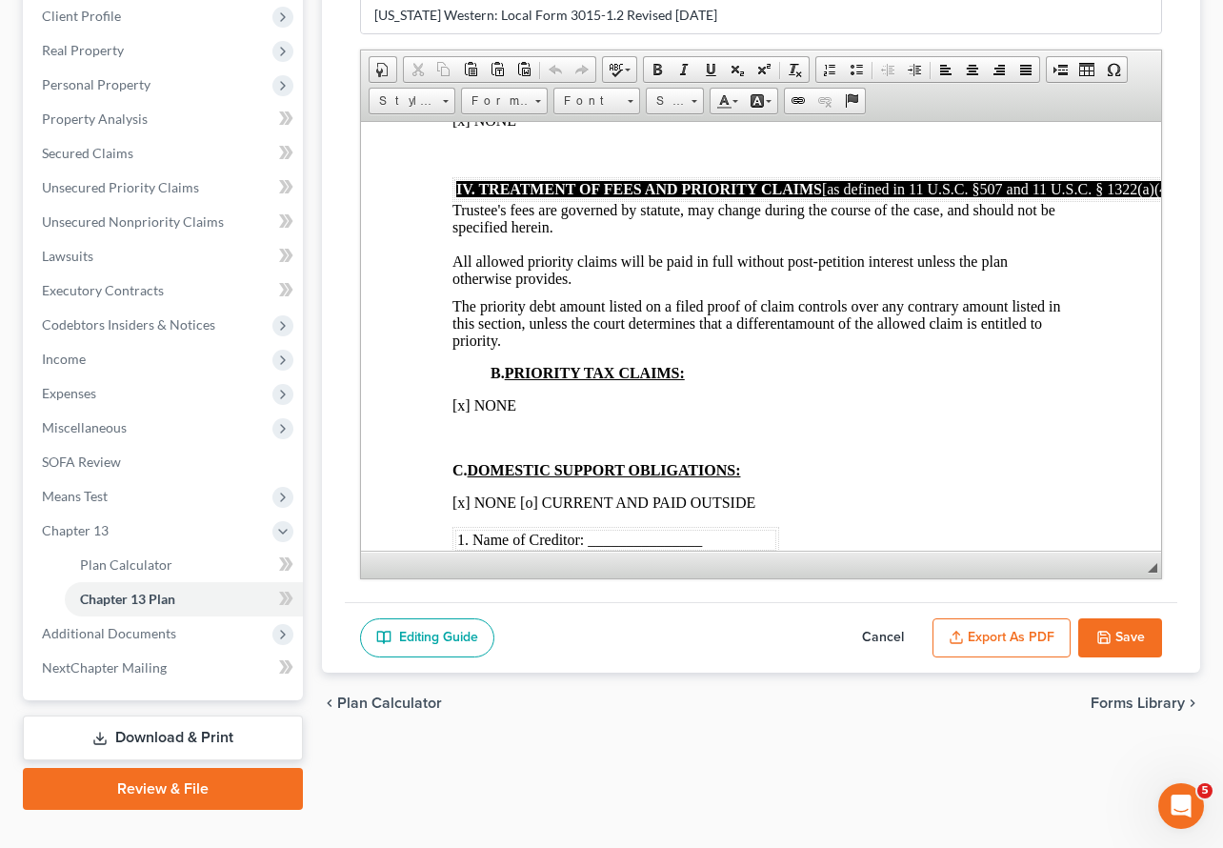
click at [985, 618] on button "Export as PDF" at bounding box center [1002, 638] width 138 height 40
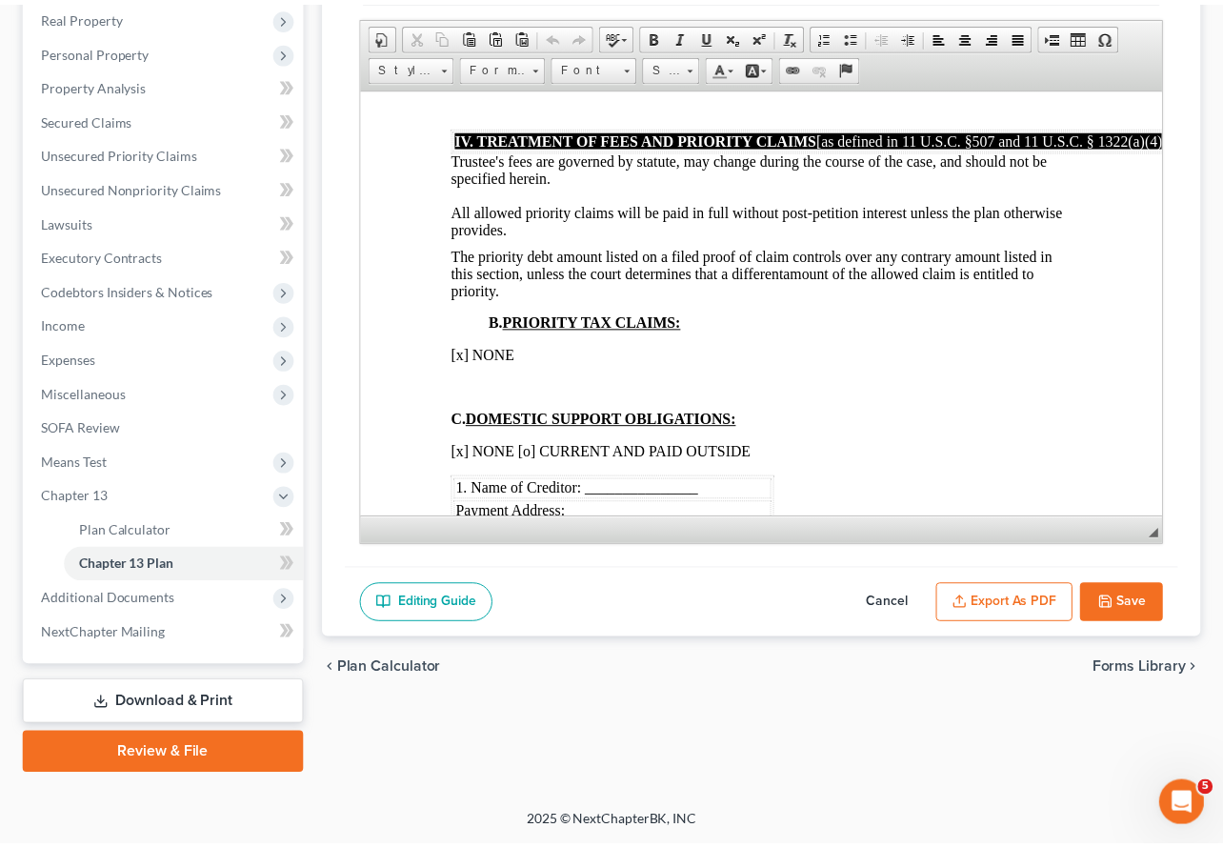
scroll to position [2807, 0]
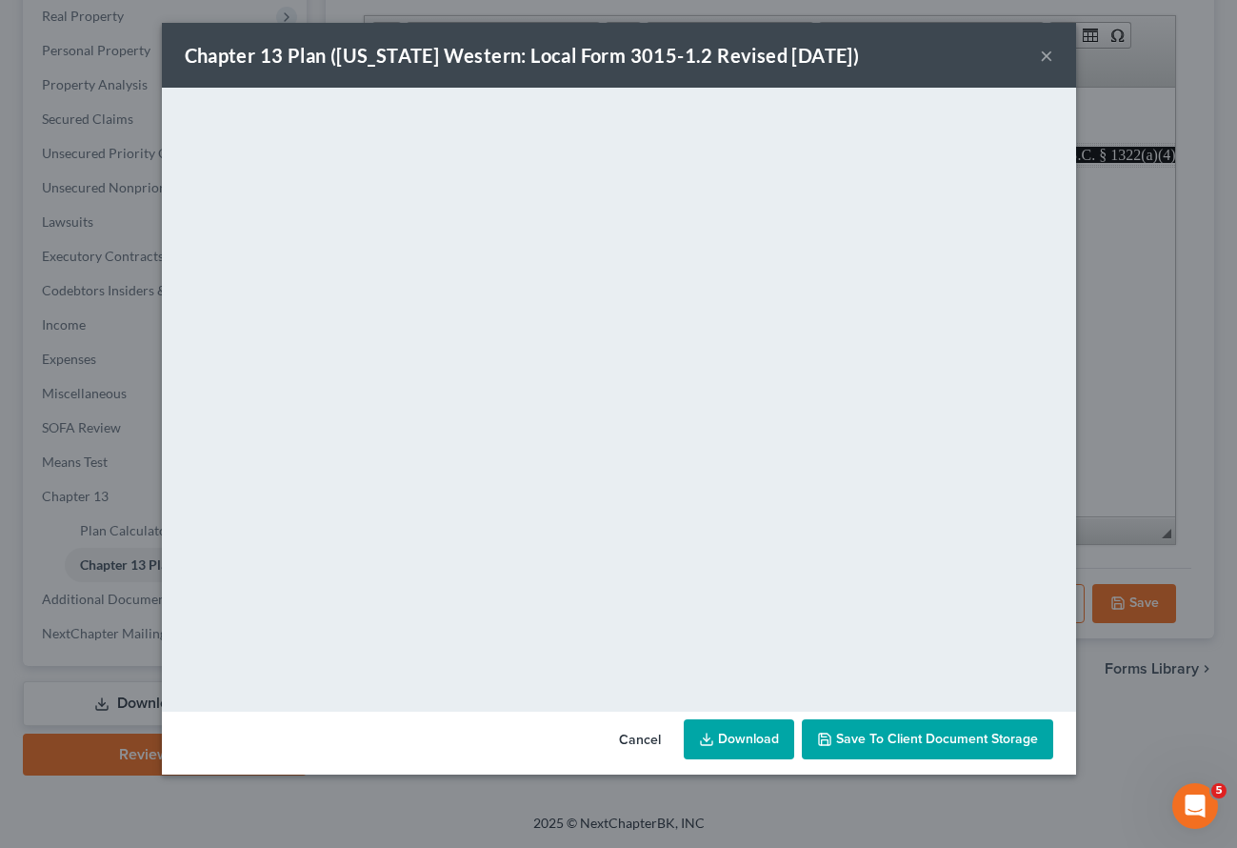
click at [751, 742] on link "Download" at bounding box center [739, 739] width 110 height 40
click at [1049, 55] on button "×" at bounding box center [1046, 55] width 13 height 23
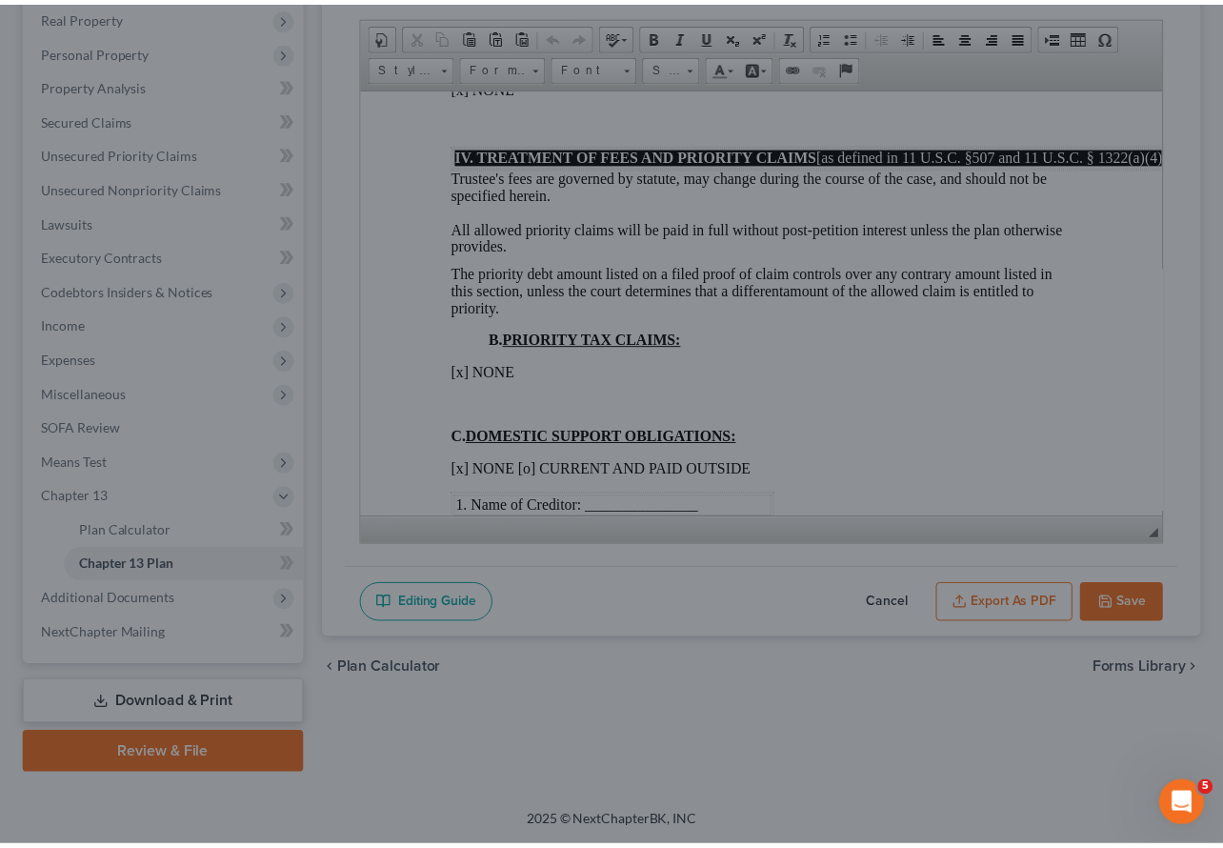
scroll to position [2824, 0]
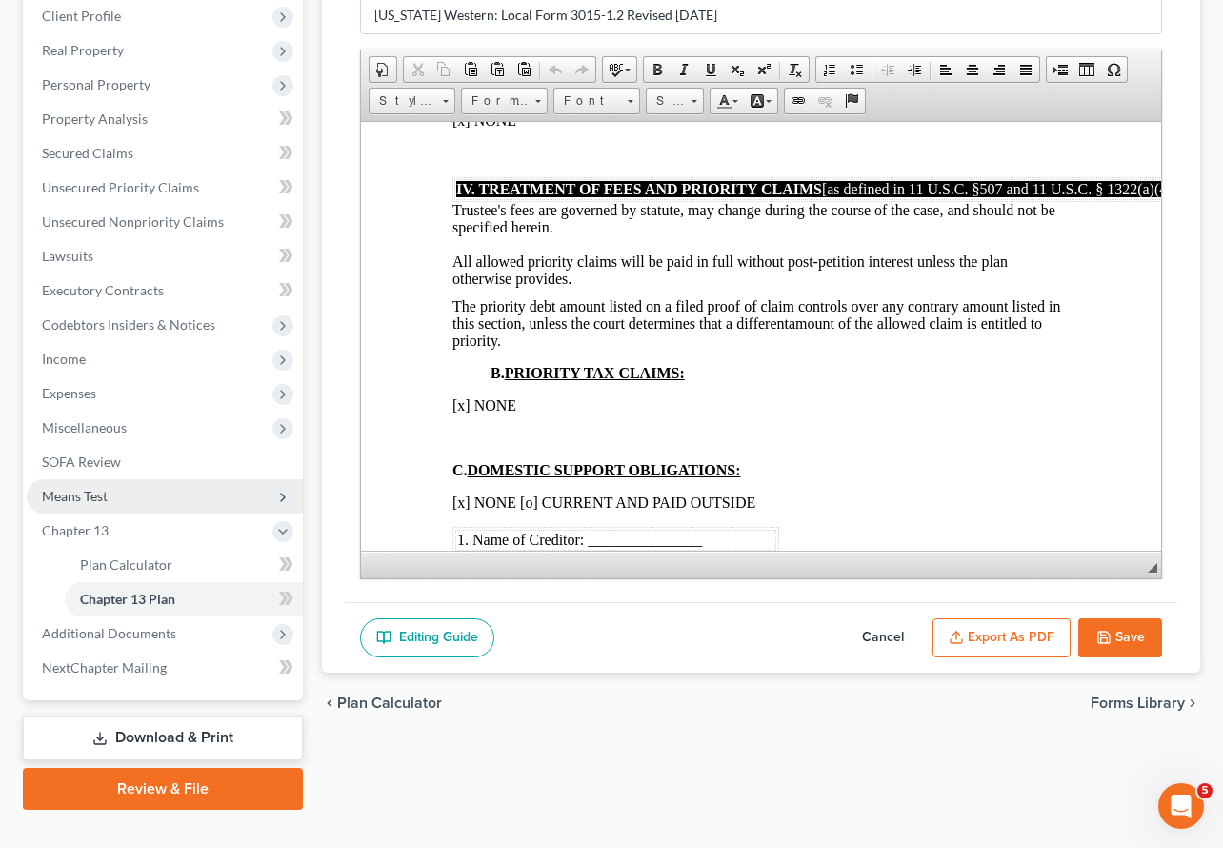
click at [94, 488] on span "Means Test" at bounding box center [75, 496] width 66 height 16
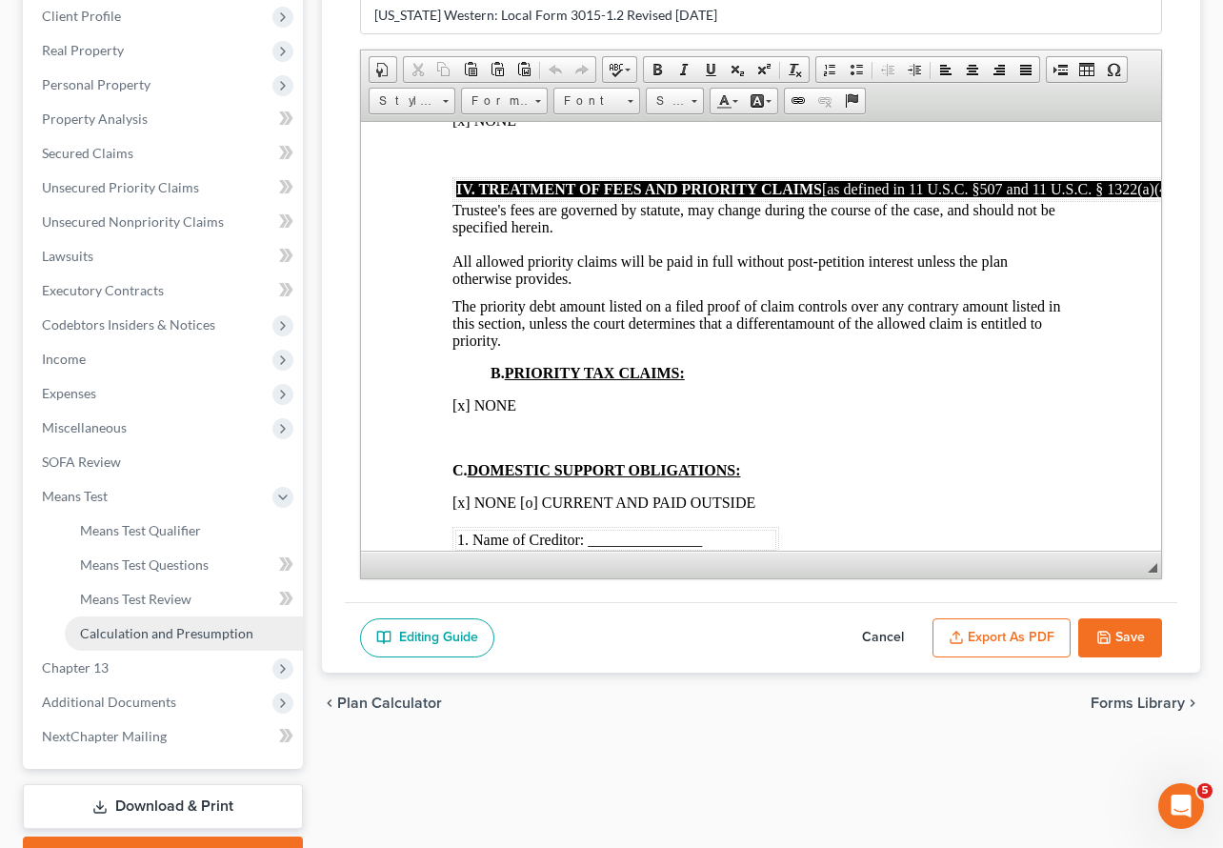
click at [156, 625] on span "Calculation and Presumption" at bounding box center [166, 633] width 173 height 16
